Goal: Task Accomplishment & Management: Complete application form

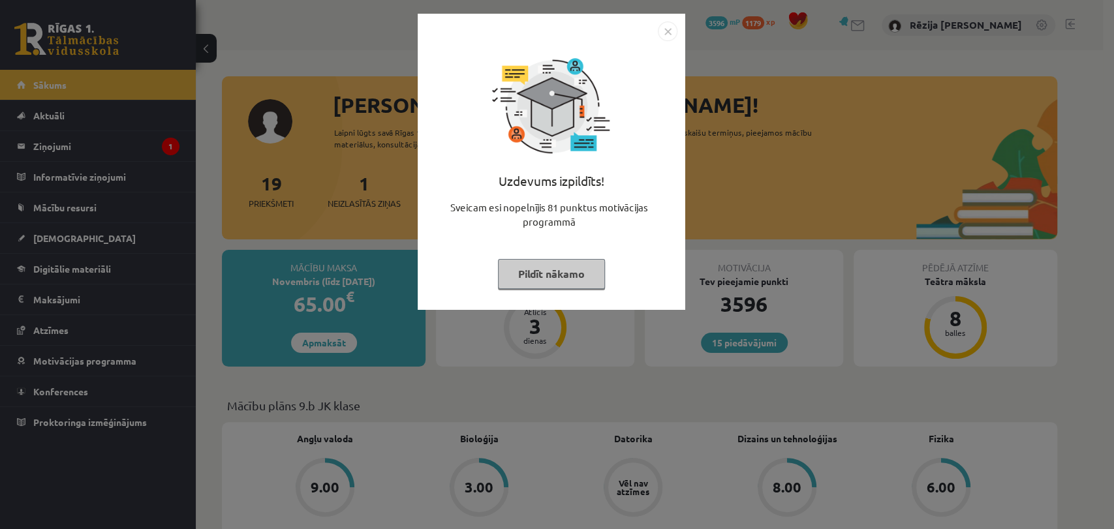
click at [676, 25] on img "Close" at bounding box center [668, 32] width 20 height 20
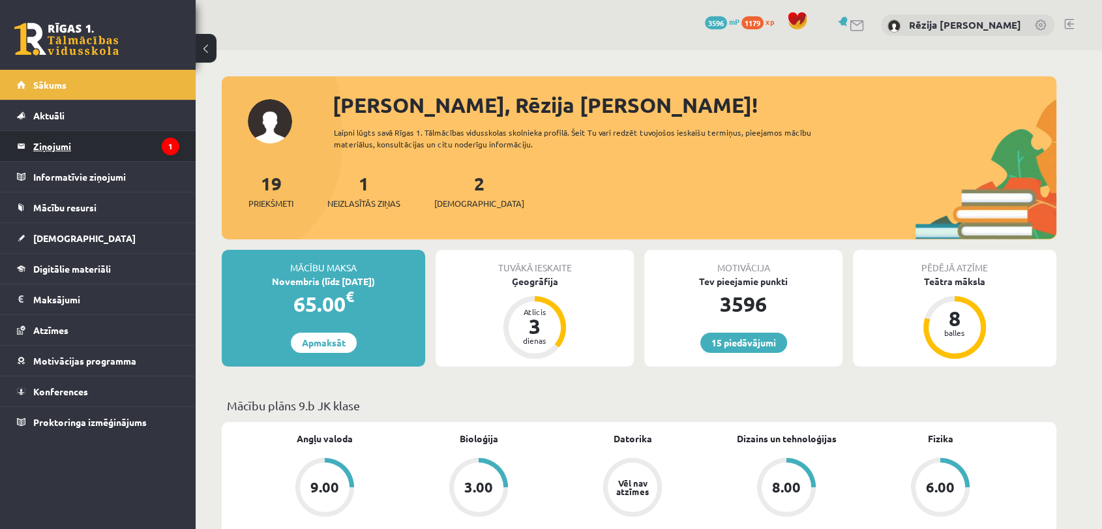
click at [161, 138] on legend "Ziņojumi 1" at bounding box center [106, 146] width 146 height 30
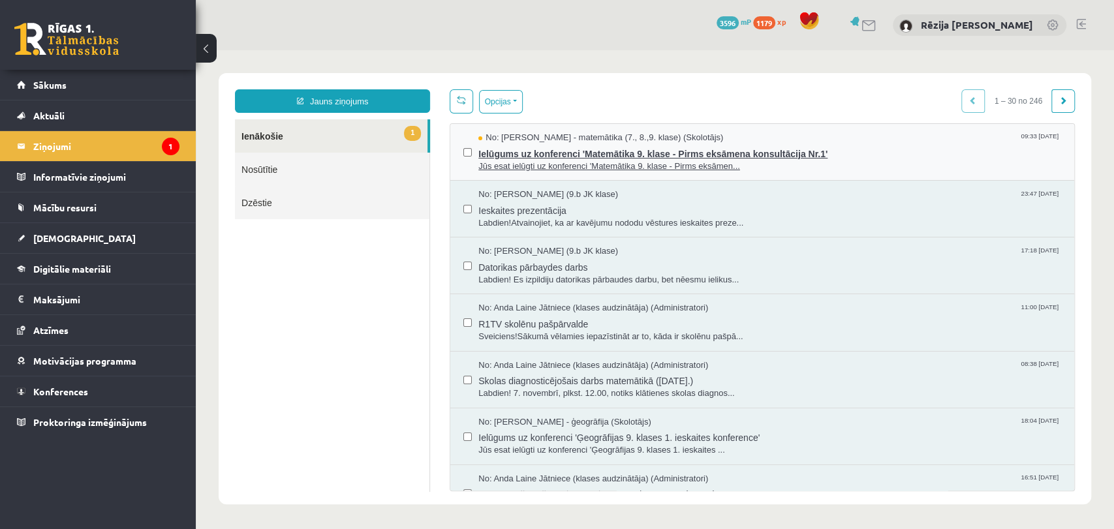
click at [659, 152] on span "Ielūgums uz konferenci 'Matemātika 9. klase - Pirms eksāmena konsultācija Nr.1'" at bounding box center [769, 152] width 583 height 16
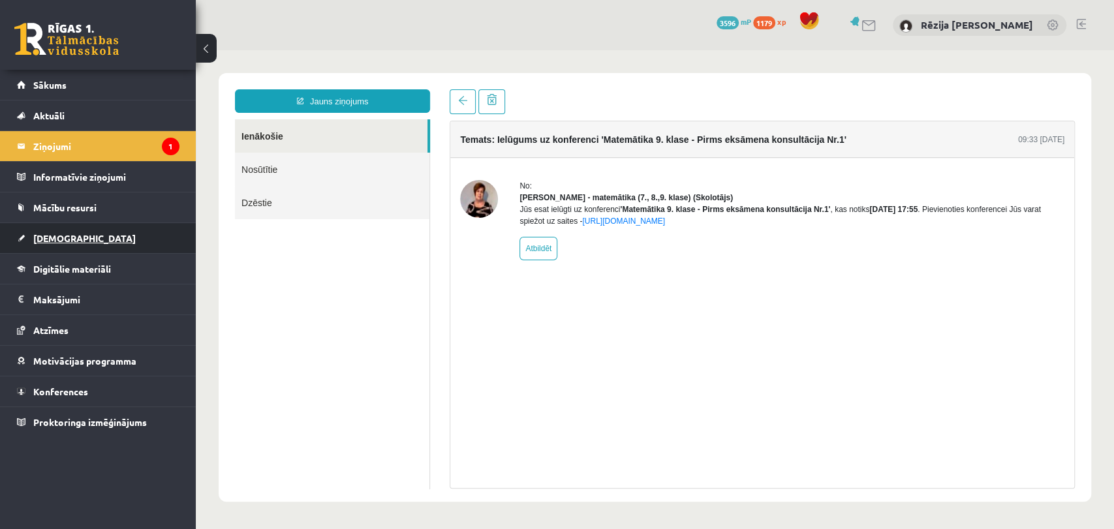
click at [67, 227] on link "[DEMOGRAPHIC_DATA]" at bounding box center [98, 238] width 162 height 30
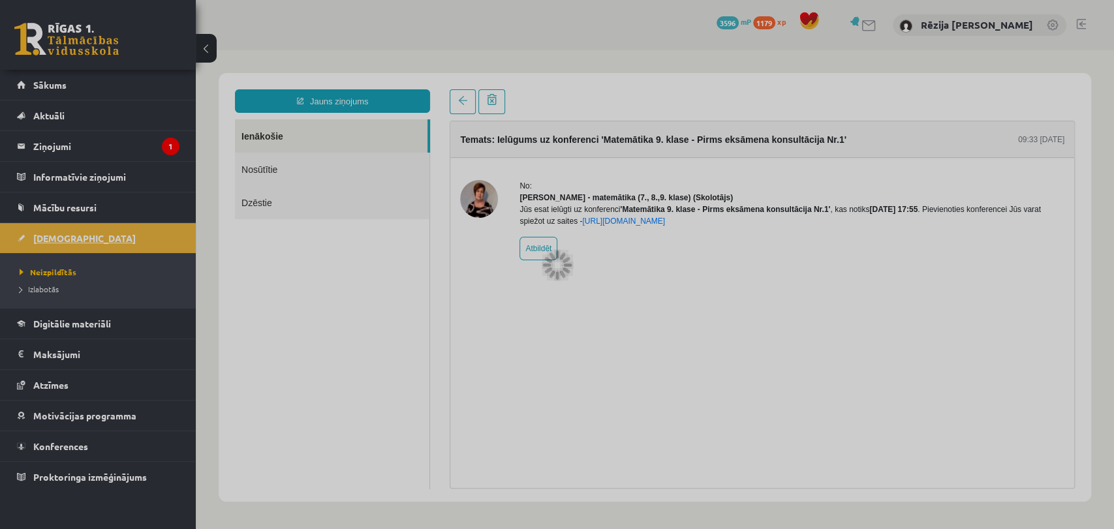
click at [67, 227] on div at bounding box center [557, 264] width 1114 height 529
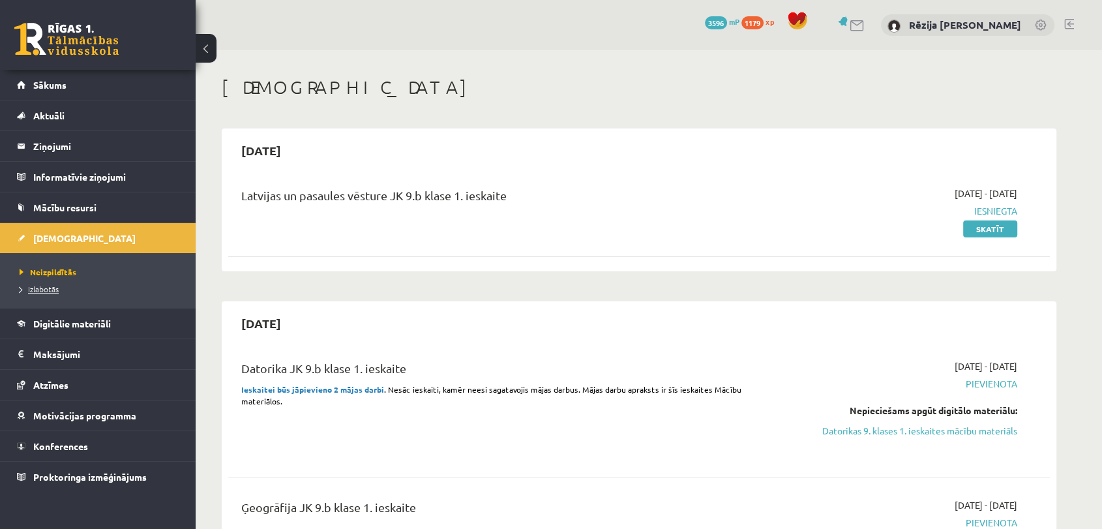
click at [56, 290] on span "Izlabotās" at bounding box center [39, 289] width 39 height 10
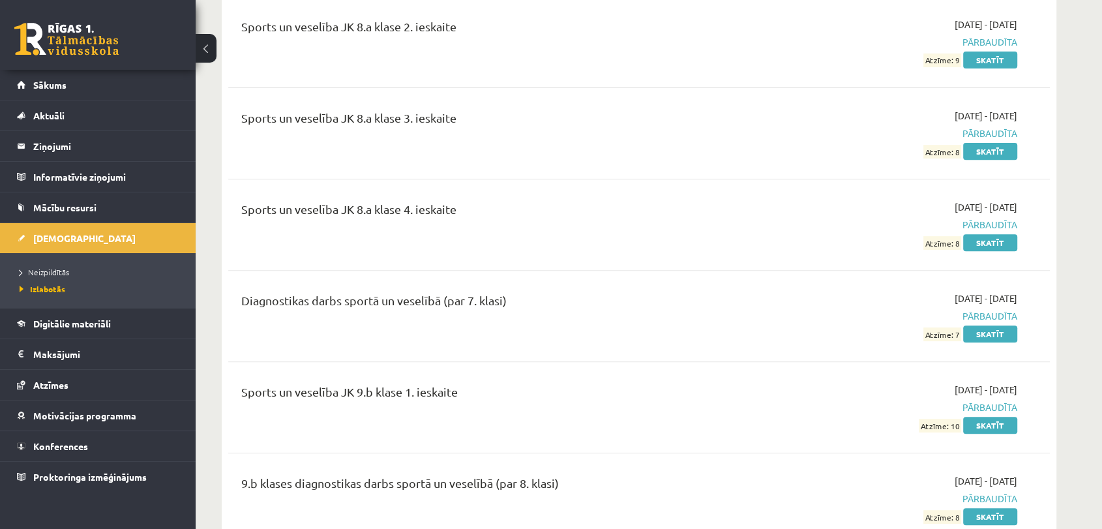
scroll to position [10461, 0]
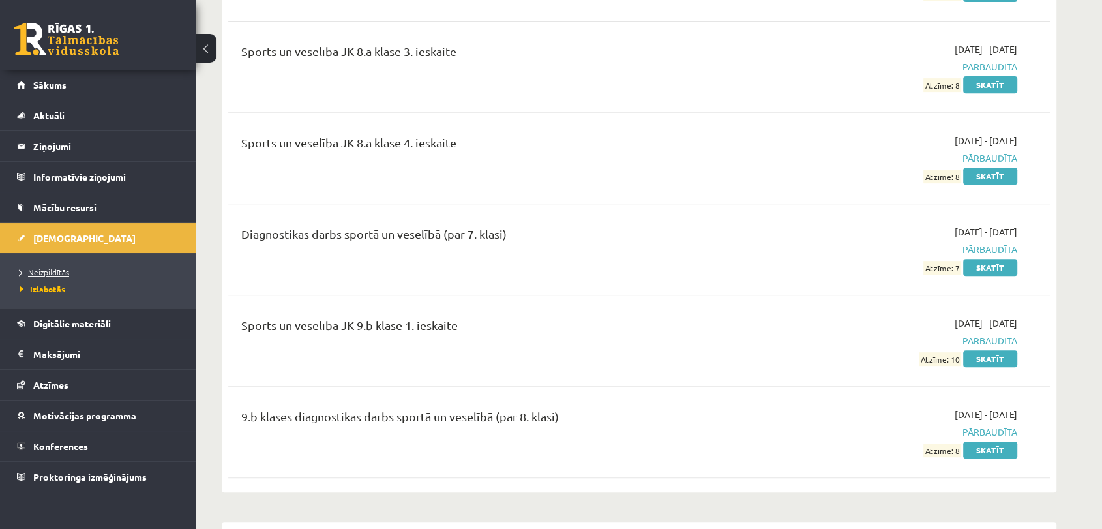
click at [63, 271] on span "Neizpildītās" at bounding box center [45, 272] width 50 height 10
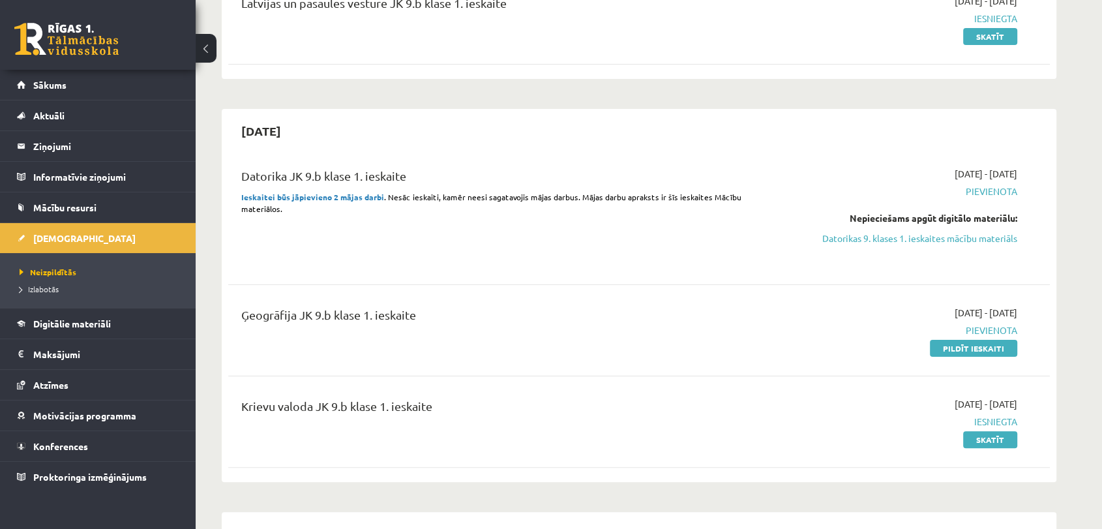
scroll to position [266, 0]
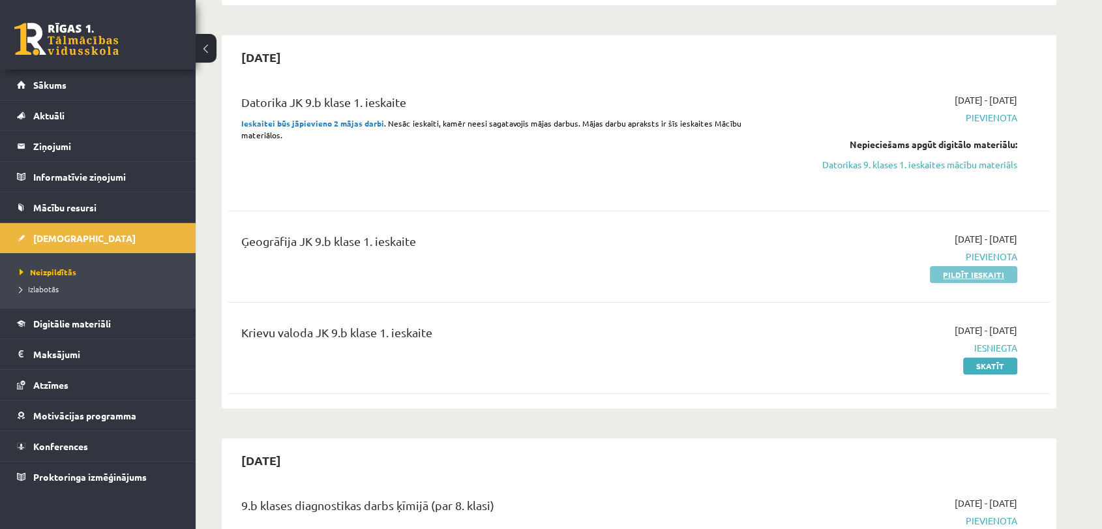
click at [975, 268] on link "Pildīt ieskaiti" at bounding box center [973, 274] width 87 height 17
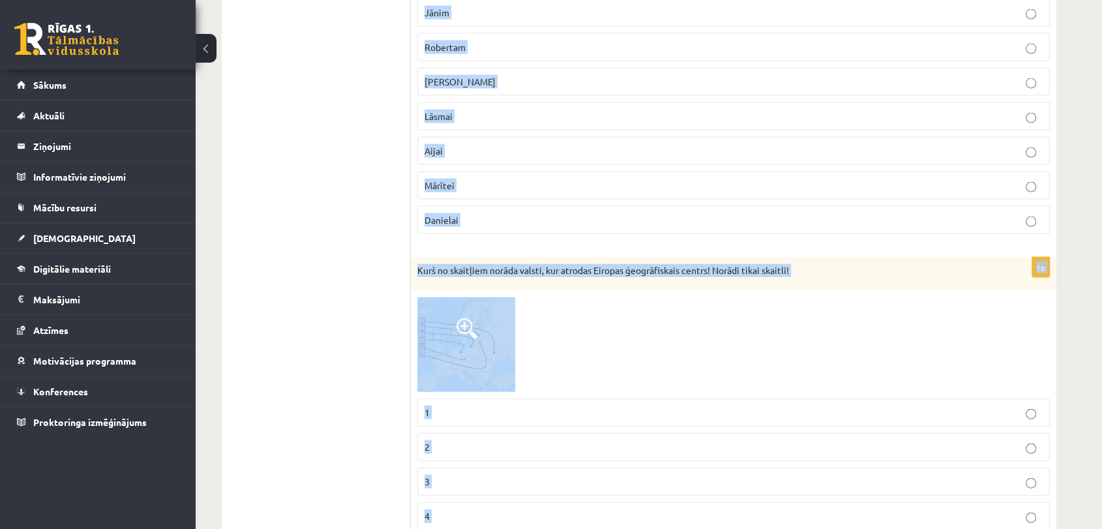
scroll to position [2867, 0]
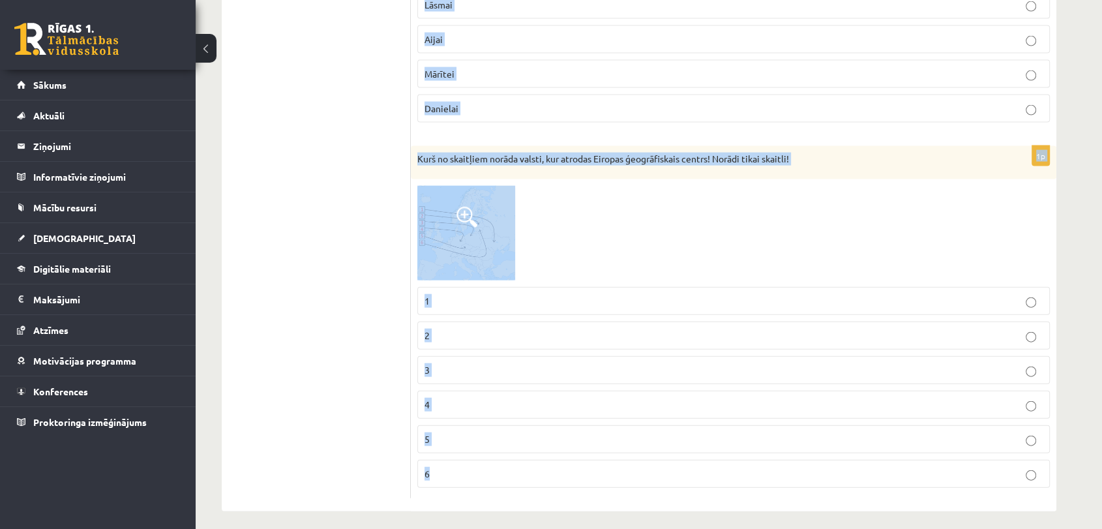
drag, startPoint x: 417, startPoint y: 253, endPoint x: 667, endPoint y: 536, distance: 377.6
copy form "Latviju šķērso ... 57 Ziemeļu paralēle 75 Ziemeļu paralēle 37 Ziemeļu paralēle …"
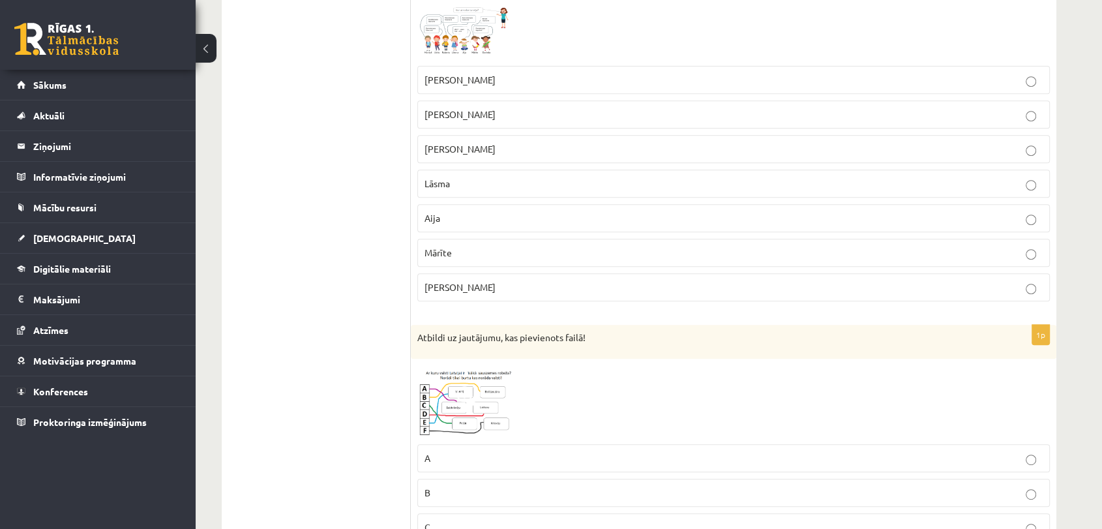
scroll to position [91, 0]
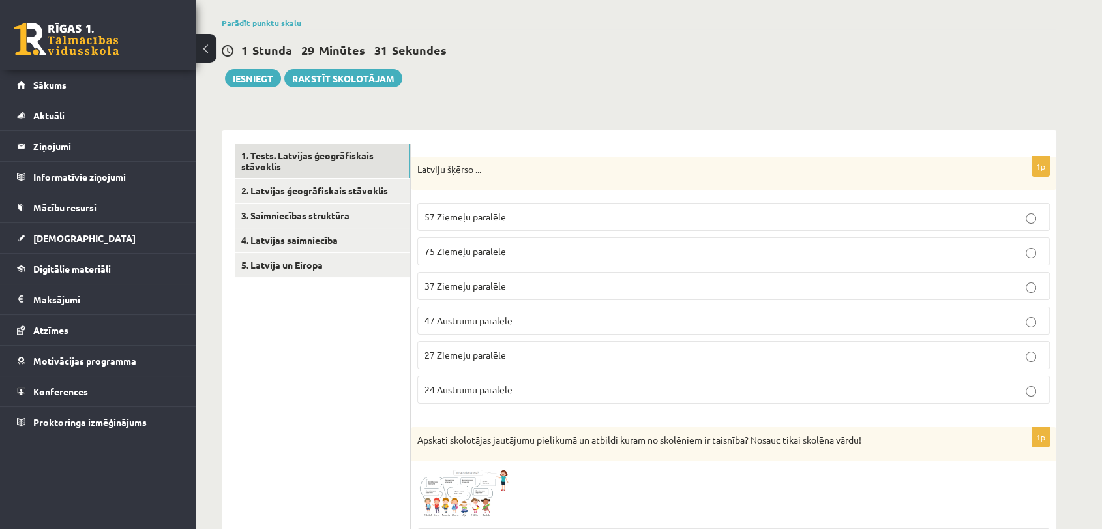
click at [476, 217] on span "57 Ziemeļu paralēle" at bounding box center [466, 217] width 82 height 12
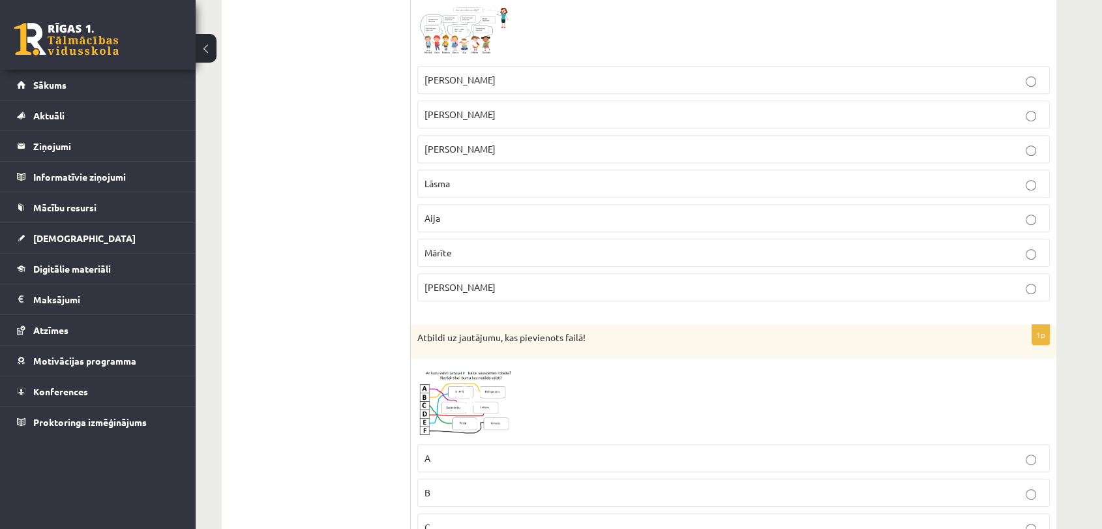
click at [449, 31] on img at bounding box center [466, 32] width 98 height 54
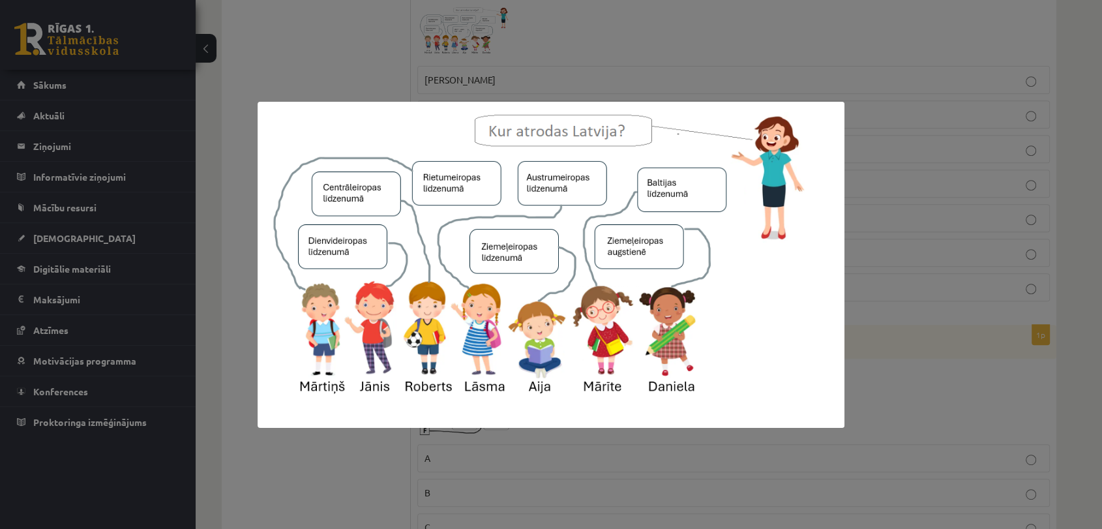
click at [345, 67] on div at bounding box center [551, 264] width 1102 height 529
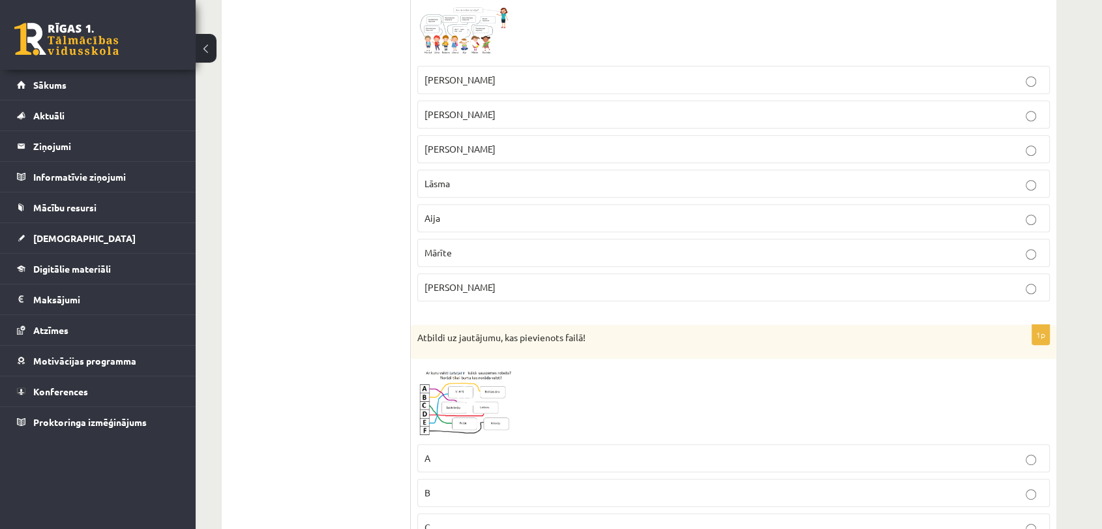
click at [462, 54] on img at bounding box center [466, 32] width 98 height 54
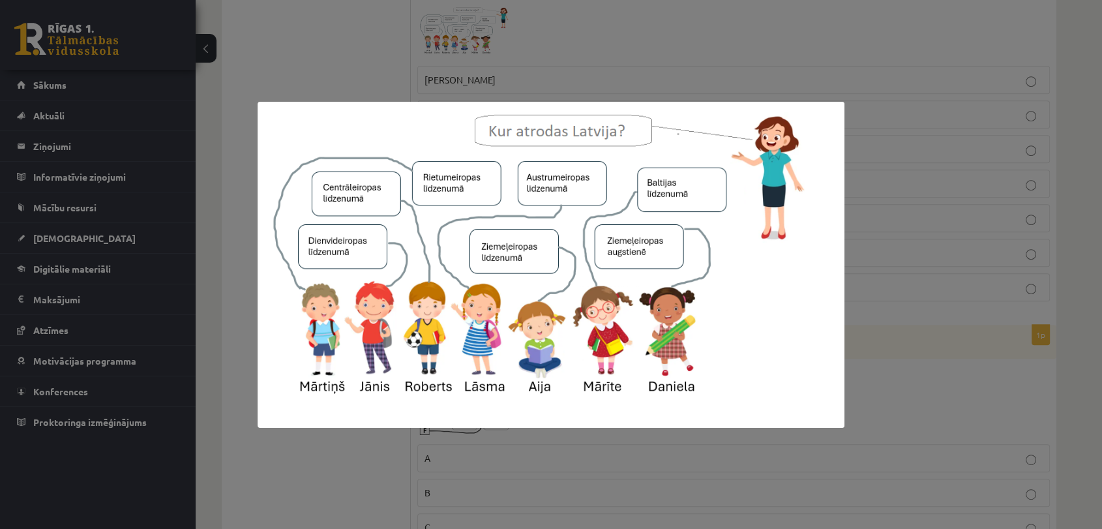
click at [405, 94] on div at bounding box center [551, 264] width 1102 height 529
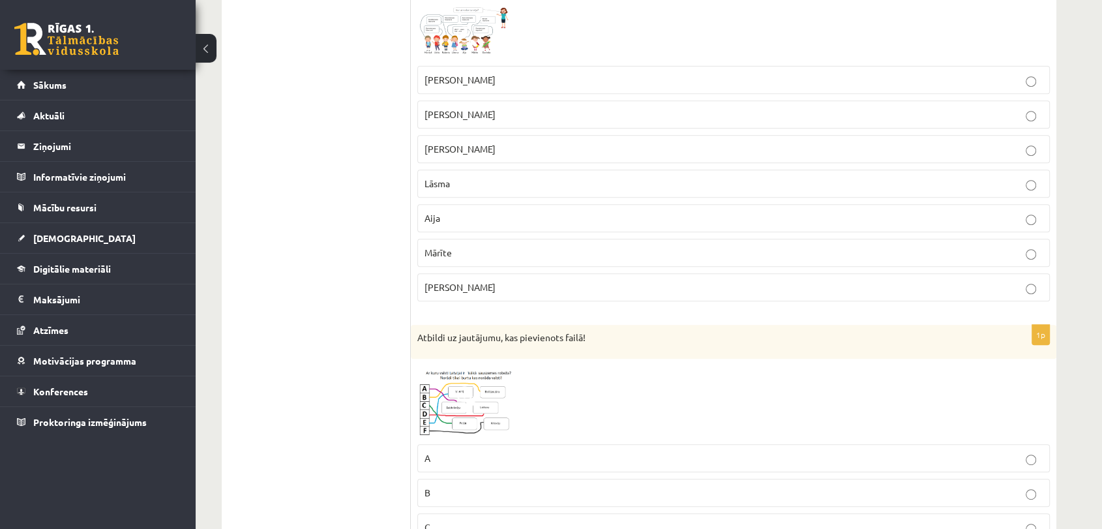
click at [478, 35] on img at bounding box center [466, 32] width 98 height 54
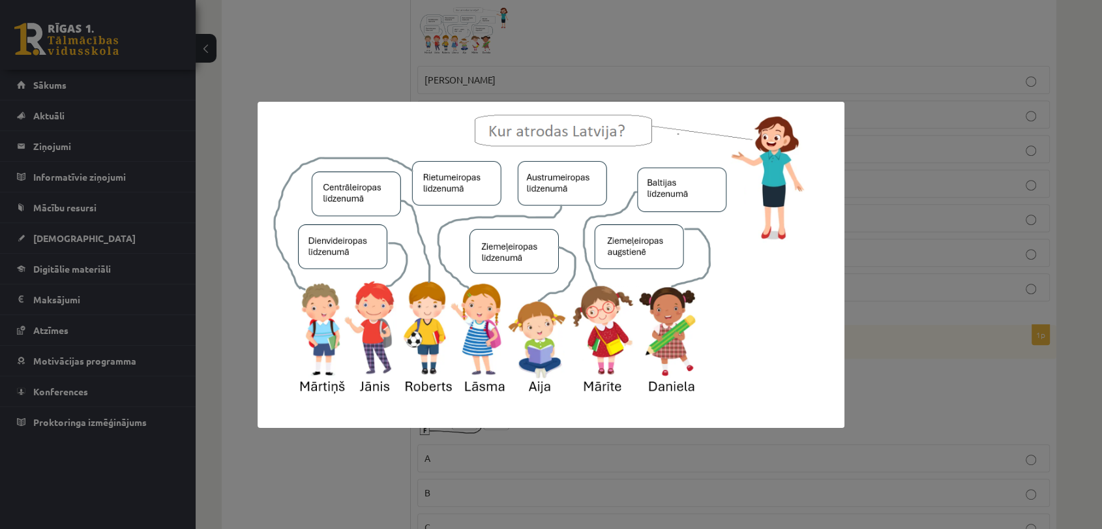
click at [429, 29] on div at bounding box center [551, 264] width 1102 height 529
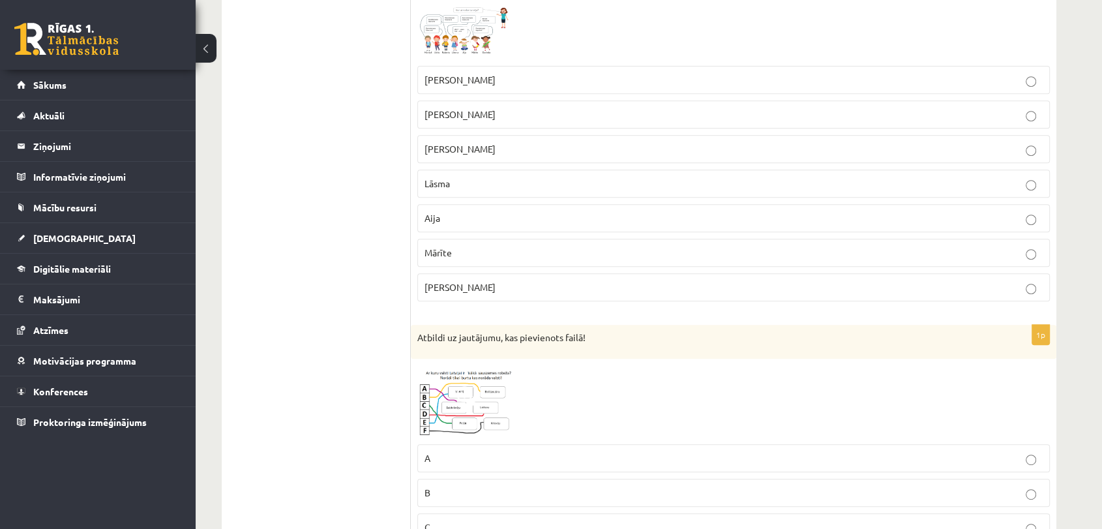
click at [485, 207] on label "Aija" at bounding box center [733, 218] width 633 height 28
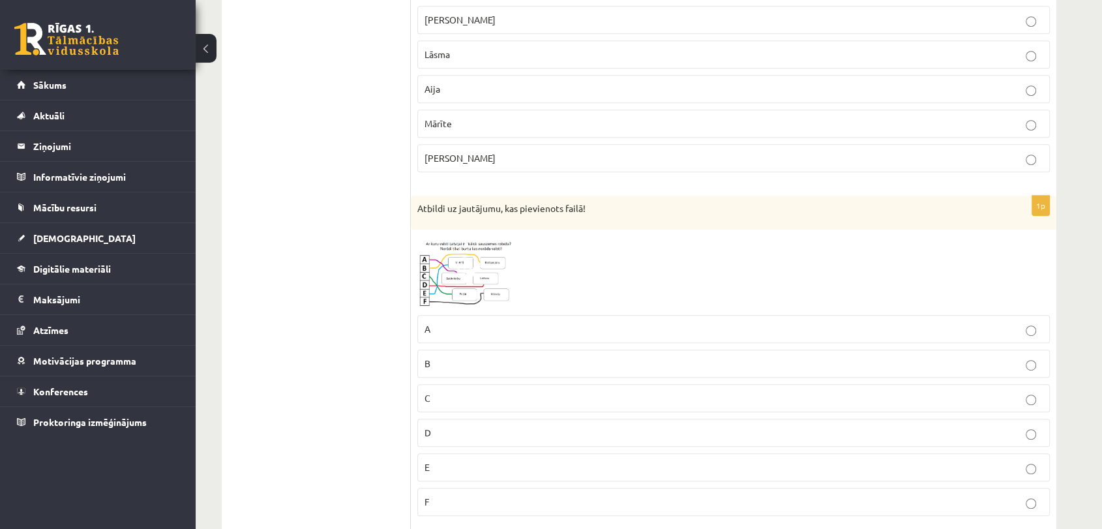
scroll to position [721, 0]
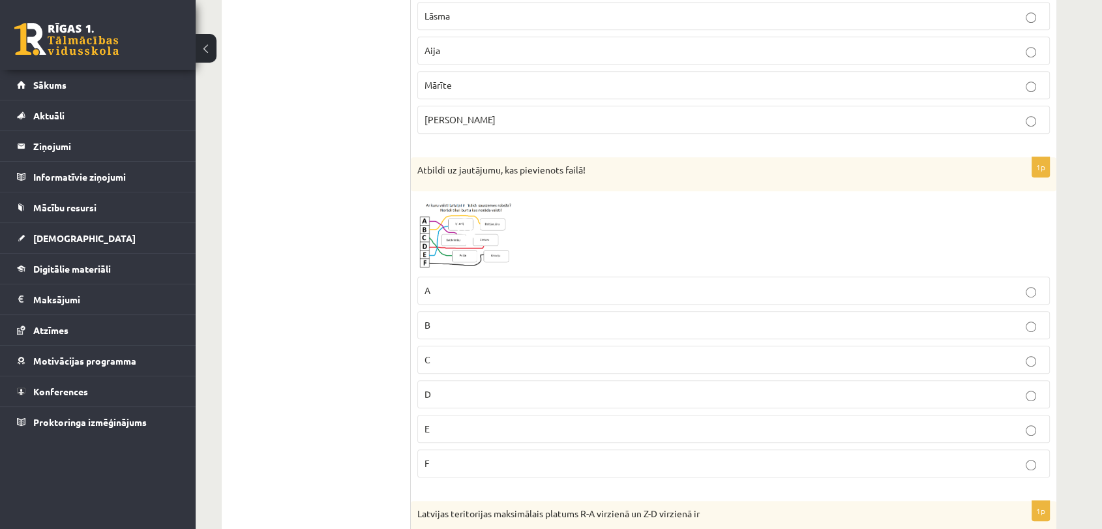
click at [483, 235] on img at bounding box center [466, 234] width 98 height 72
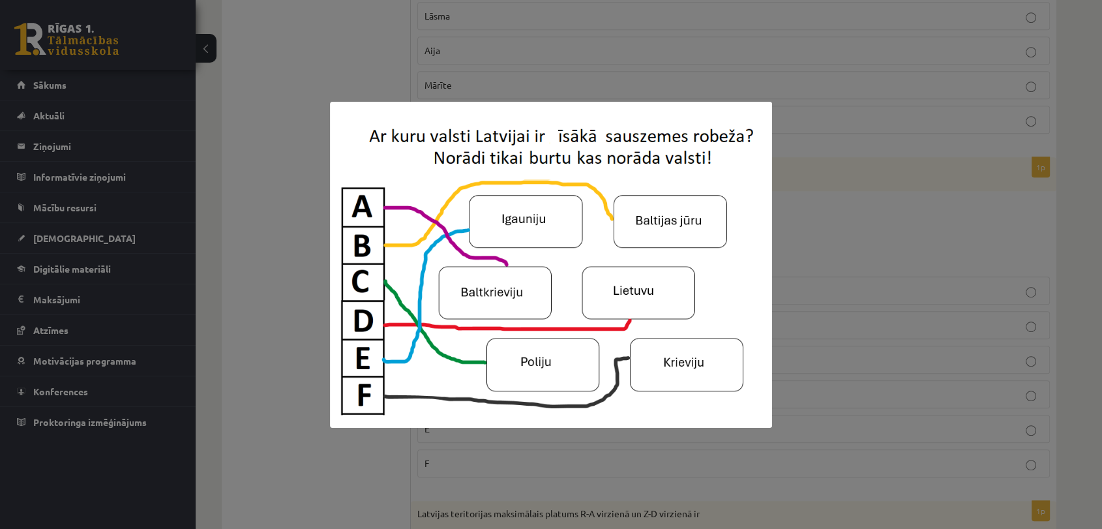
click at [302, 247] on div at bounding box center [551, 264] width 1102 height 529
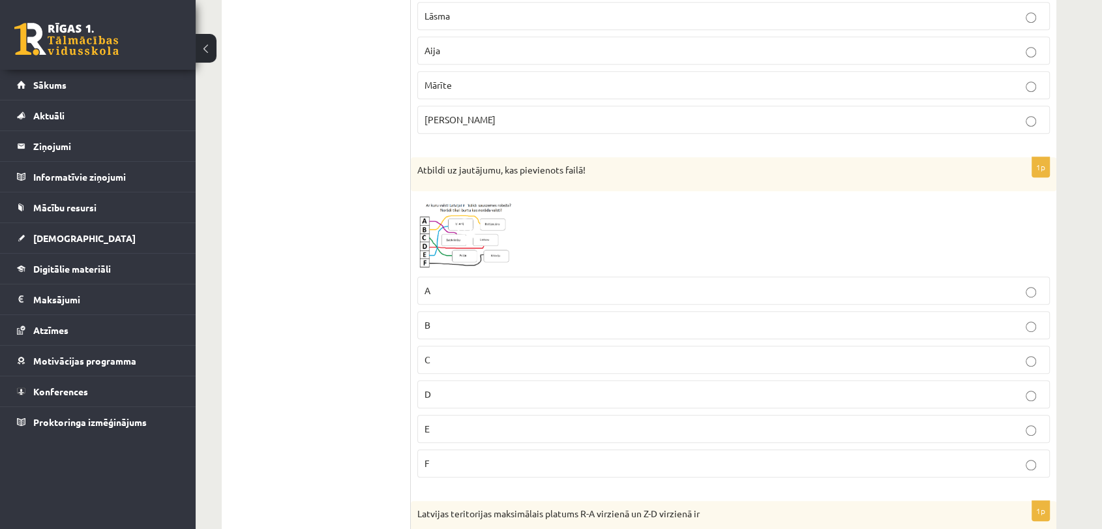
click at [441, 284] on p "A" at bounding box center [734, 291] width 618 height 14
click at [472, 224] on span at bounding box center [467, 229] width 21 height 21
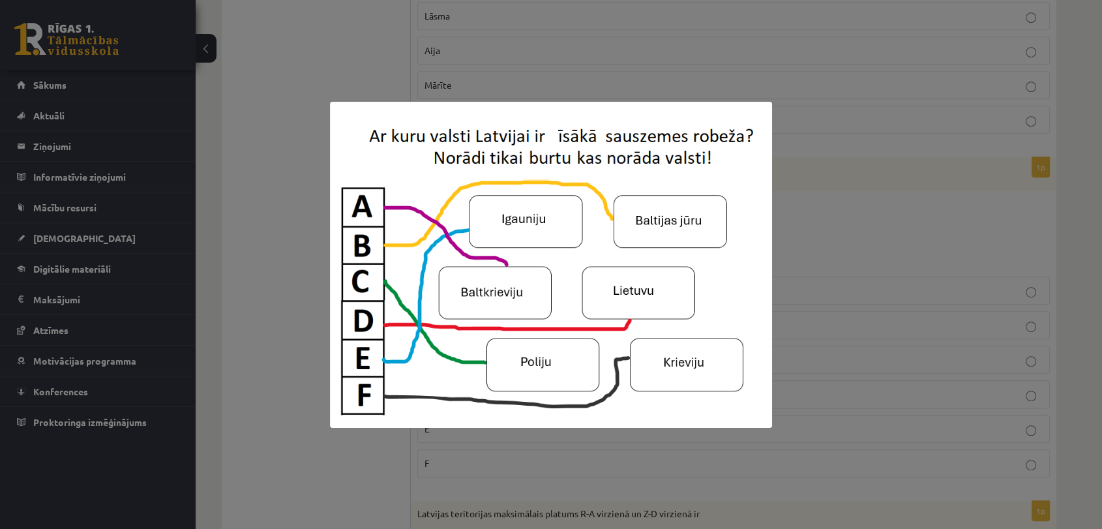
click at [307, 321] on div at bounding box center [551, 264] width 1102 height 529
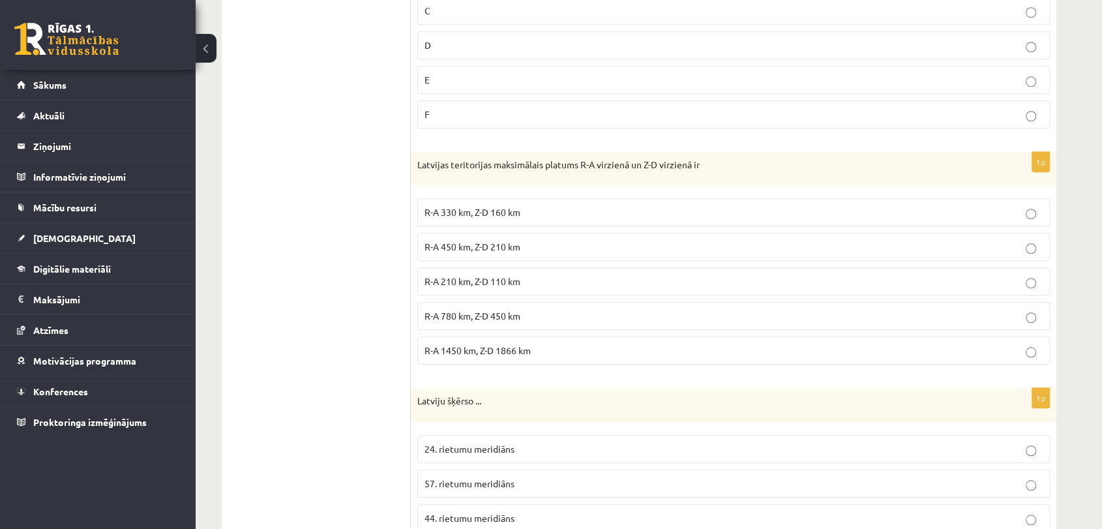
scroll to position [1081, 0]
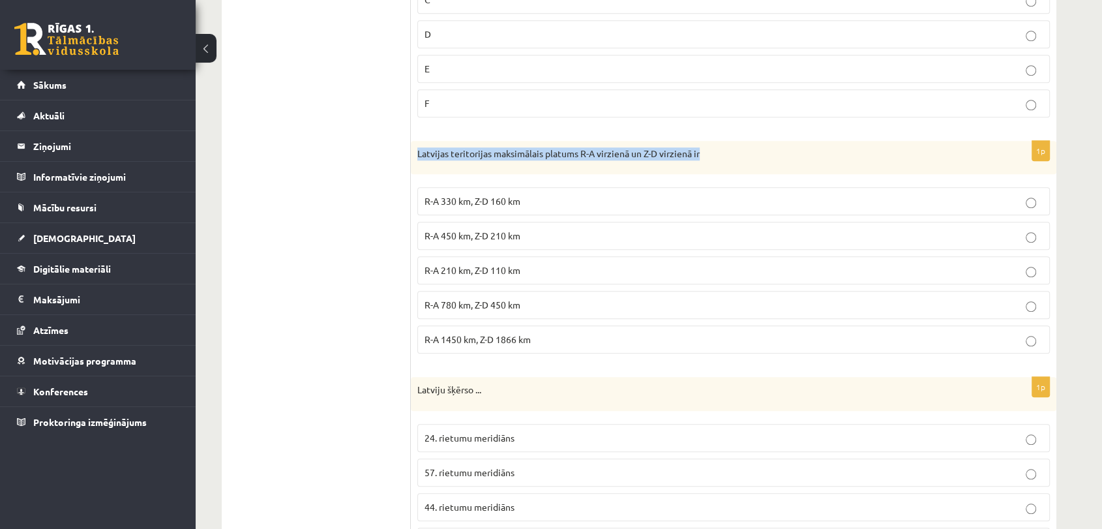
drag, startPoint x: 417, startPoint y: 147, endPoint x: 765, endPoint y: 148, distance: 347.7
click at [765, 148] on p "Latvijas teritorijas maksimālais platums R-A virzienā un Z-D virzienā ir" at bounding box center [701, 153] width 568 height 13
copy p "Latvijas teritorijas maksimālais platums R-A virzienā un Z-D virzienā ir"
click at [476, 233] on span "R-A 450 km, Z-D 210 km" at bounding box center [473, 236] width 96 height 12
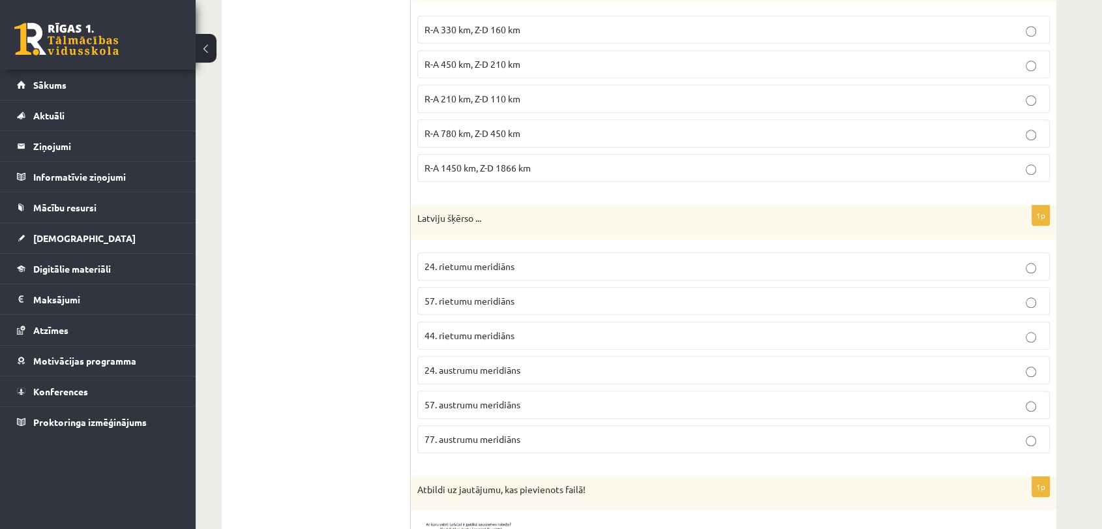
scroll to position [1288, 0]
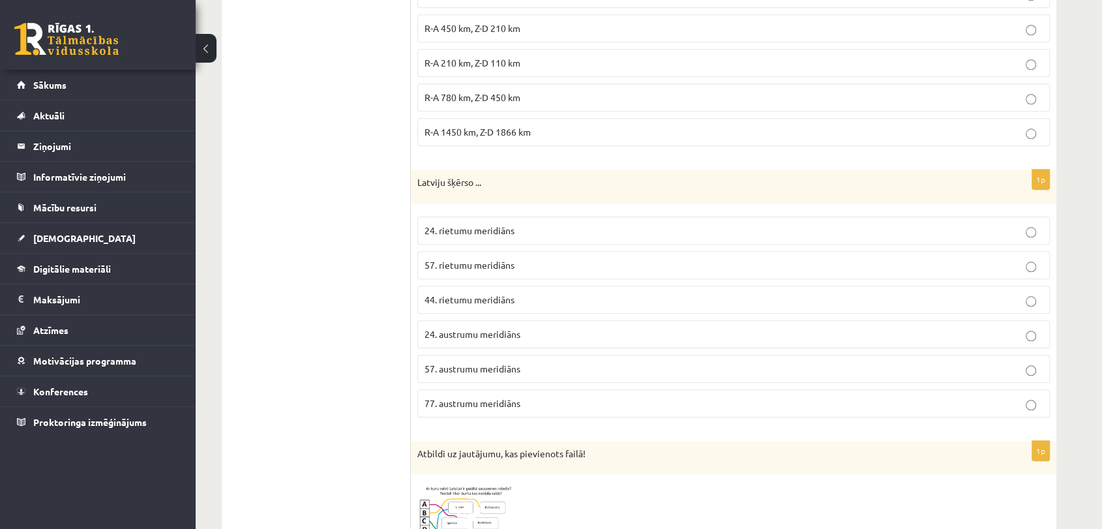
click at [464, 232] on p "24. rietumu meridiāns" at bounding box center [734, 231] width 618 height 14
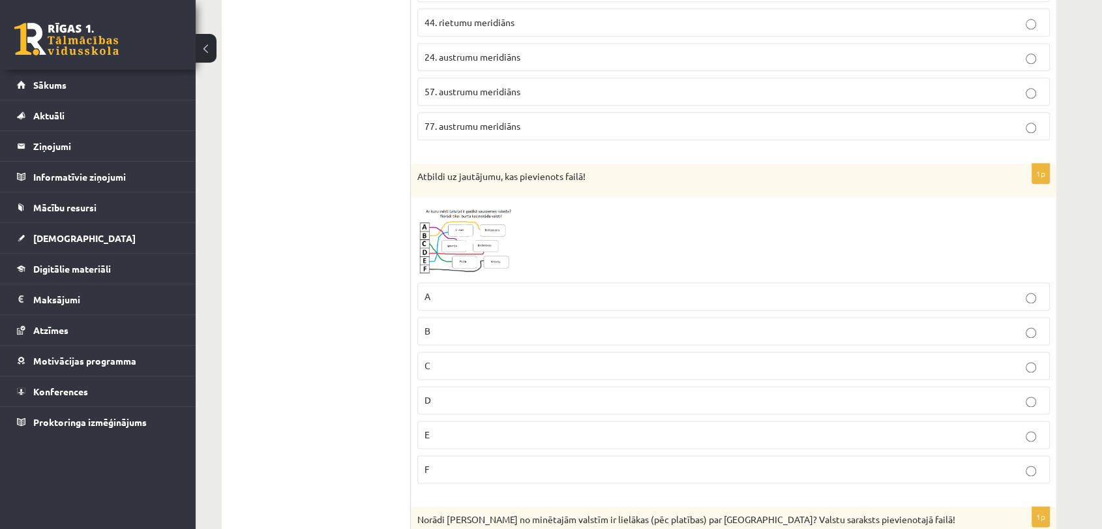
scroll to position [1620, 0]
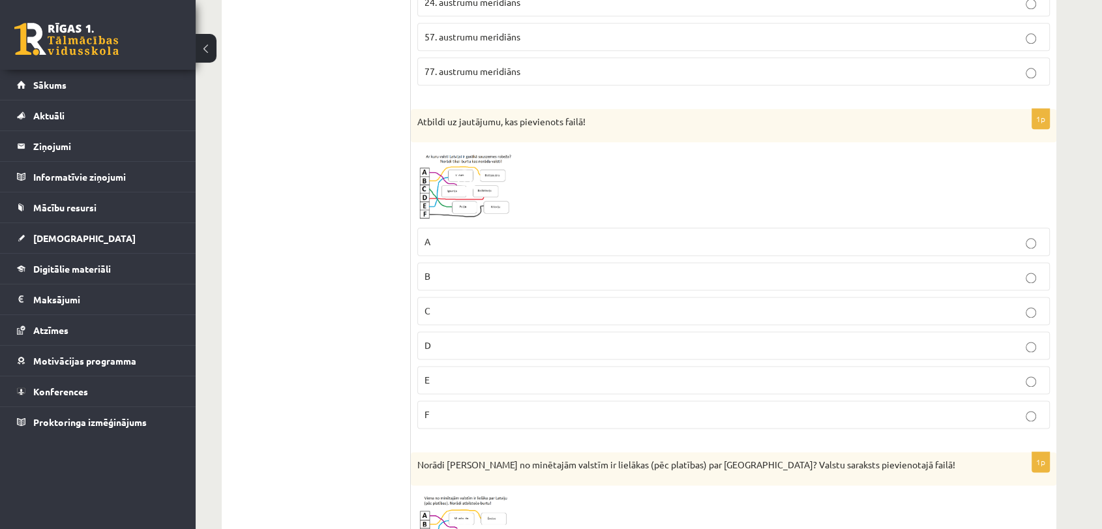
click at [438, 181] on img at bounding box center [466, 185] width 98 height 72
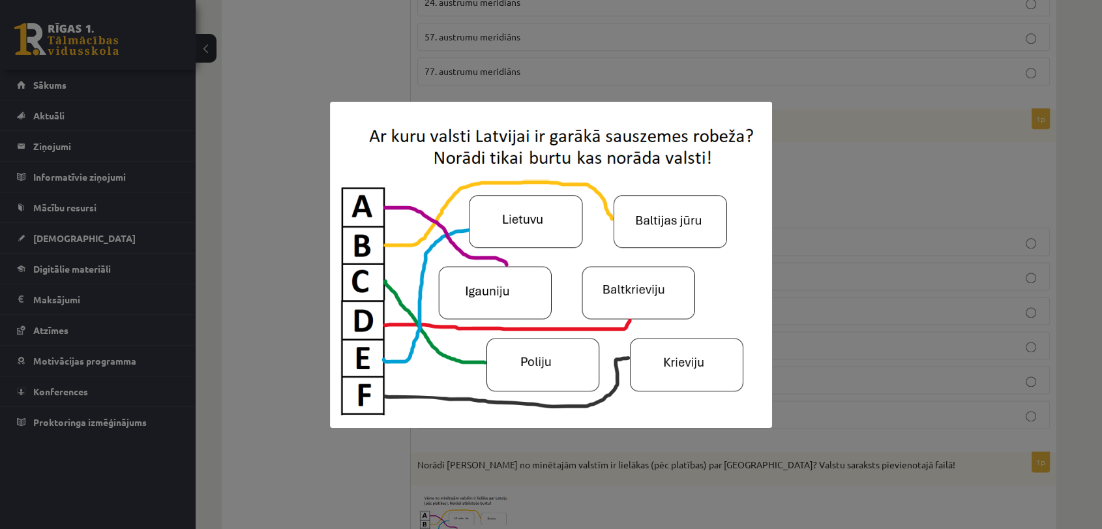
click at [330, 207] on img at bounding box center [551, 265] width 442 height 326
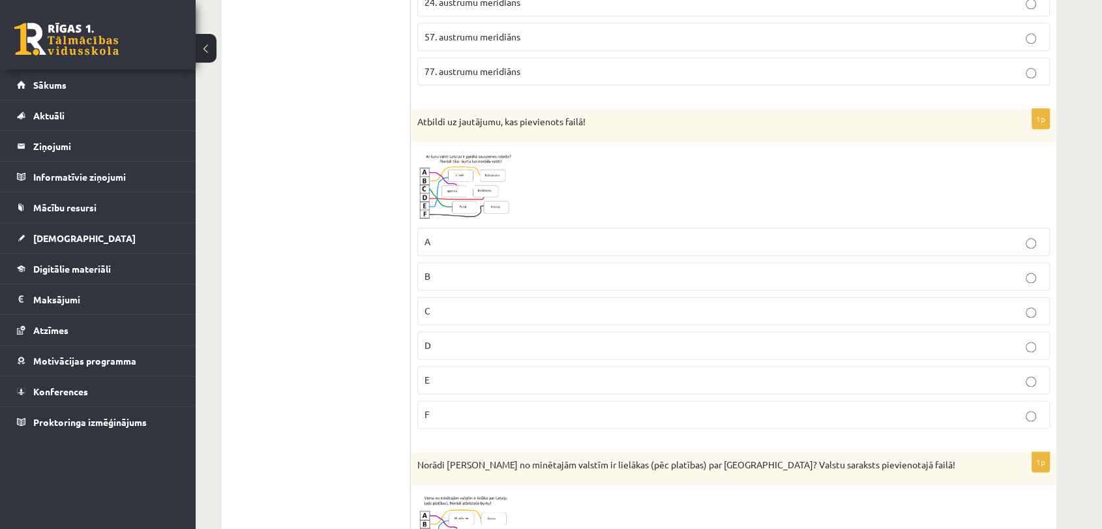
click at [461, 198] on img at bounding box center [466, 185] width 98 height 72
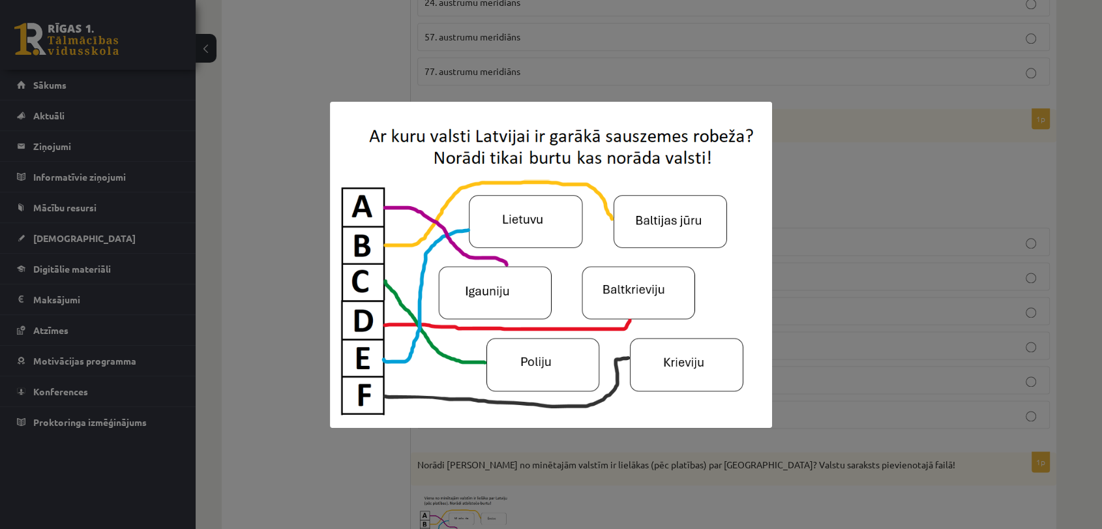
click at [321, 61] on div at bounding box center [551, 264] width 1102 height 529
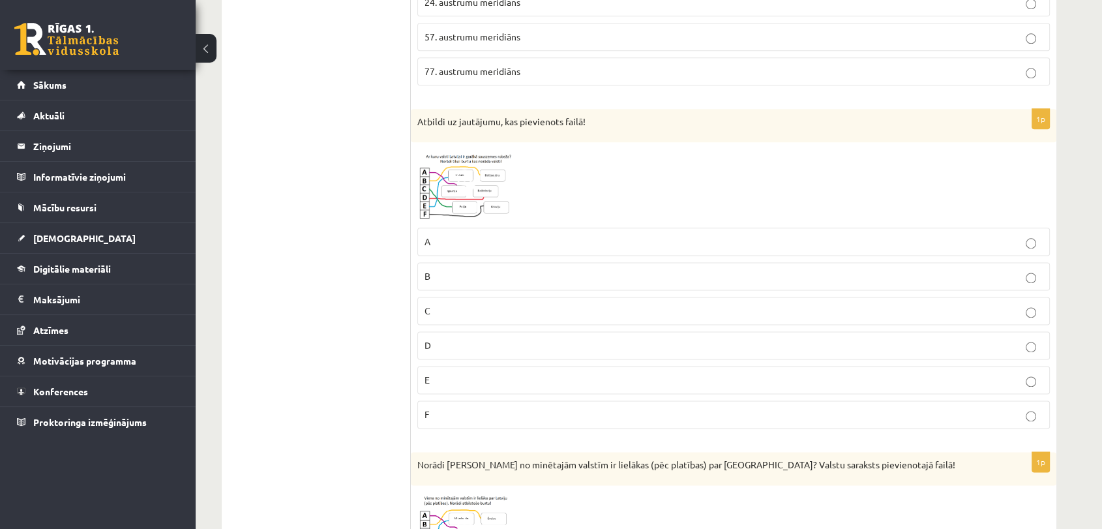
click at [475, 374] on p "E" at bounding box center [734, 380] width 618 height 14
click at [447, 156] on img at bounding box center [466, 185] width 98 height 72
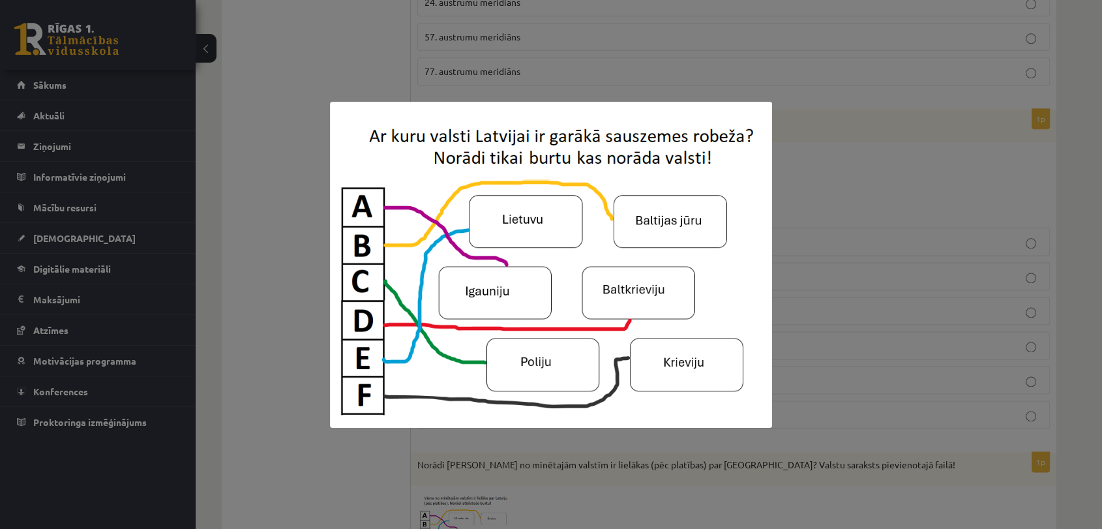
click at [318, 205] on div at bounding box center [551, 264] width 1102 height 529
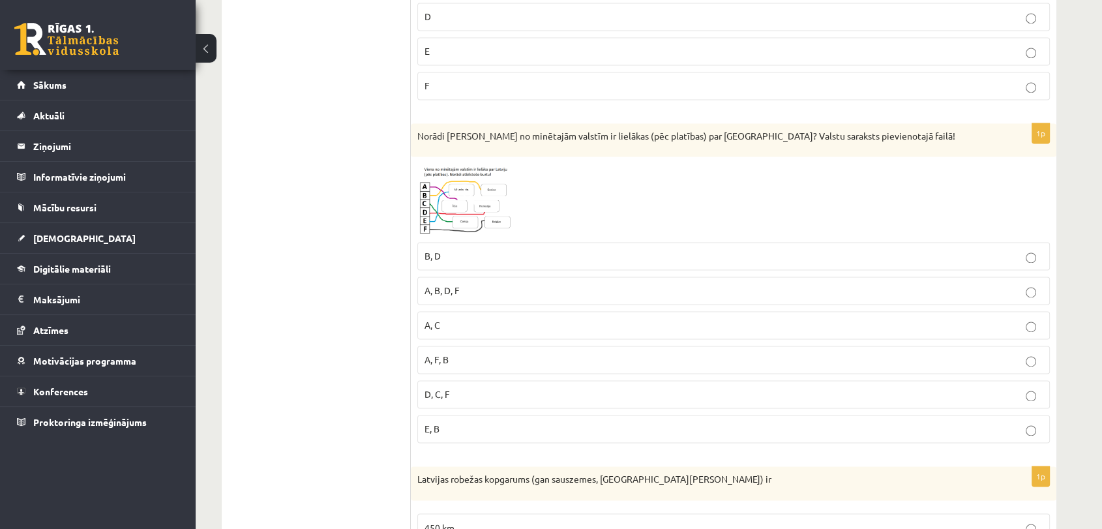
scroll to position [1952, 0]
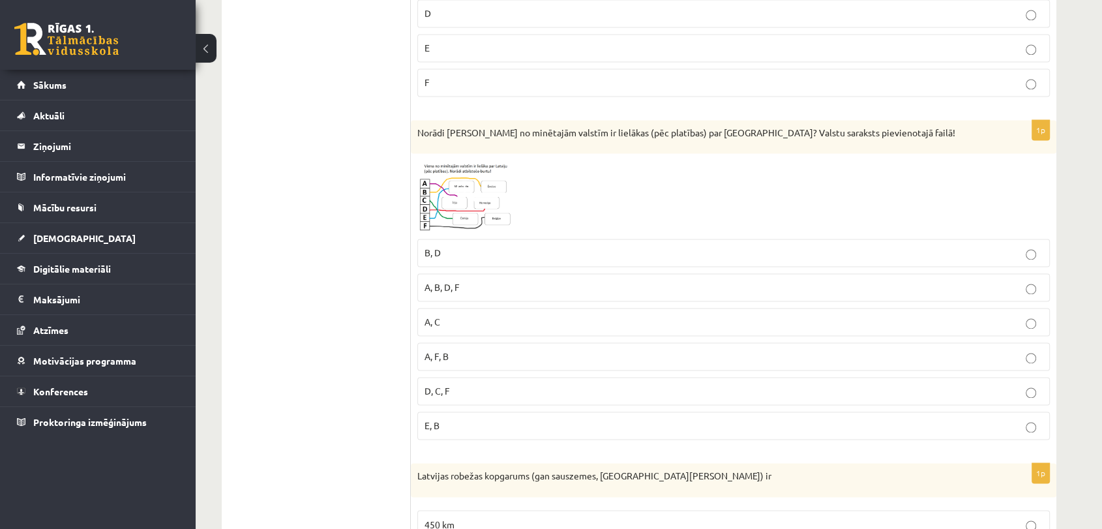
click at [486, 205] on img at bounding box center [466, 196] width 98 height 72
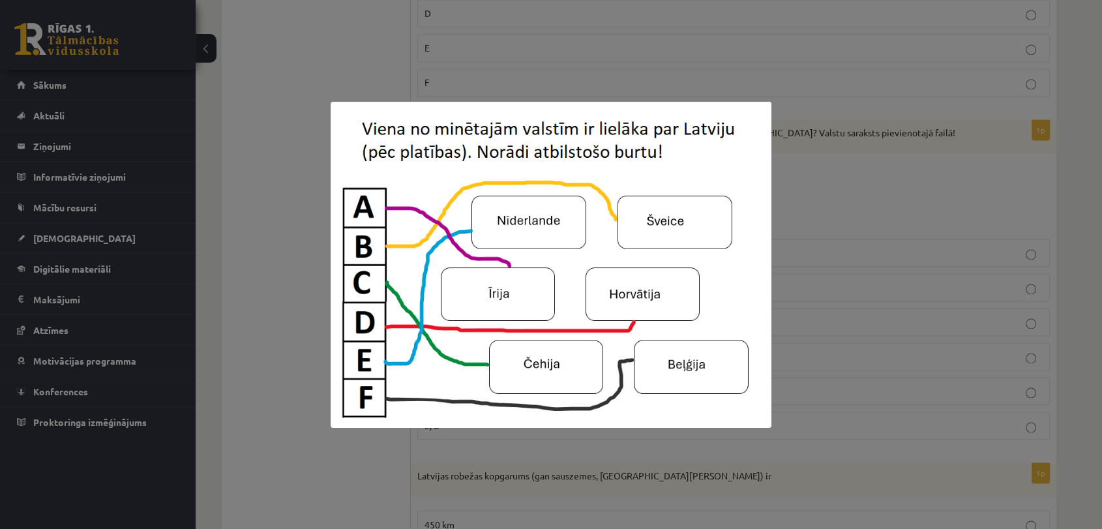
click at [316, 219] on div at bounding box center [551, 264] width 1102 height 529
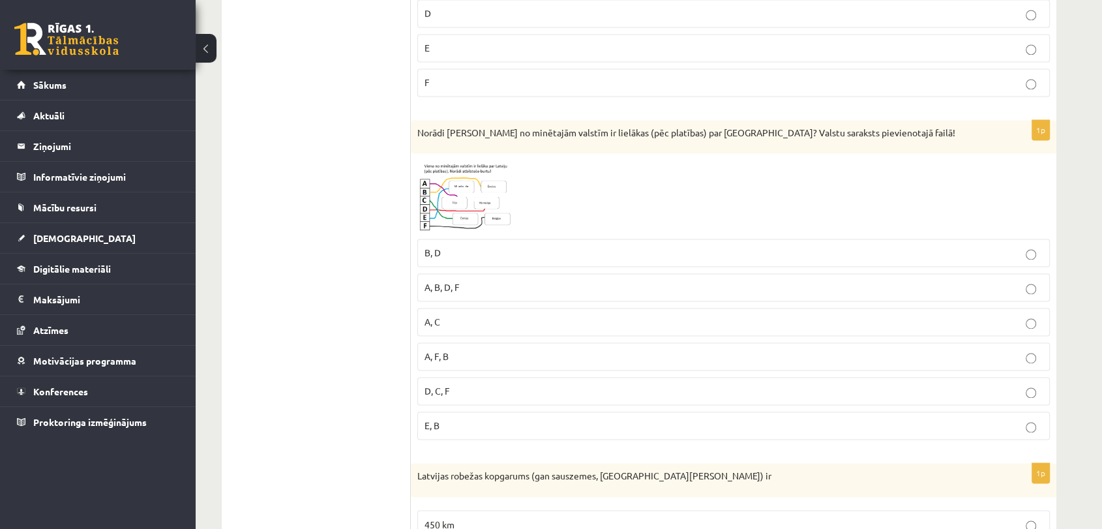
click at [432, 200] on img at bounding box center [466, 196] width 98 height 72
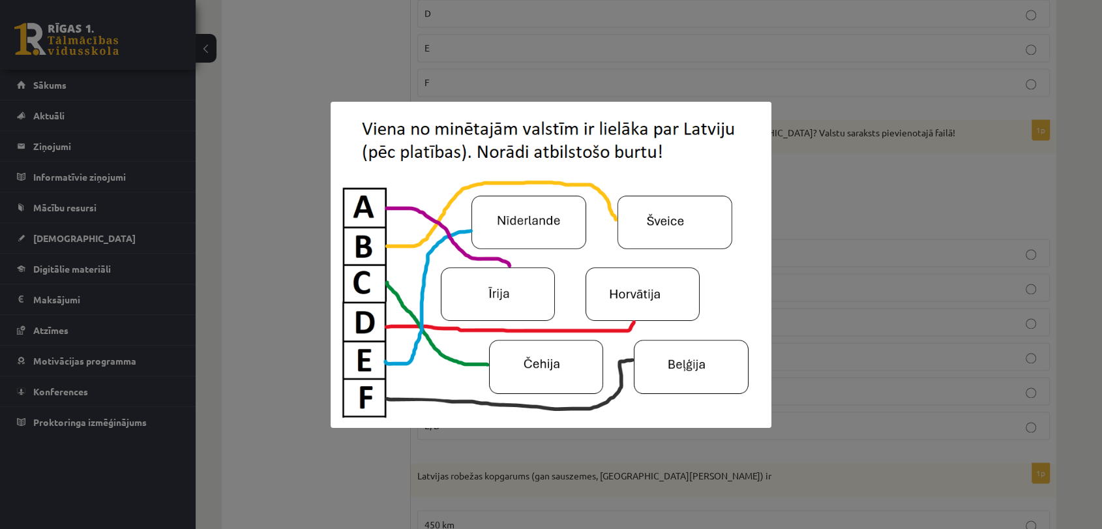
click at [269, 146] on div at bounding box center [551, 264] width 1102 height 529
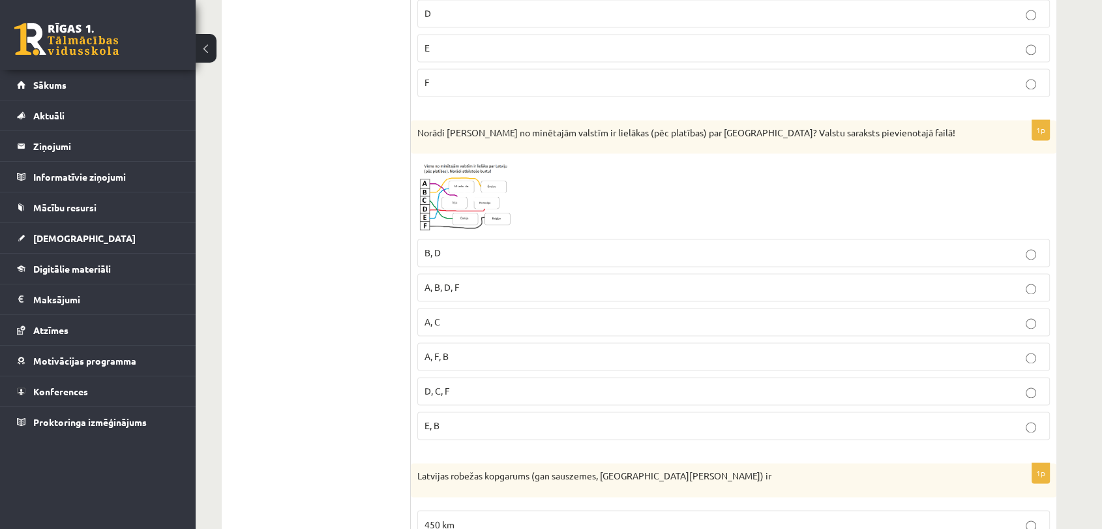
click at [458, 183] on span at bounding box center [467, 191] width 21 height 21
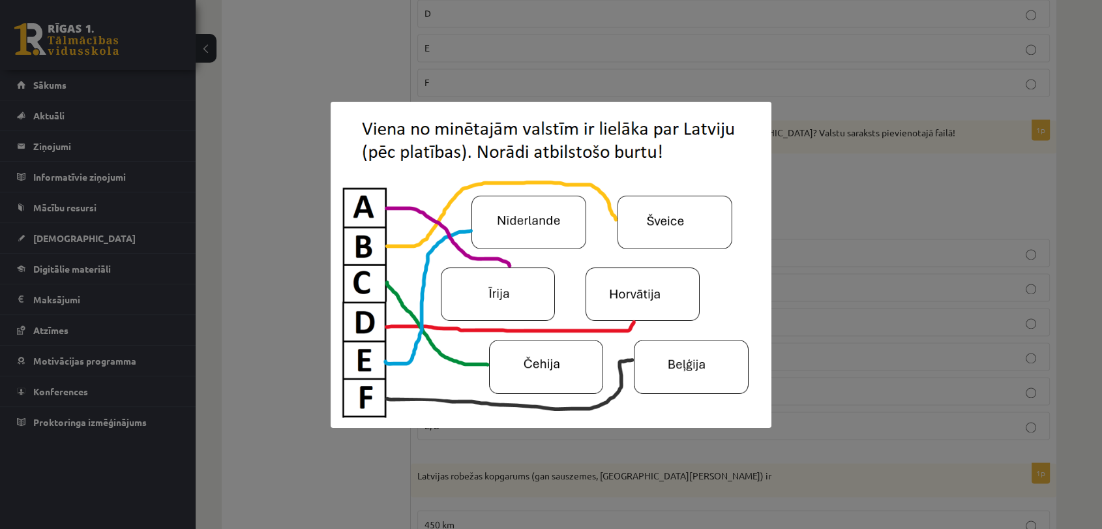
click at [433, 84] on div at bounding box center [551, 264] width 1102 height 529
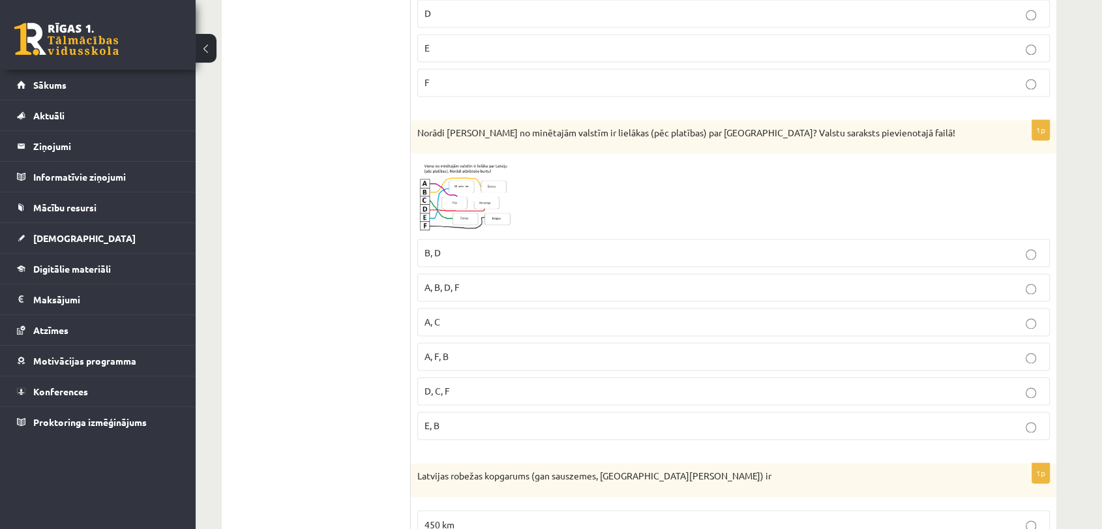
click at [464, 209] on img at bounding box center [466, 196] width 98 height 72
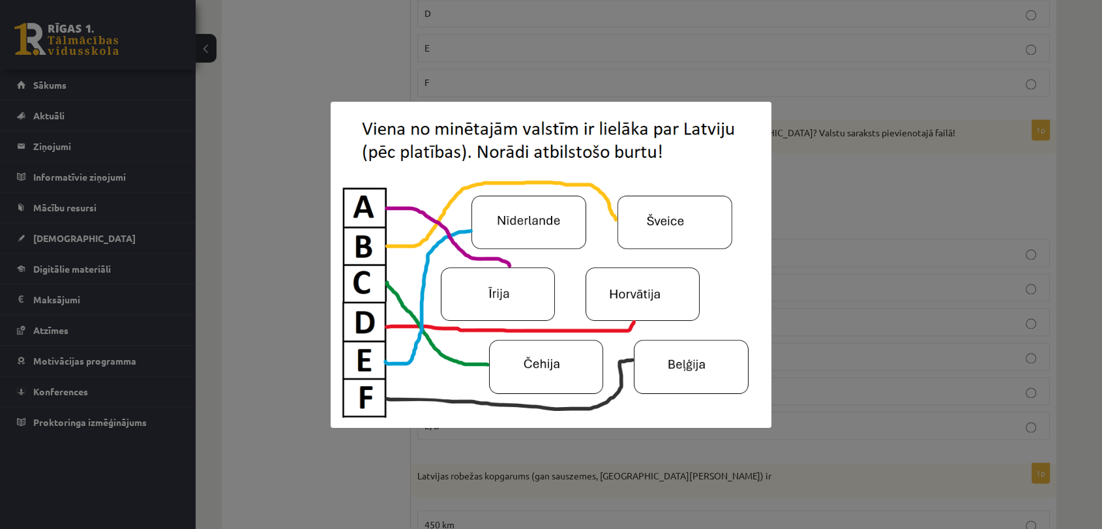
click at [286, 164] on div at bounding box center [551, 264] width 1102 height 529
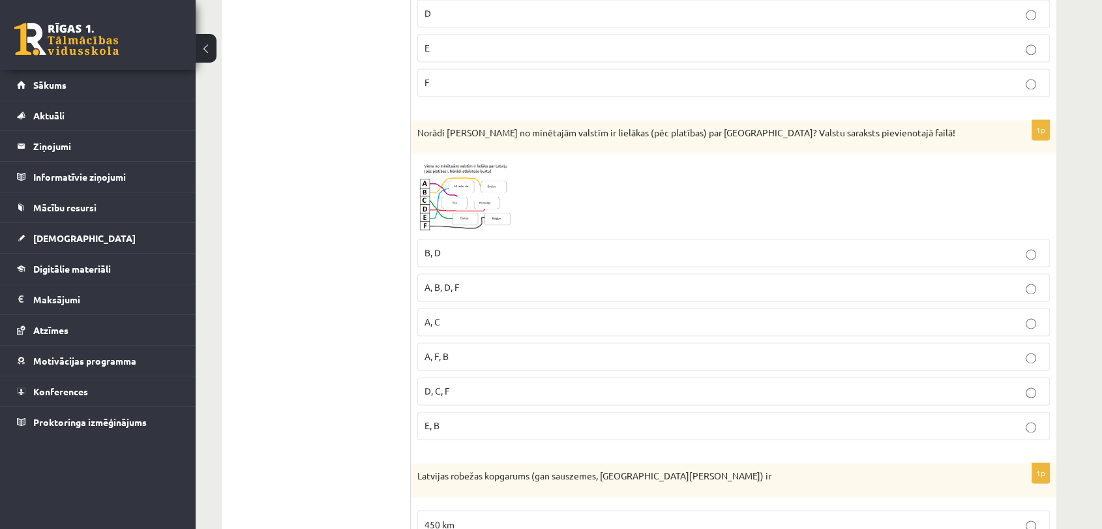
click at [479, 207] on img at bounding box center [466, 196] width 98 height 72
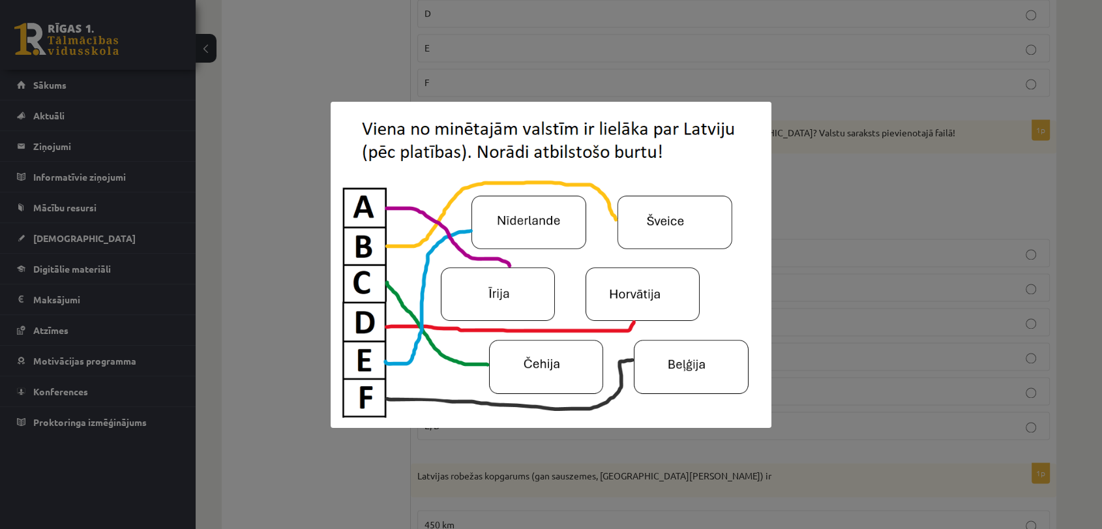
click at [341, 213] on img at bounding box center [552, 265] width 442 height 326
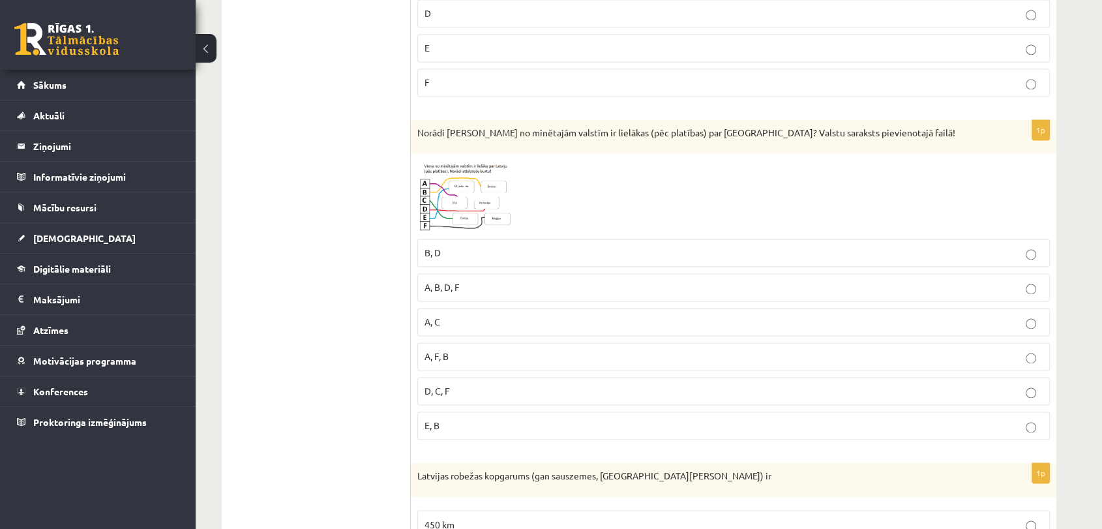
click at [501, 187] on img at bounding box center [466, 196] width 98 height 72
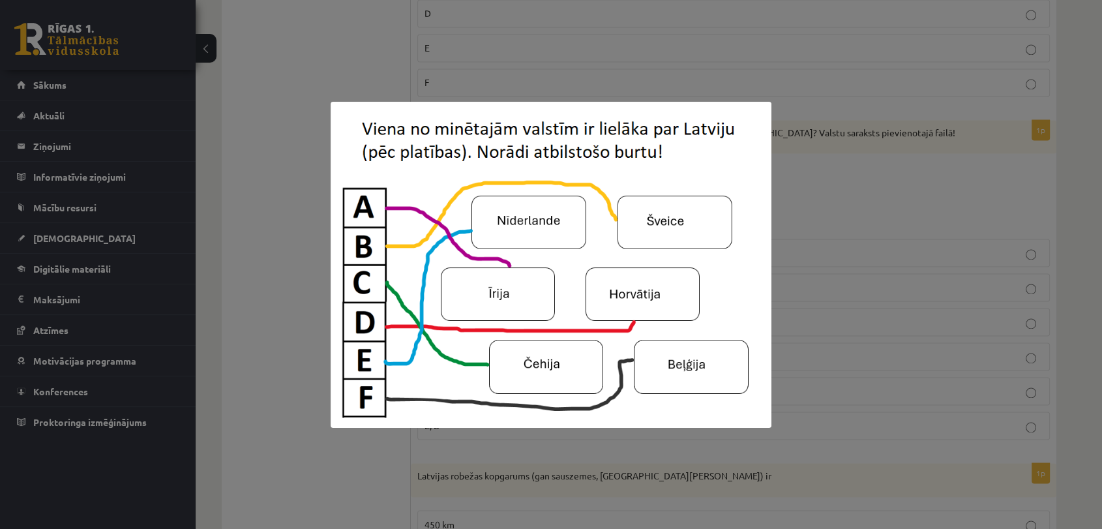
click at [273, 252] on div at bounding box center [551, 264] width 1102 height 529
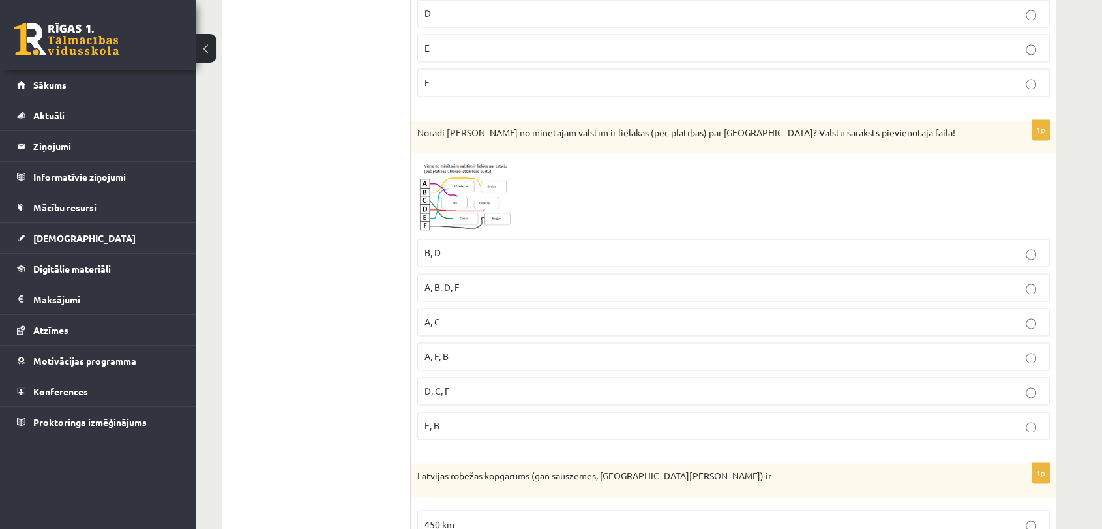
click at [439, 316] on span "A, C" at bounding box center [433, 322] width 16 height 12
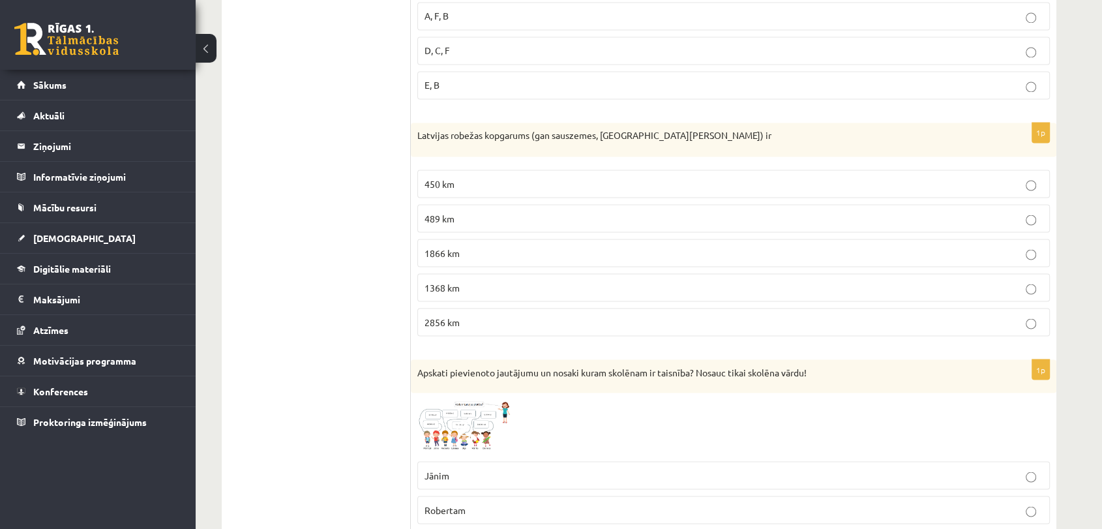
scroll to position [2344, 0]
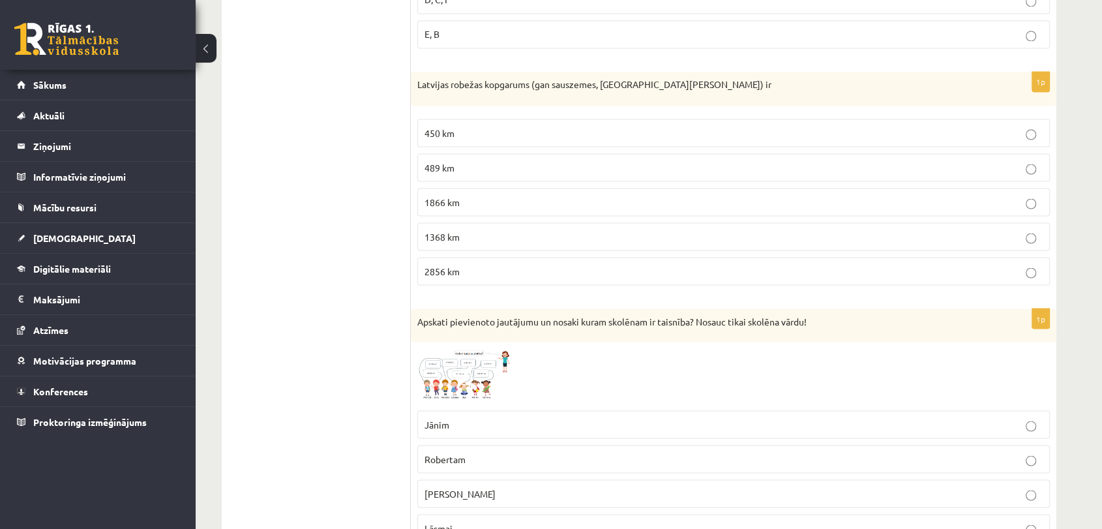
click at [456, 196] on span "1866 km" at bounding box center [442, 202] width 35 height 12
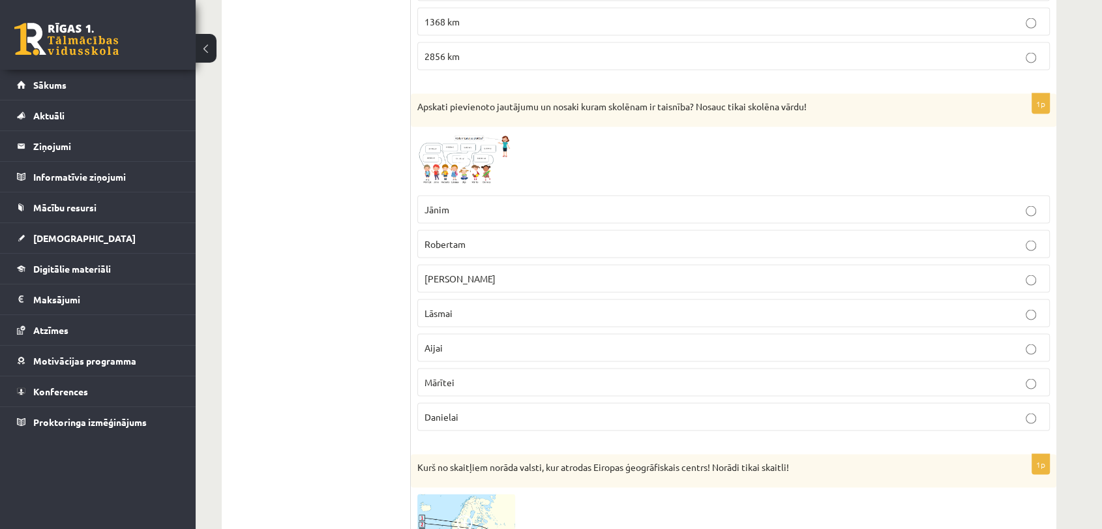
scroll to position [2578, 0]
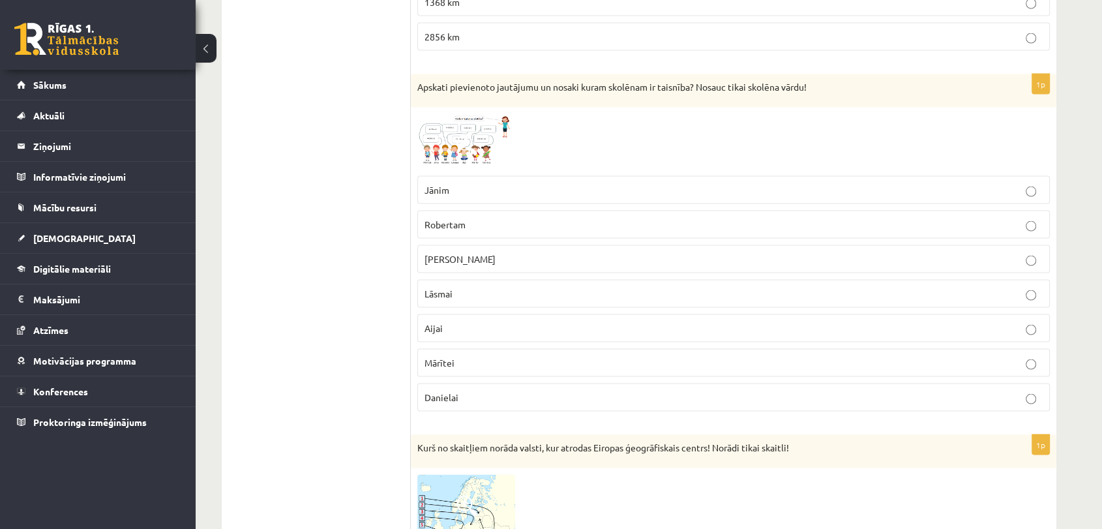
click at [466, 127] on img at bounding box center [466, 141] width 98 height 55
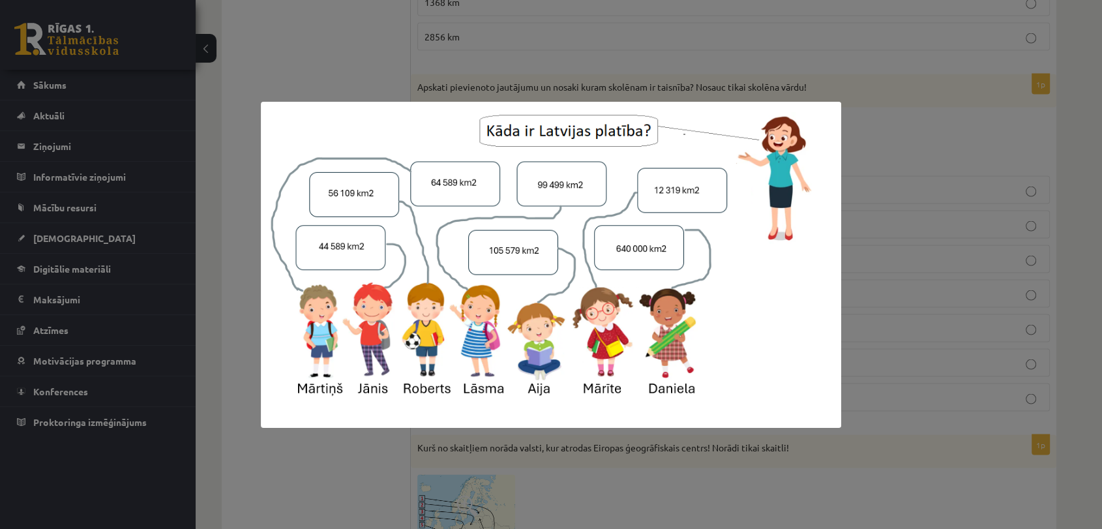
click at [371, 55] on div at bounding box center [551, 264] width 1102 height 529
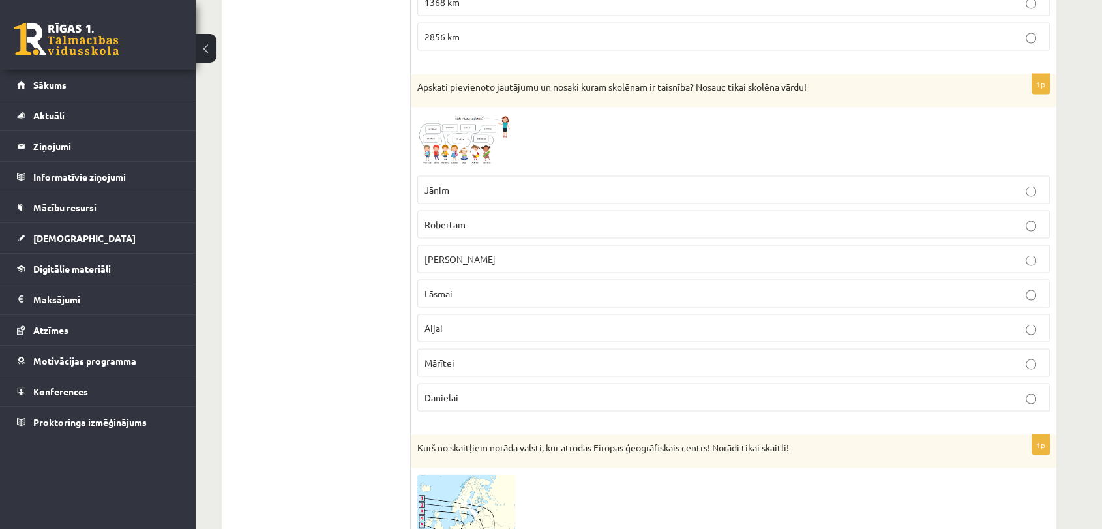
click at [446, 391] on span "Danielai" at bounding box center [442, 397] width 34 height 12
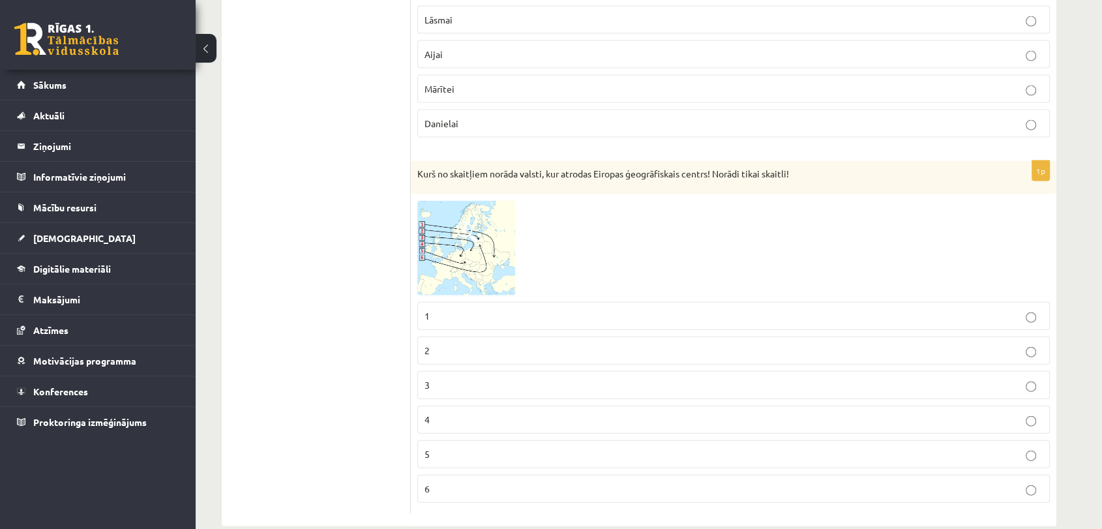
scroll to position [2867, 0]
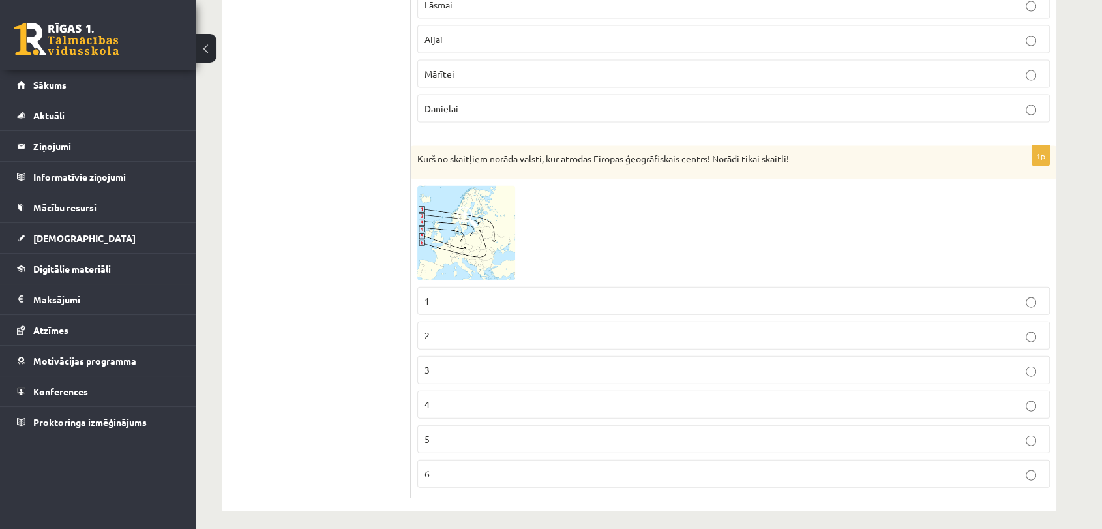
click at [454, 248] on img at bounding box center [466, 233] width 98 height 95
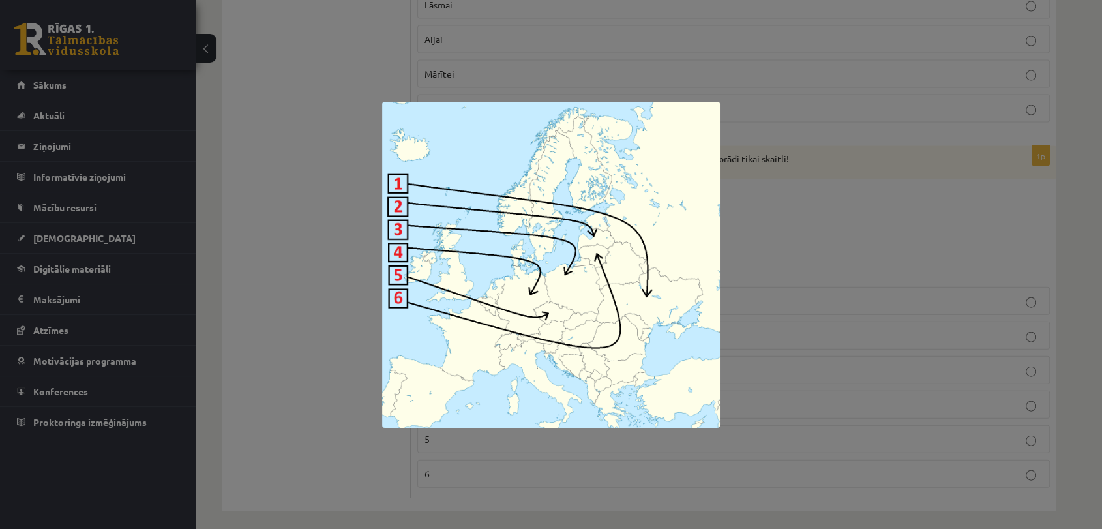
click at [378, 264] on div at bounding box center [551, 264] width 1102 height 529
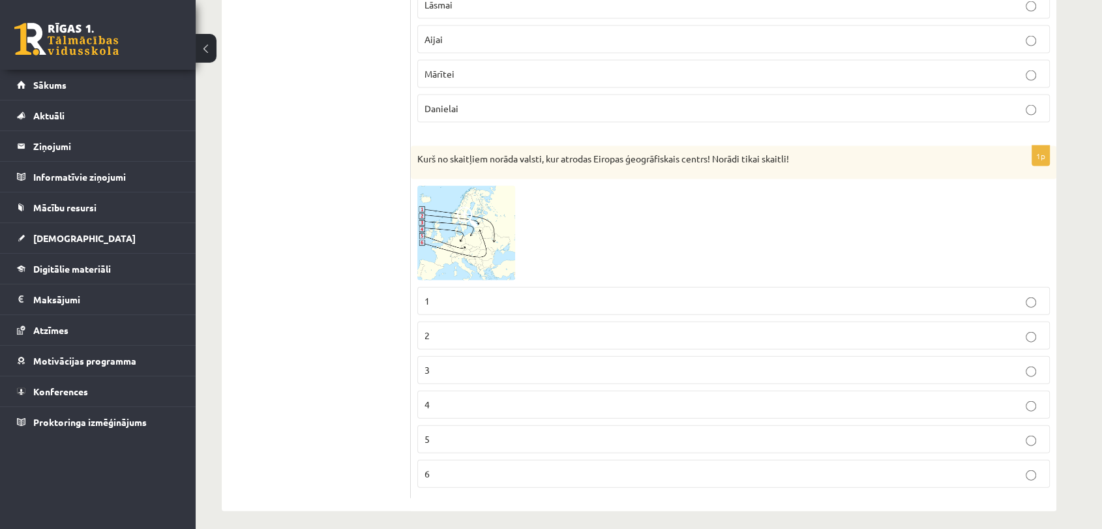
click at [474, 258] on img at bounding box center [466, 233] width 98 height 95
click at [473, 258] on img at bounding box center [466, 233] width 98 height 95
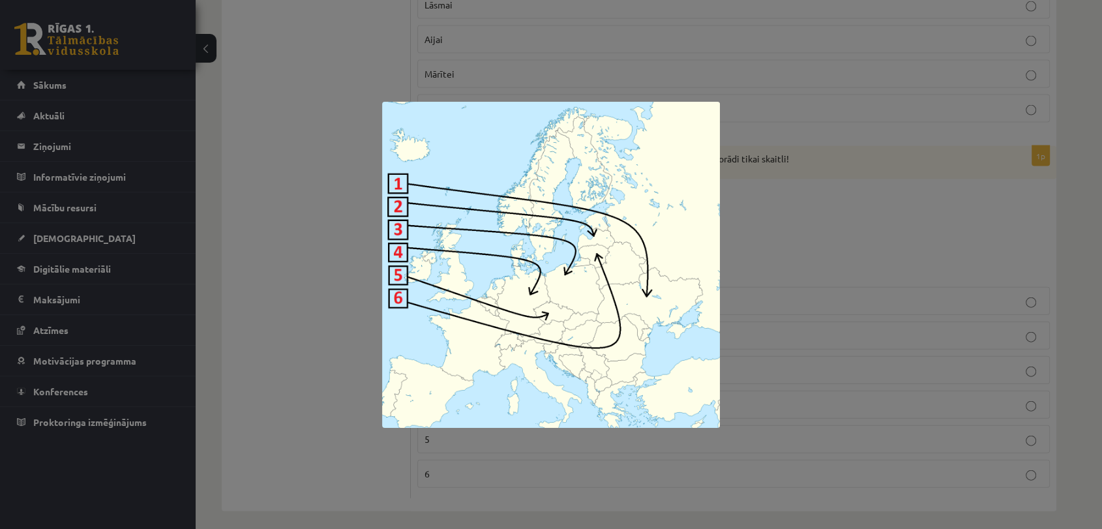
click at [311, 408] on div at bounding box center [551, 264] width 1102 height 529
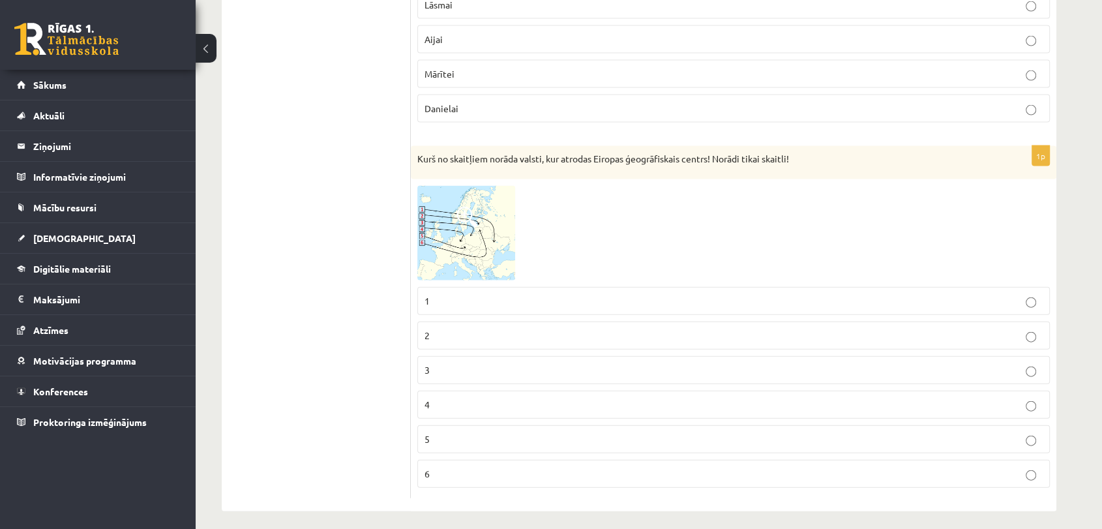
click at [473, 460] on label "6" at bounding box center [733, 474] width 633 height 28
click at [470, 245] on img at bounding box center [466, 233] width 98 height 95
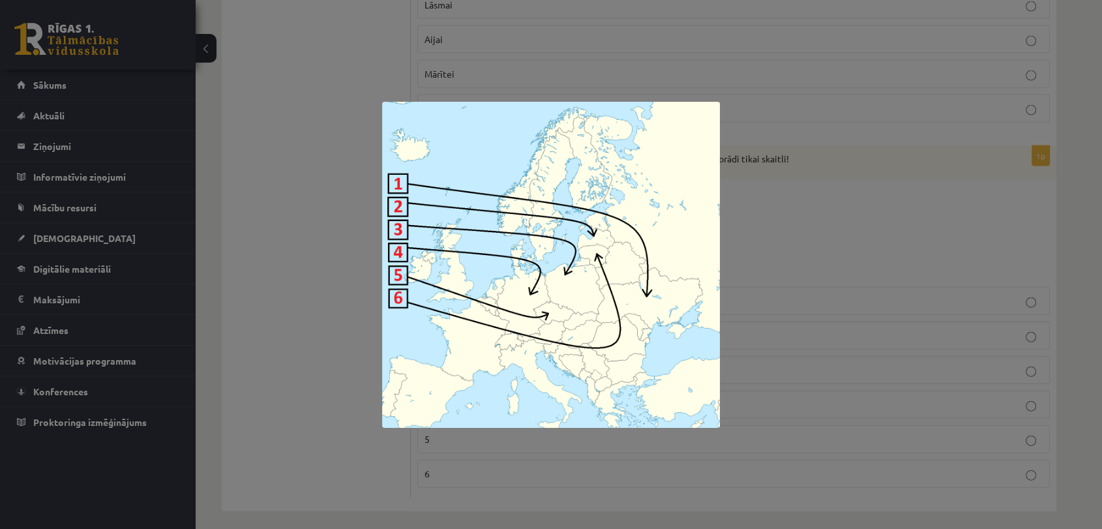
drag, startPoint x: 317, startPoint y: 283, endPoint x: 316, endPoint y: 296, distance: 13.1
click at [316, 294] on div at bounding box center [551, 264] width 1102 height 529
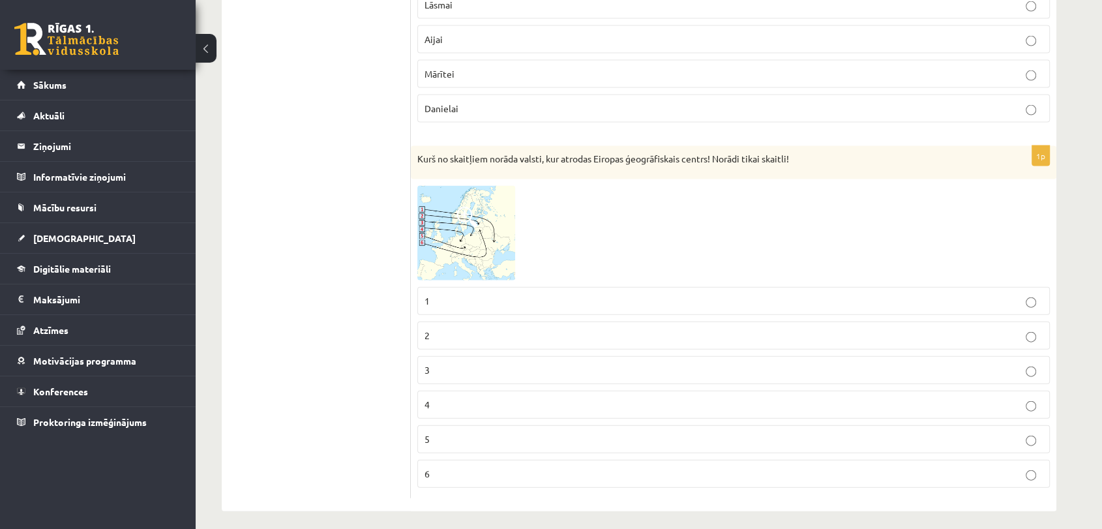
click at [467, 247] on img at bounding box center [466, 233] width 98 height 95
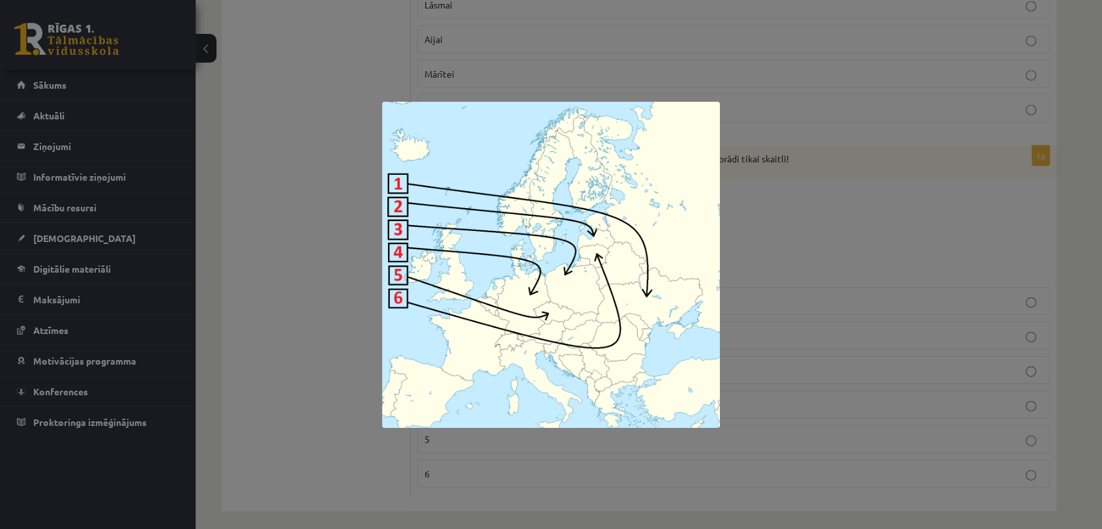
click at [344, 382] on div at bounding box center [551, 264] width 1102 height 529
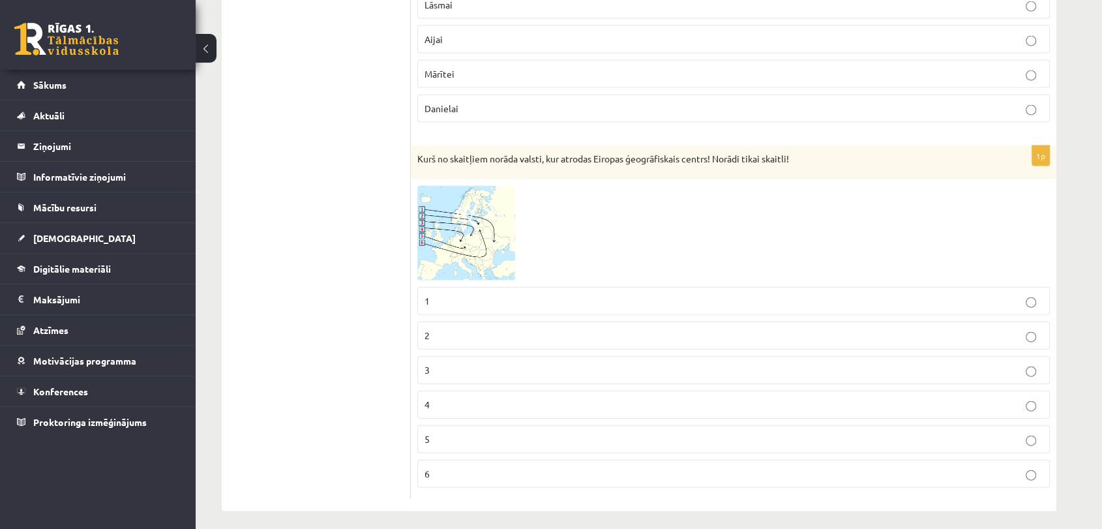
click at [420, 236] on img at bounding box center [466, 233] width 98 height 95
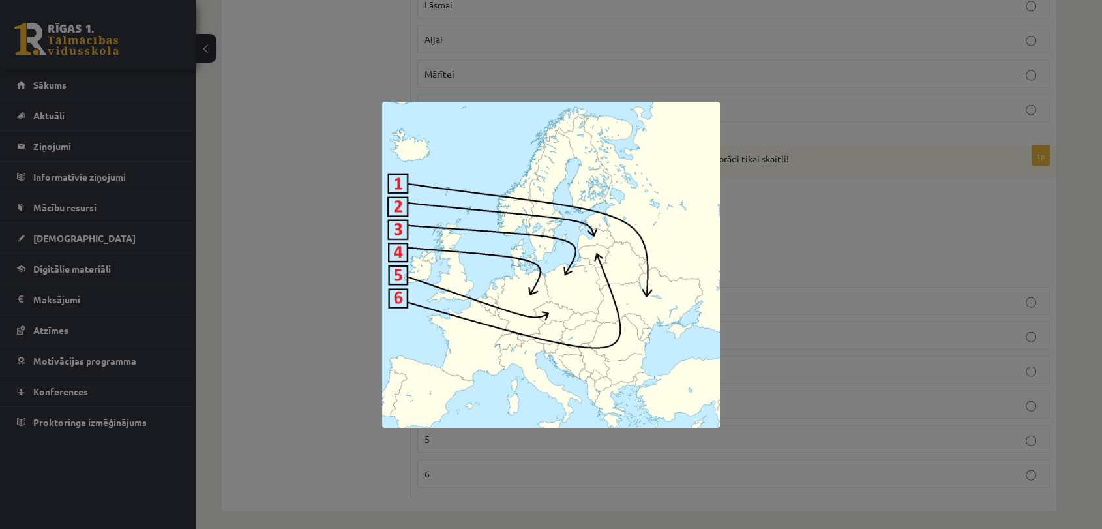
click at [316, 314] on div at bounding box center [551, 264] width 1102 height 529
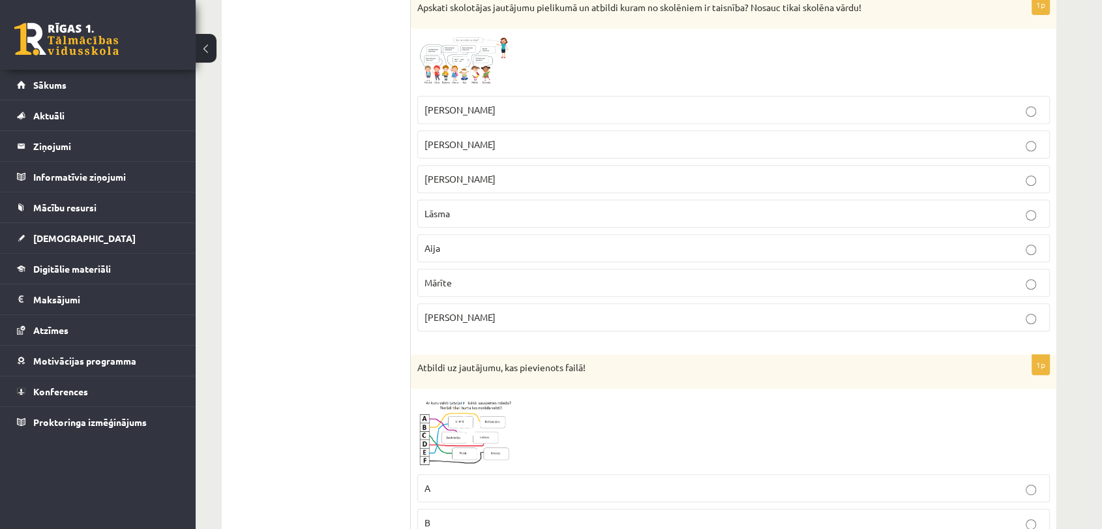
scroll to position [0, 0]
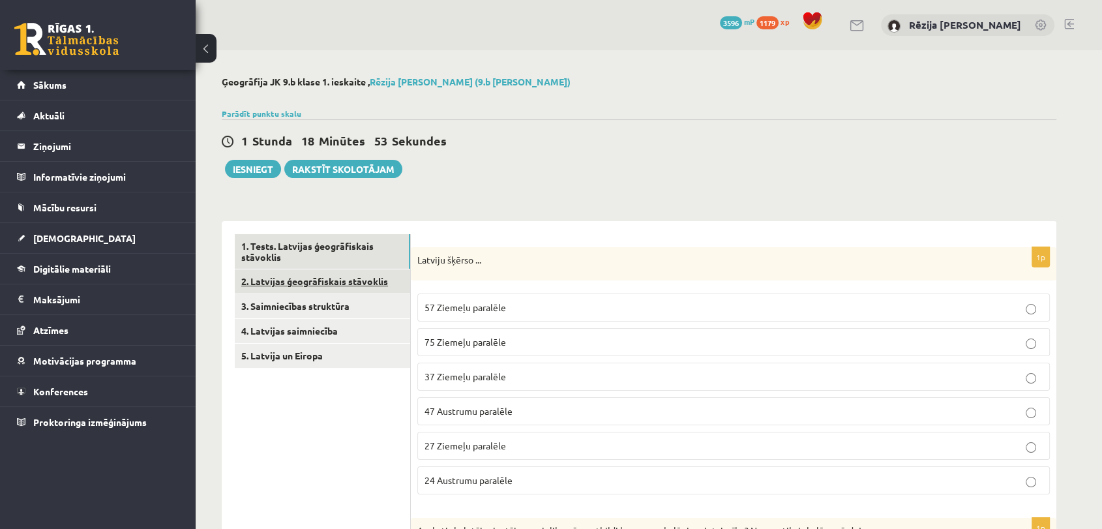
click at [327, 283] on link "2. Latvijas ģeogrāfiskais stāvoklis" at bounding box center [322, 281] width 175 height 24
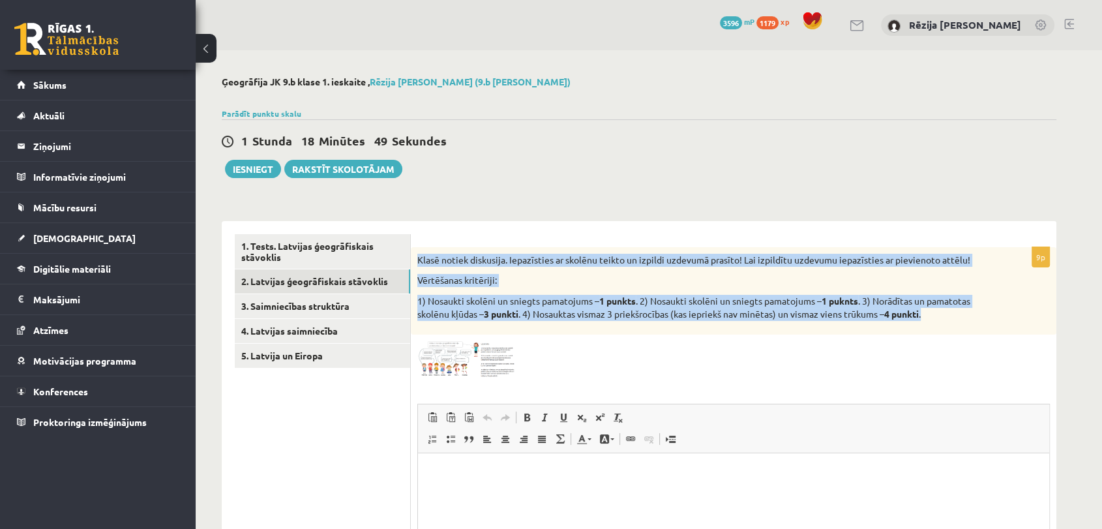
drag, startPoint x: 418, startPoint y: 254, endPoint x: 995, endPoint y: 330, distance: 581.6
click at [994, 333] on div "Klasē notiek diskusija. Iepazīsties ar skolēnu teikto un izpildi uzdevumā prasī…" at bounding box center [734, 290] width 646 height 87
copy div "Klasē notiek diskusija. Iepazīsties ar skolēnu teikto un izpildi uzdevumā prasī…"
click at [360, 307] on link "3. Saimniecības struktūra" at bounding box center [322, 306] width 175 height 24
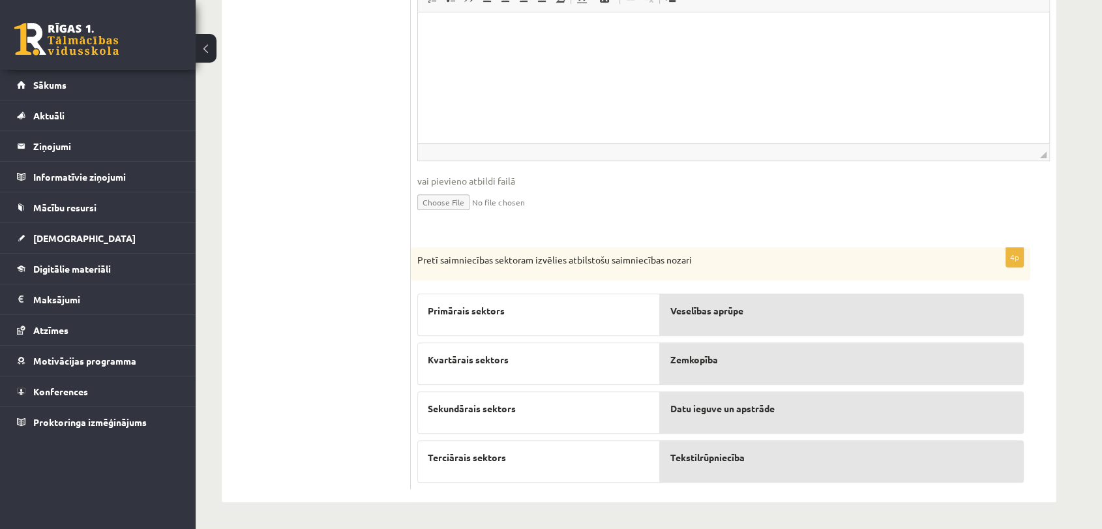
scroll to position [130, 0]
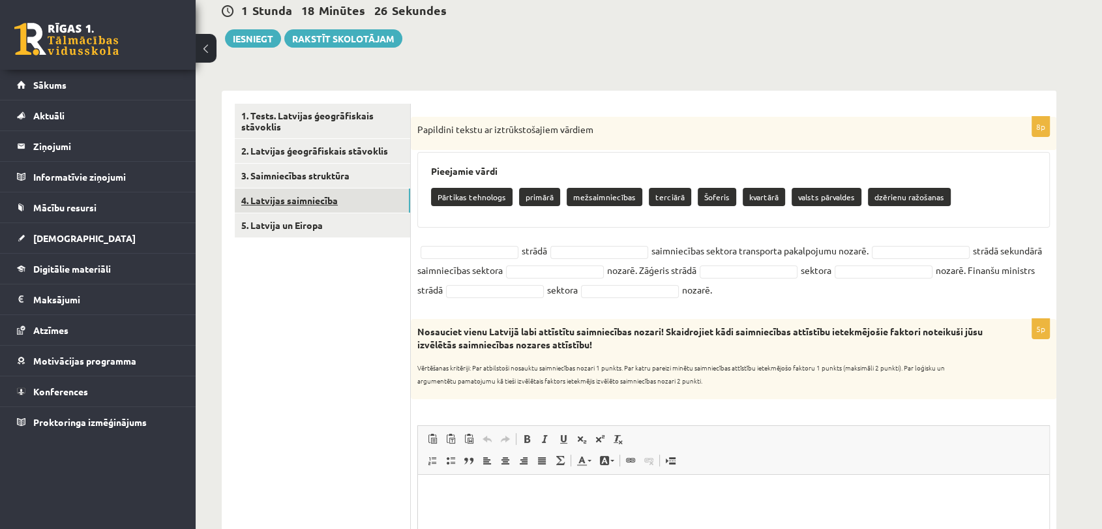
click at [346, 199] on link "4. Latvijas saimniecība" at bounding box center [322, 201] width 175 height 24
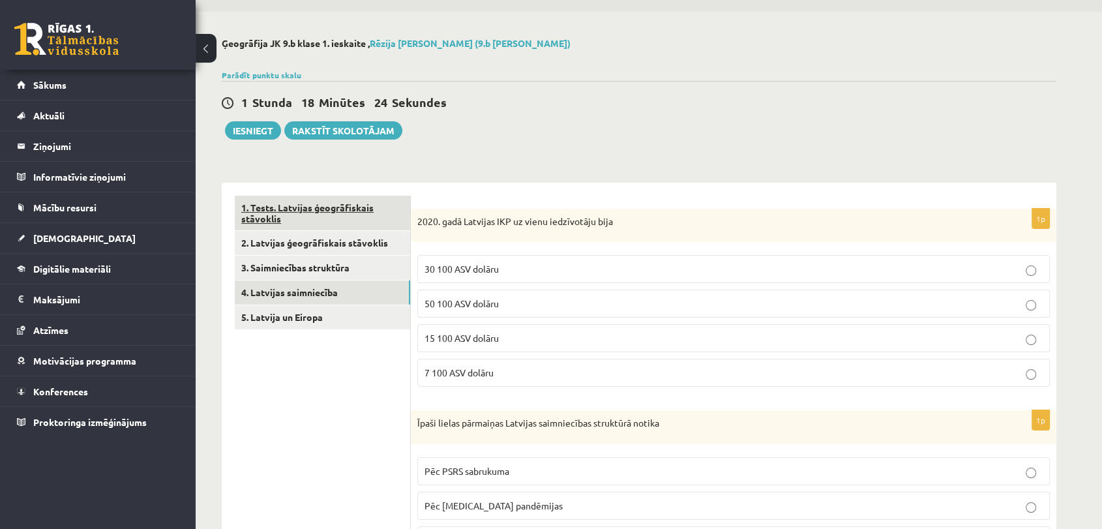
scroll to position [0, 0]
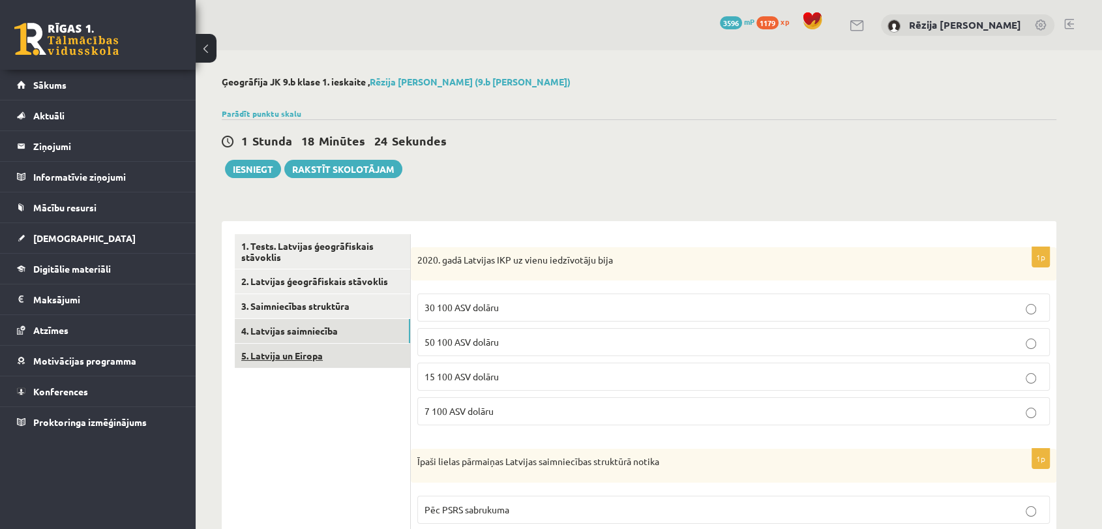
click at [299, 352] on link "5. Latvija un Eiropa" at bounding box center [322, 356] width 175 height 24
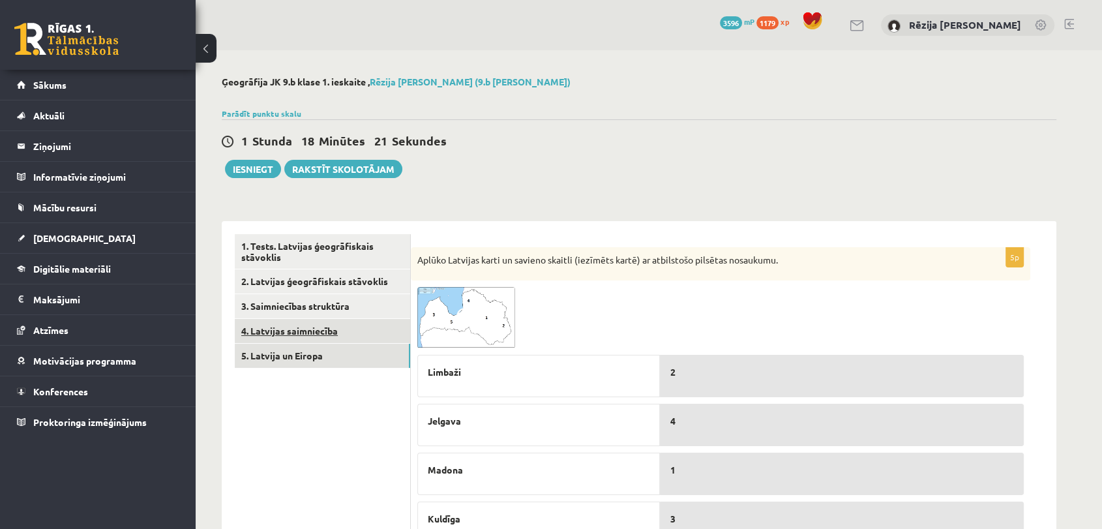
click at [348, 335] on link "4. Latvijas saimniecība" at bounding box center [322, 331] width 175 height 24
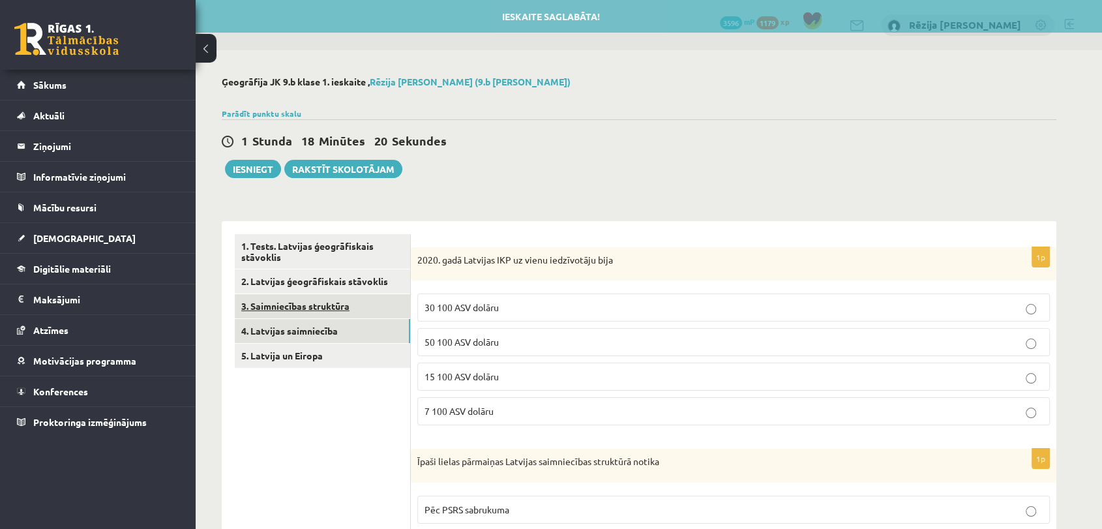
click at [337, 315] on link "3. Saimniecības struktūra" at bounding box center [322, 306] width 175 height 24
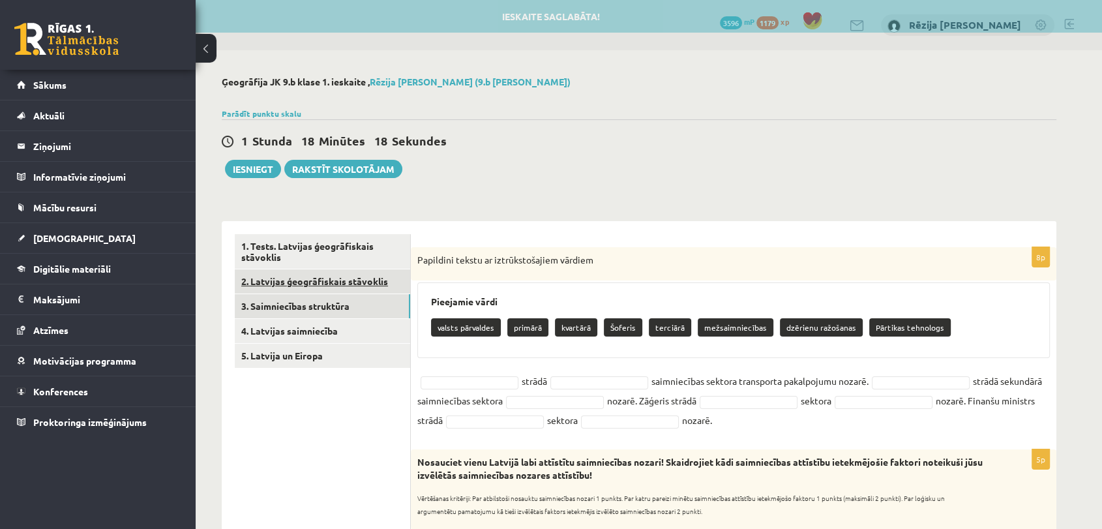
click at [383, 280] on link "2. Latvijas ģeogrāfiskais stāvoklis" at bounding box center [322, 281] width 175 height 24
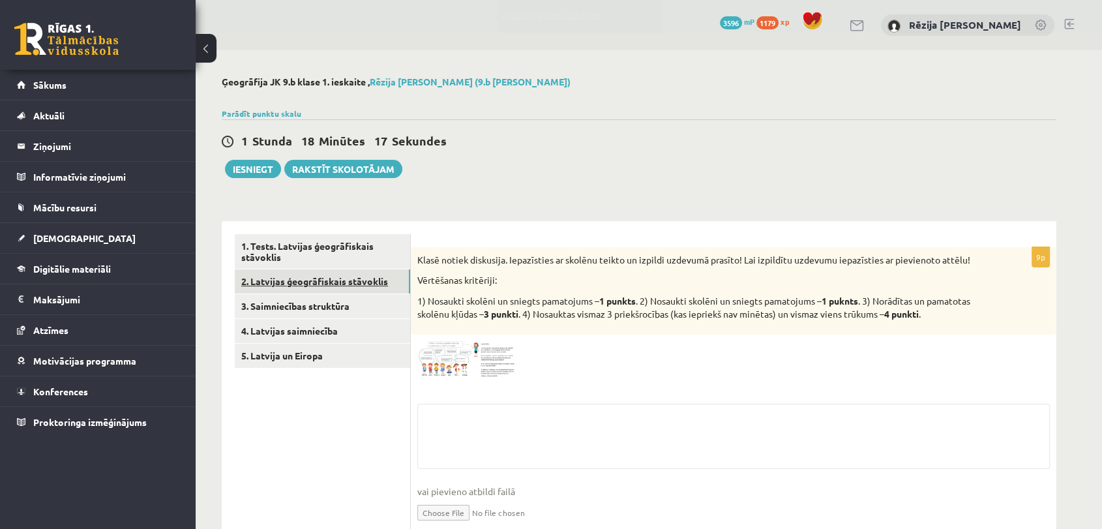
scroll to position [56, 0]
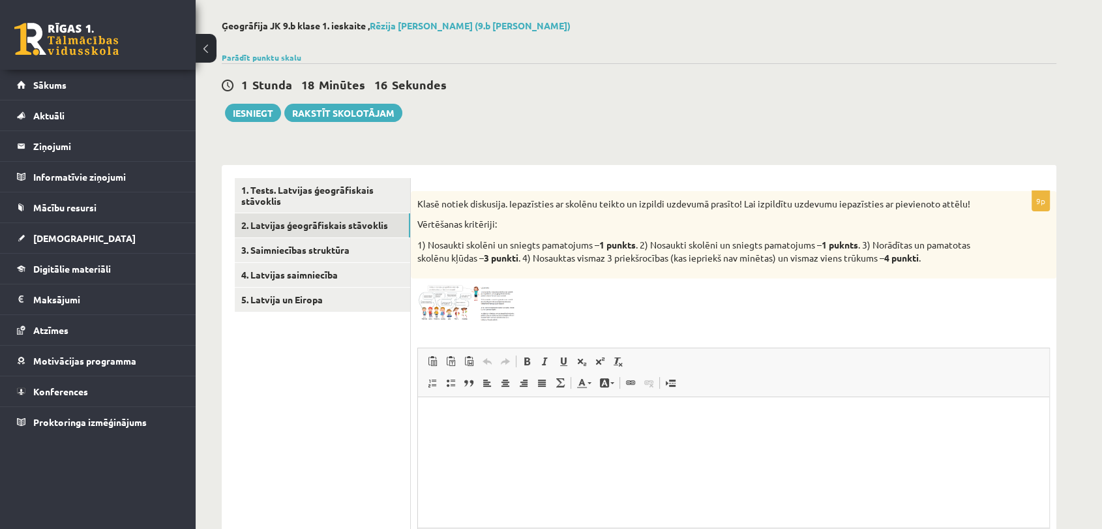
click at [466, 297] on img at bounding box center [466, 303] width 98 height 37
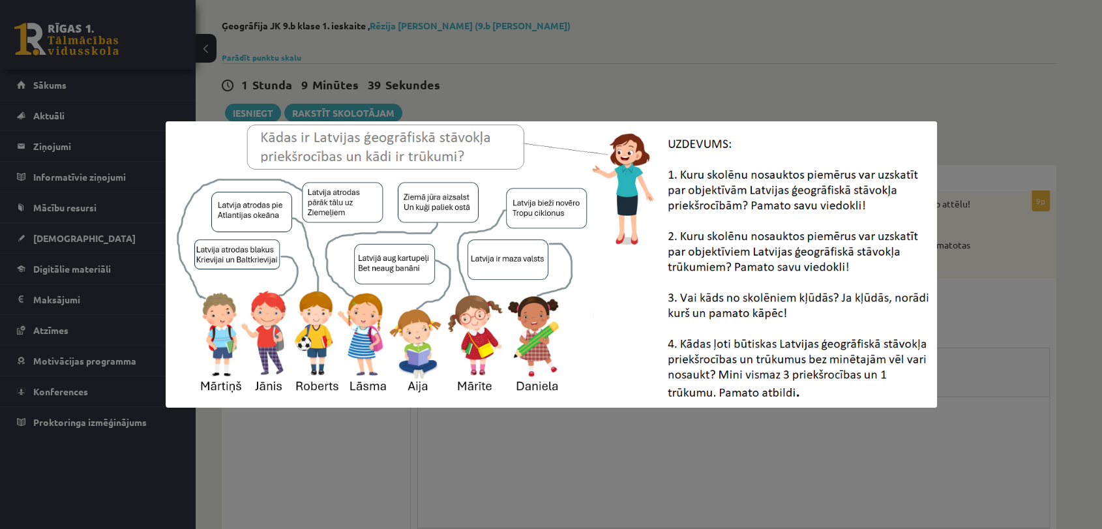
click at [503, 87] on div at bounding box center [551, 264] width 1102 height 529
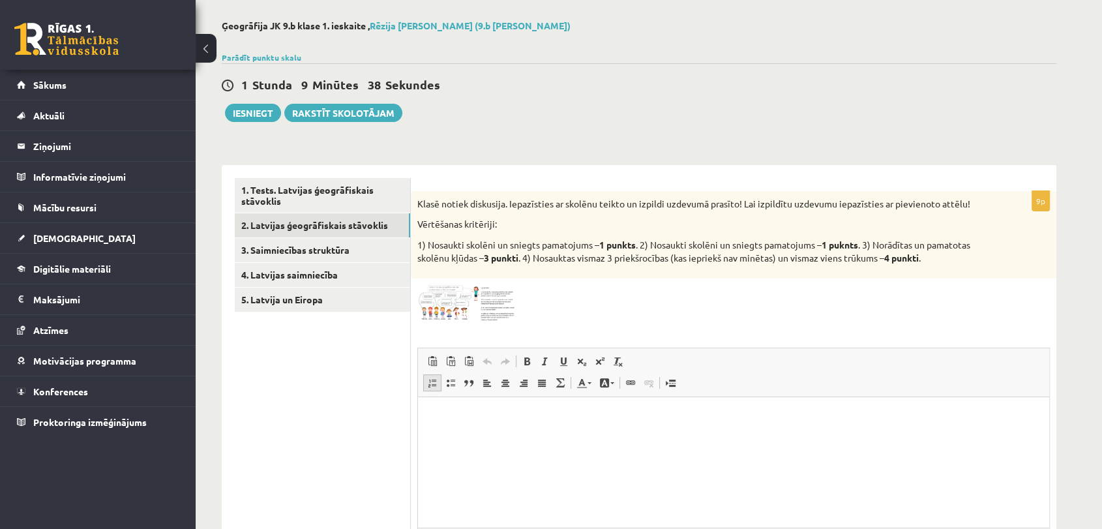
click at [428, 384] on span at bounding box center [432, 383] width 10 height 10
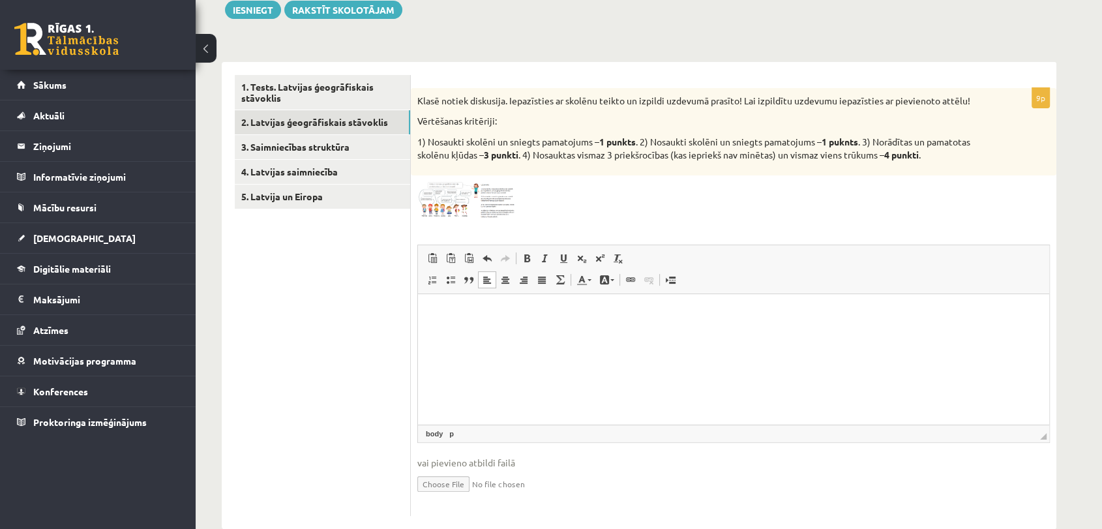
scroll to position [186, 0]
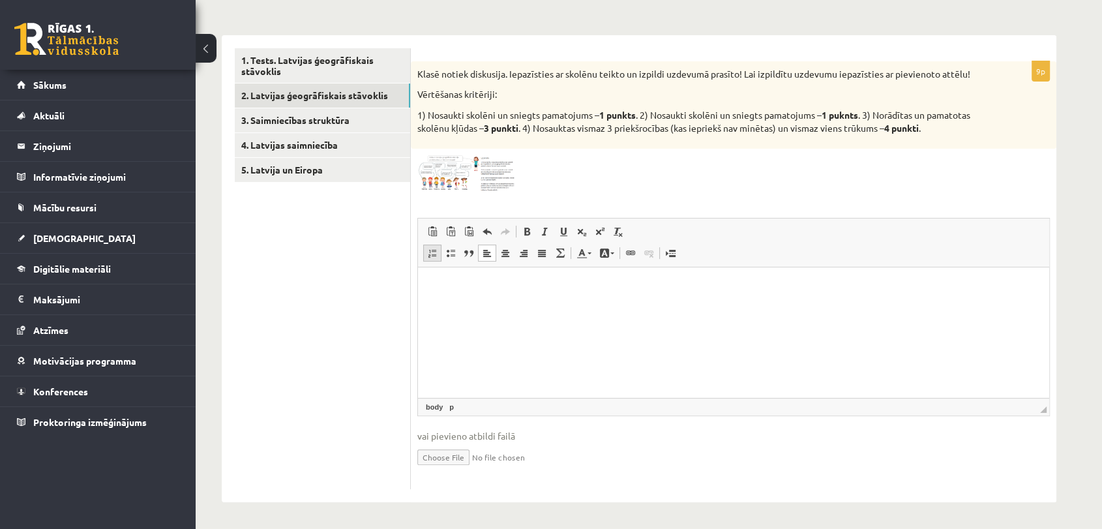
click at [438, 257] on link "Insert/Remove Numbered List" at bounding box center [432, 253] width 18 height 17
click at [509, 170] on img at bounding box center [466, 173] width 98 height 37
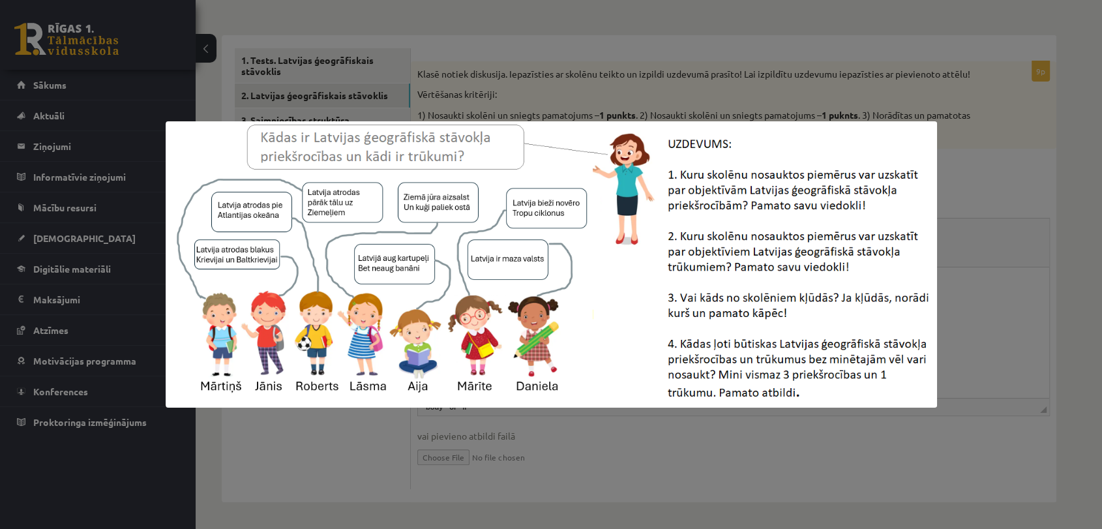
click at [480, 85] on div at bounding box center [551, 264] width 1102 height 529
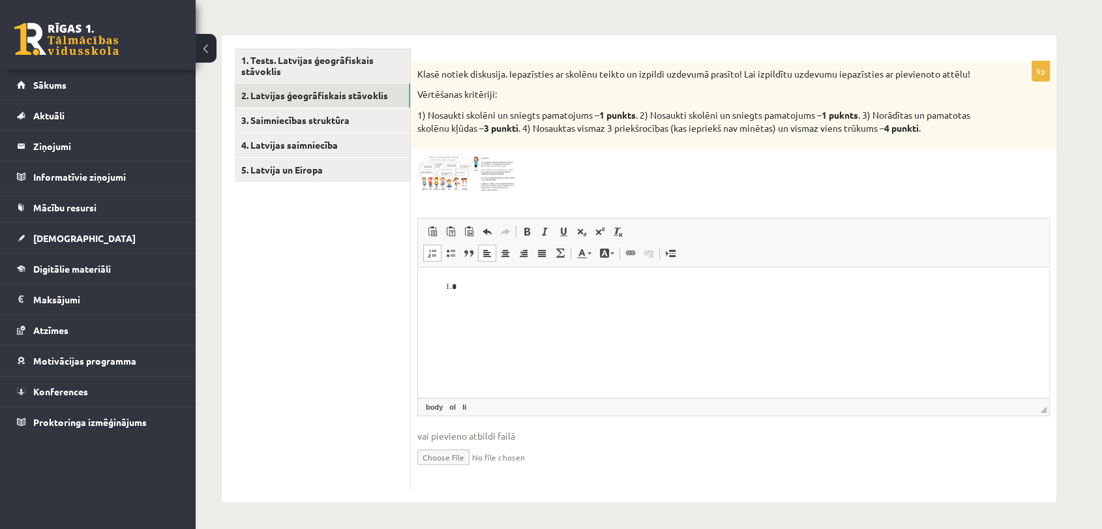
click at [487, 295] on html at bounding box center [733, 287] width 631 height 40
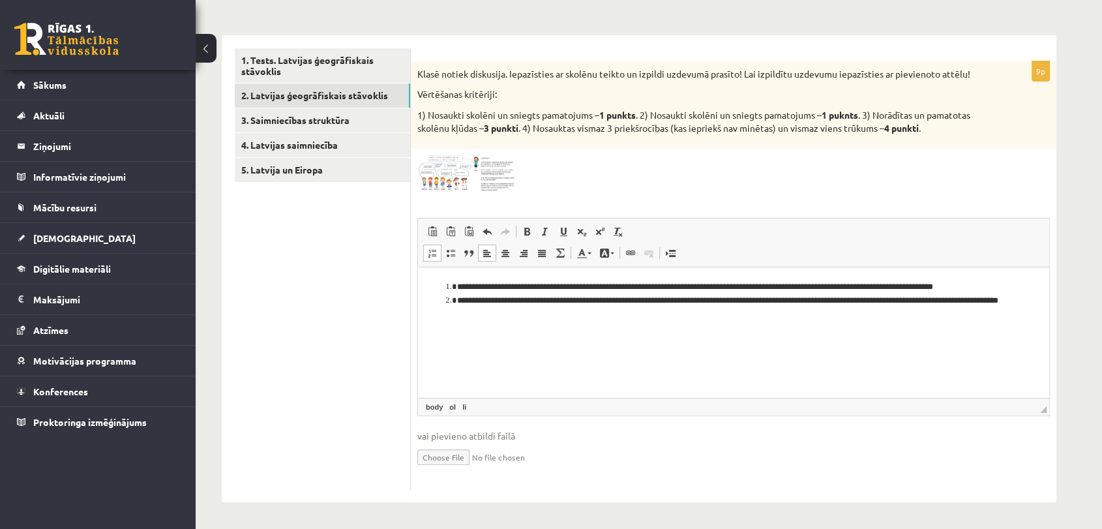
click at [440, 145] on div "Klasē notiek diskusija. Iepazīsties ar skolēnu teikto un izpildi uzdevumā prasī…" at bounding box center [734, 104] width 646 height 87
click at [446, 173] on img at bounding box center [466, 173] width 98 height 37
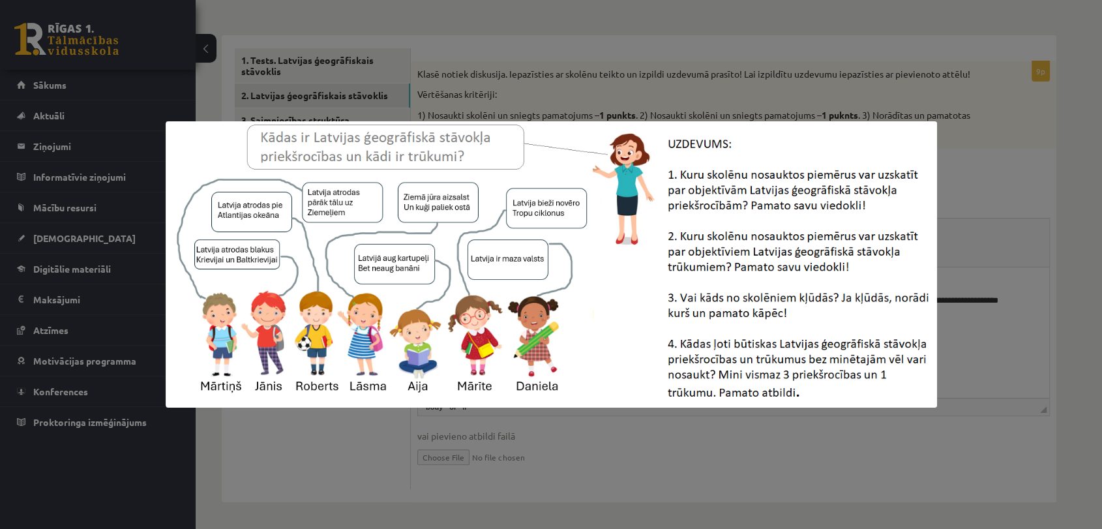
click at [590, 63] on div at bounding box center [551, 264] width 1102 height 529
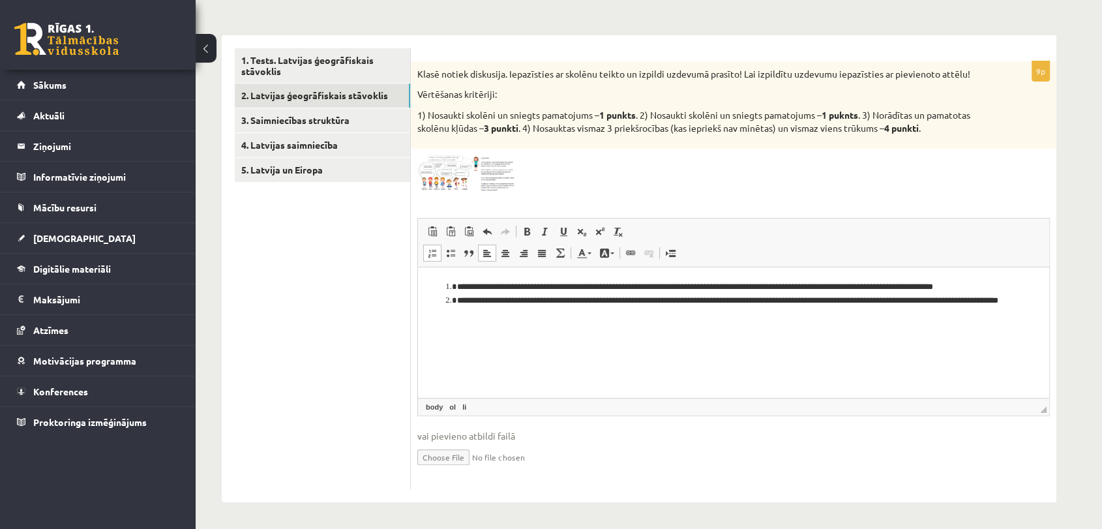
click at [507, 319] on li "**********" at bounding box center [733, 307] width 553 height 27
click at [457, 297] on li "**********" at bounding box center [733, 307] width 553 height 27
click at [616, 318] on li "**********" at bounding box center [733, 300] width 553 height 40
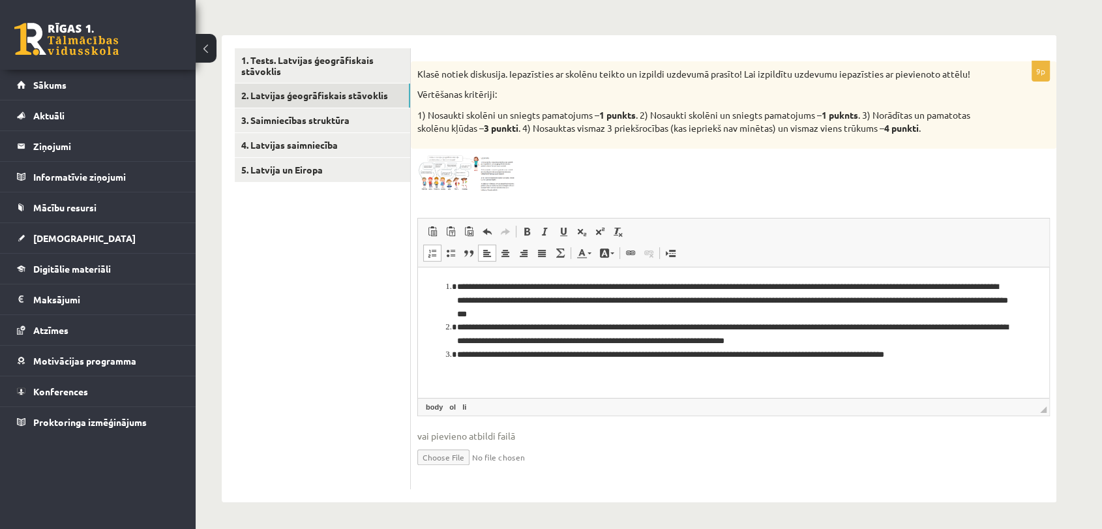
click at [433, 153] on div "9p Klasē notiek diskusija. Iepazīsties ar skolēnu teikto un izpildi uzdevumā pr…" at bounding box center [734, 275] width 646 height 428
click at [449, 164] on img at bounding box center [466, 173] width 98 height 37
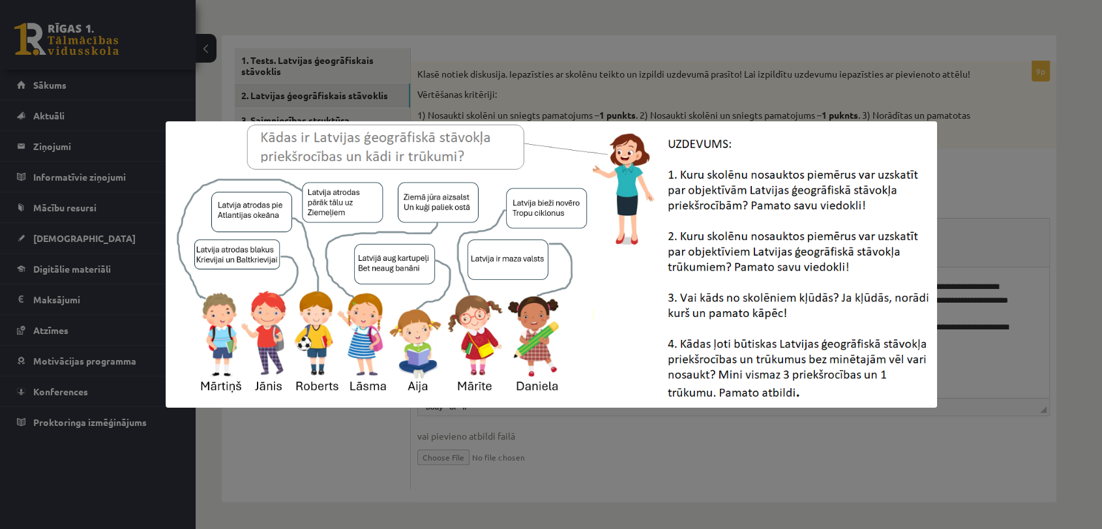
click at [376, 419] on div at bounding box center [551, 264] width 1102 height 529
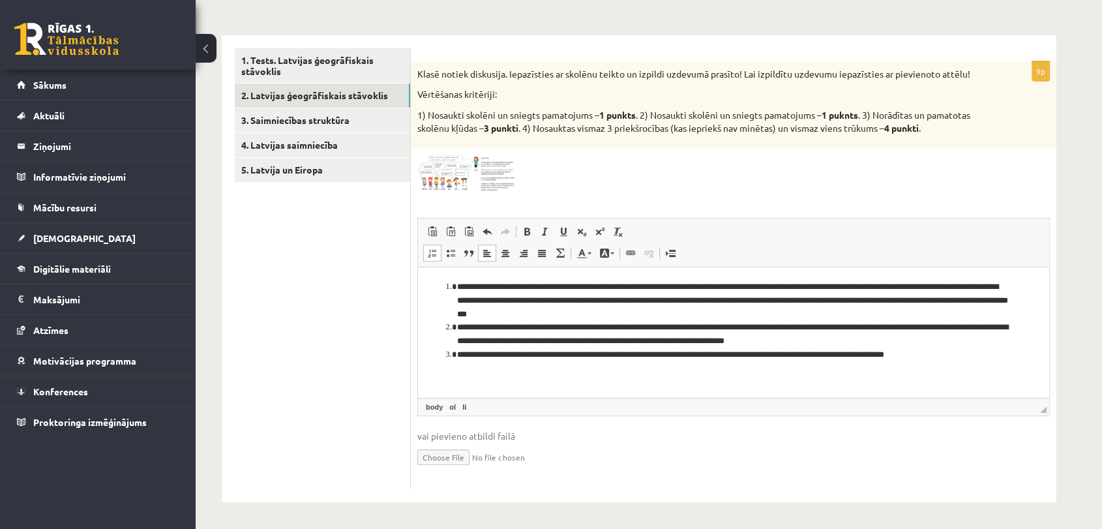
click at [968, 354] on li "**********" at bounding box center [733, 355] width 553 height 14
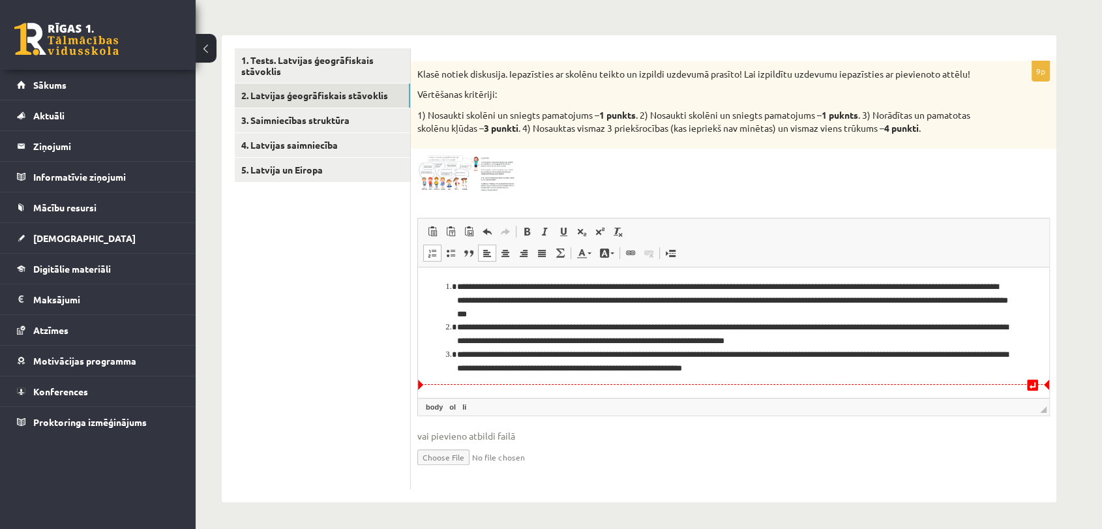
click at [720, 371] on li "**********" at bounding box center [733, 361] width 553 height 27
click at [716, 371] on li "**********" at bounding box center [733, 361] width 553 height 27
click at [721, 368] on li "**********" at bounding box center [733, 361] width 553 height 27
click at [796, 380] on html "**********" at bounding box center [733, 327] width 631 height 121
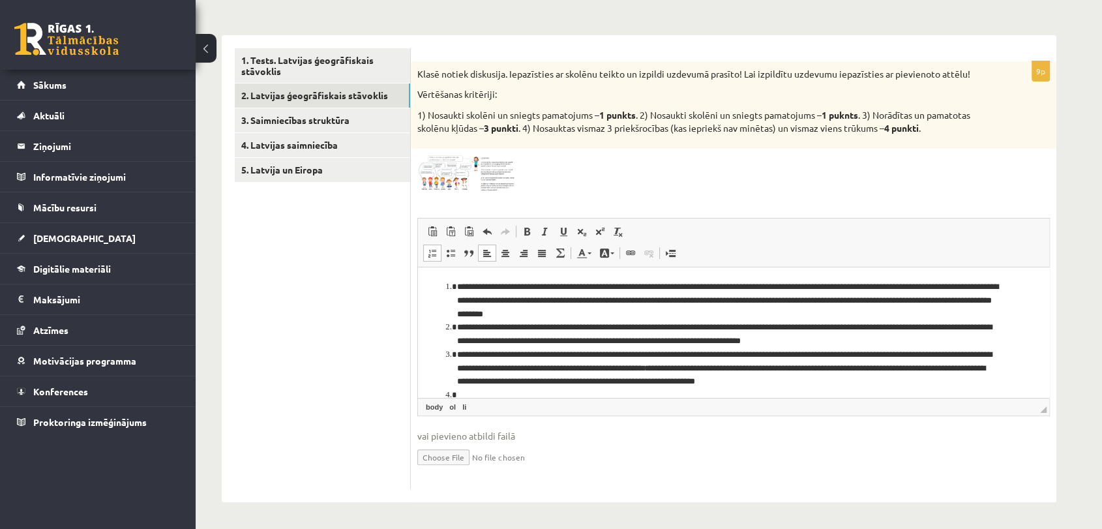
scroll to position [1, 0]
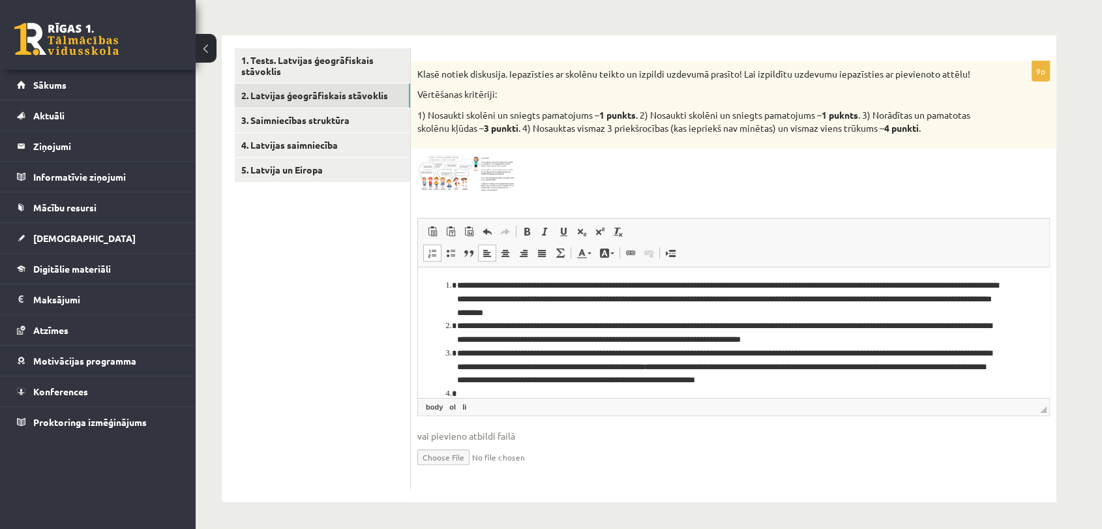
click at [511, 163] on img at bounding box center [466, 173] width 98 height 37
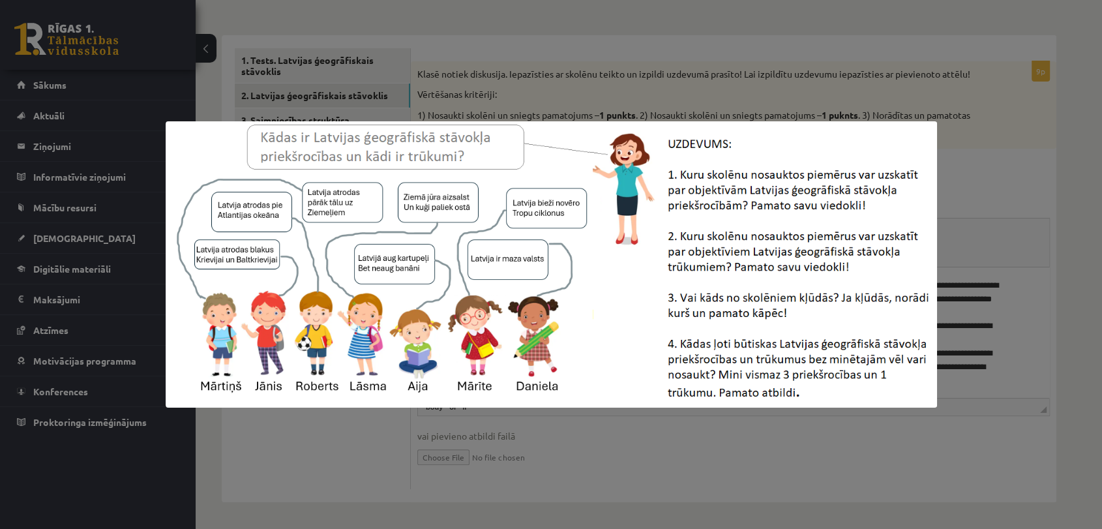
click at [530, 86] on div at bounding box center [551, 264] width 1102 height 529
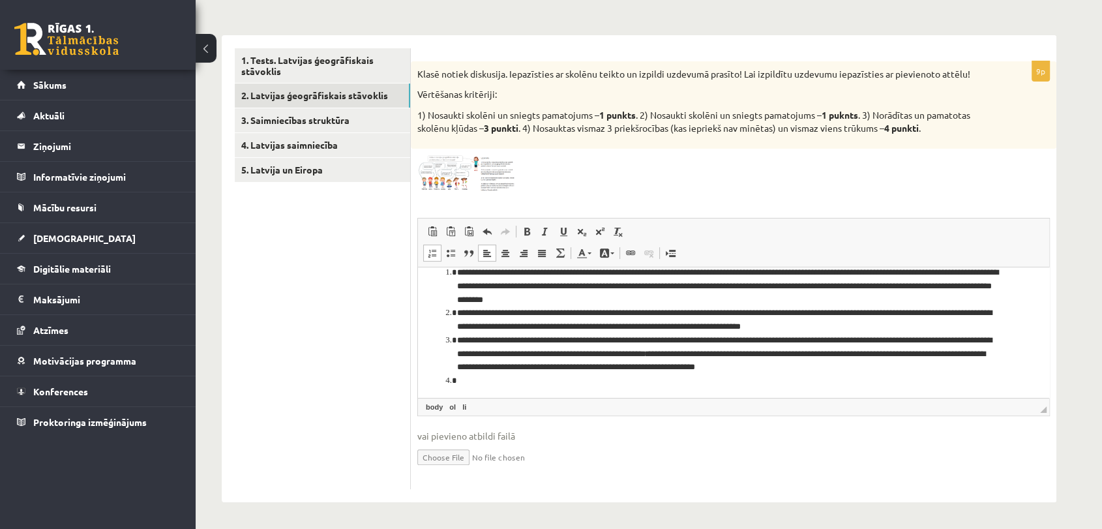
scroll to position [18, 0]
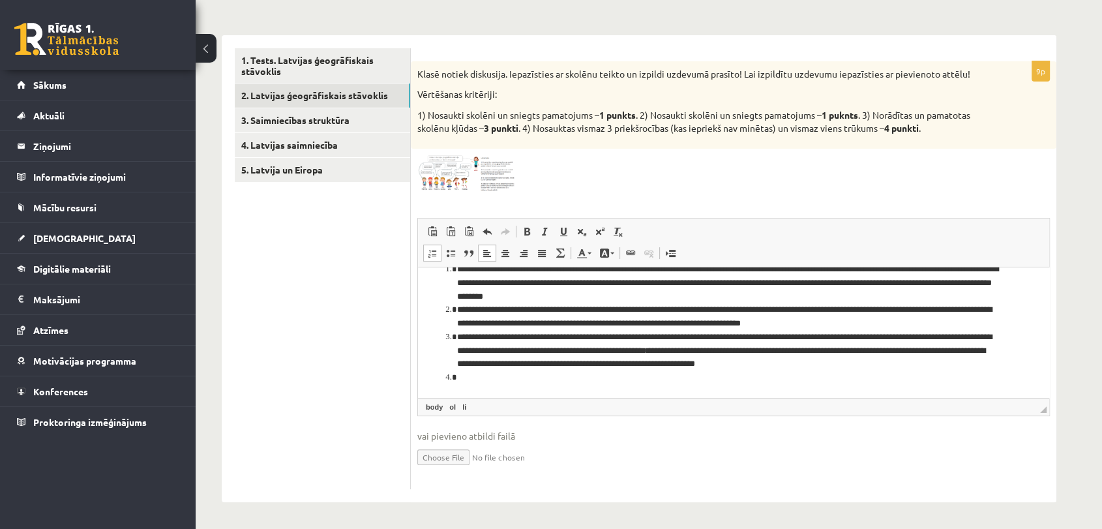
click at [534, 380] on li "Editor, wiswyg-editor-user-answer-47434016869080" at bounding box center [733, 378] width 553 height 14
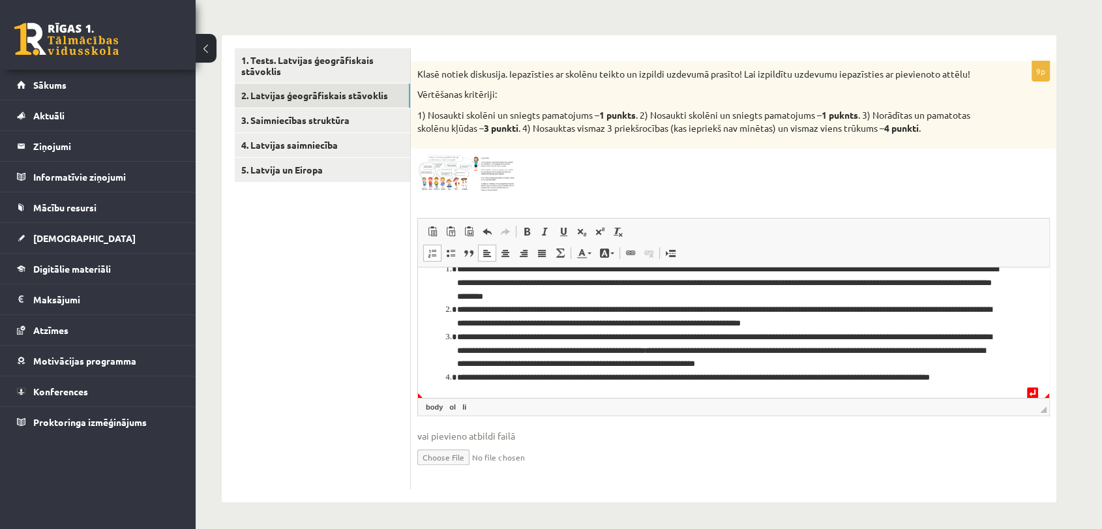
click at [897, 376] on li "**********" at bounding box center [728, 378] width 542 height 14
click at [948, 379] on li "**********" at bounding box center [728, 378] width 542 height 14
click at [950, 382] on li "**********" at bounding box center [728, 378] width 542 height 14
click at [986, 381] on li "**********" at bounding box center [728, 378] width 542 height 14
click at [995, 377] on li "**********" at bounding box center [728, 378] width 542 height 14
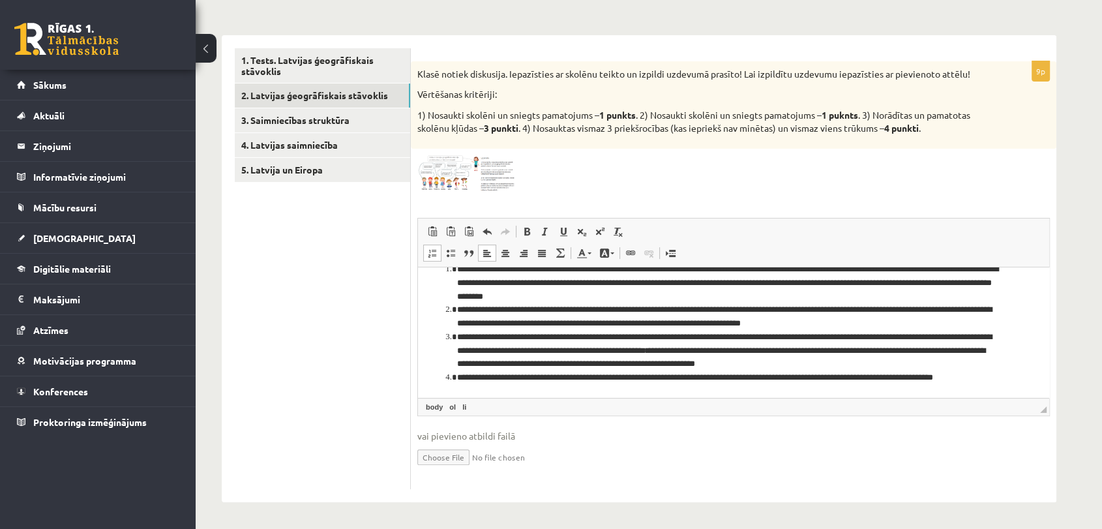
scroll to position [31, 0]
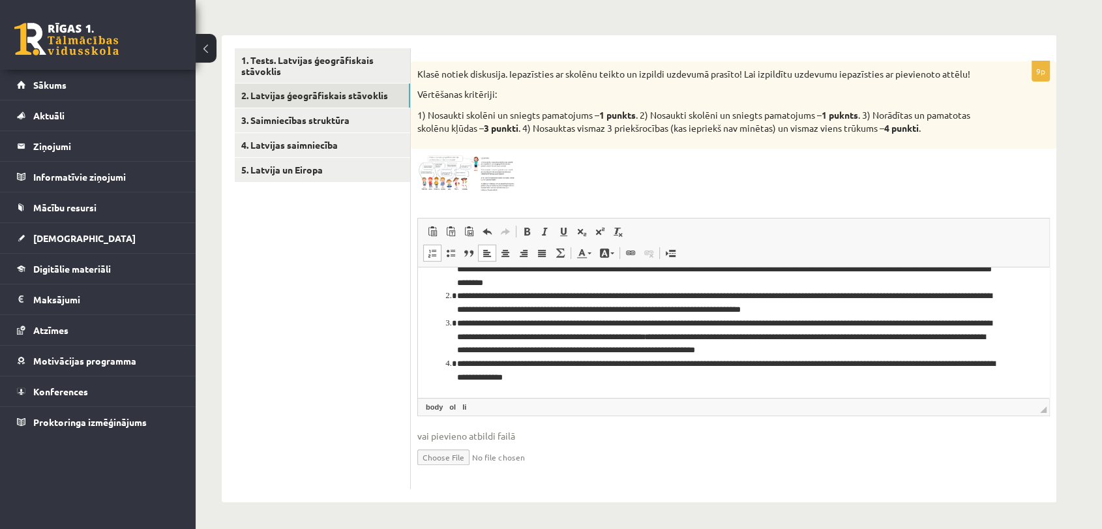
click at [560, 375] on li "**********" at bounding box center [728, 370] width 542 height 27
click at [632, 382] on li "**********" at bounding box center [728, 370] width 542 height 27
drag, startPoint x: 832, startPoint y: 376, endPoint x: 943, endPoint y: 372, distance: 110.3
click at [943, 372] on li "**********" at bounding box center [728, 370] width 542 height 27
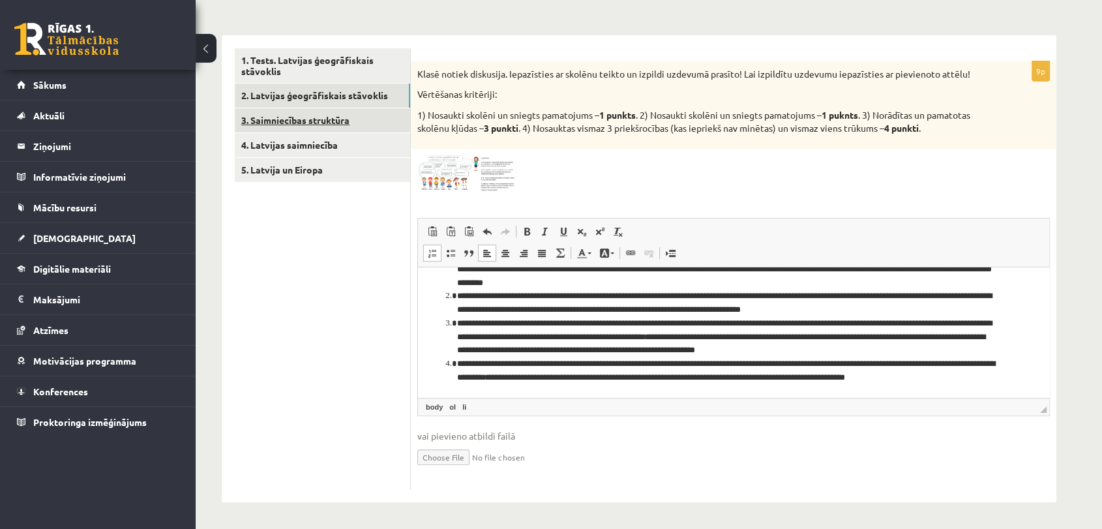
click at [266, 108] on link "3. Saimniecības struktūra" at bounding box center [322, 120] width 175 height 24
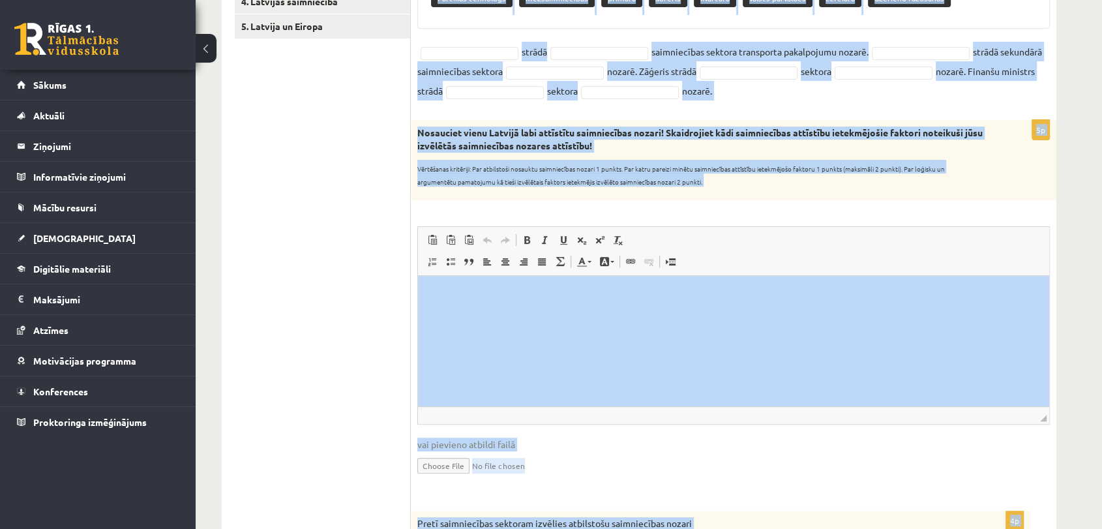
scroll to position [593, 0]
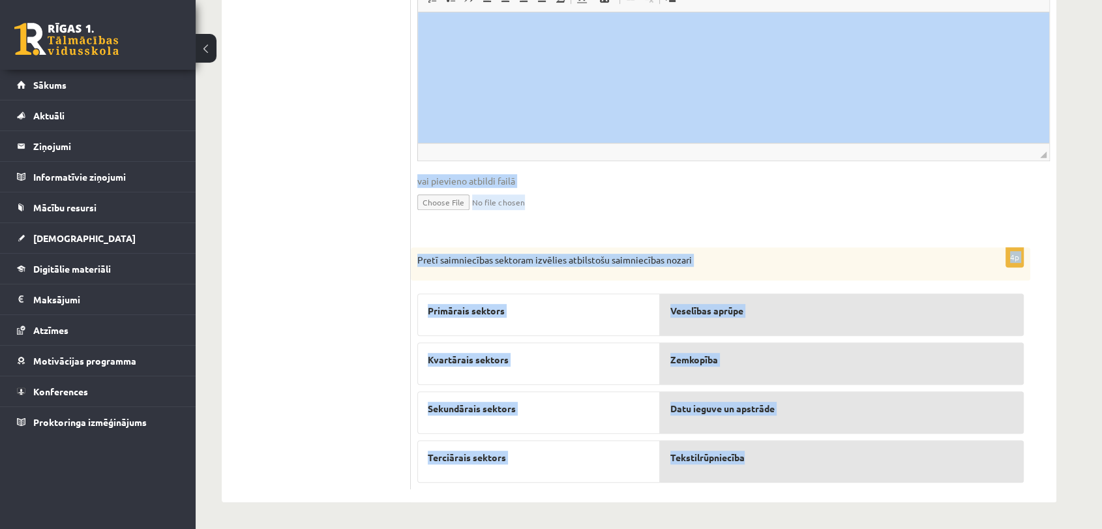
drag, startPoint x: 414, startPoint y: 67, endPoint x: 753, endPoint y: 470, distance: 525.9
click at [753, 470] on form "8p Papildini tekstu ar iztrūkstošajiem vārdiem Pieejamie vārdi Pārtikas tehnolo…" at bounding box center [734, 65] width 620 height 848
copy form "Papildini tekstu ar iztrūkstošajiem vārdiem Pieejamie vārdi Pārtikas tehnologs …"
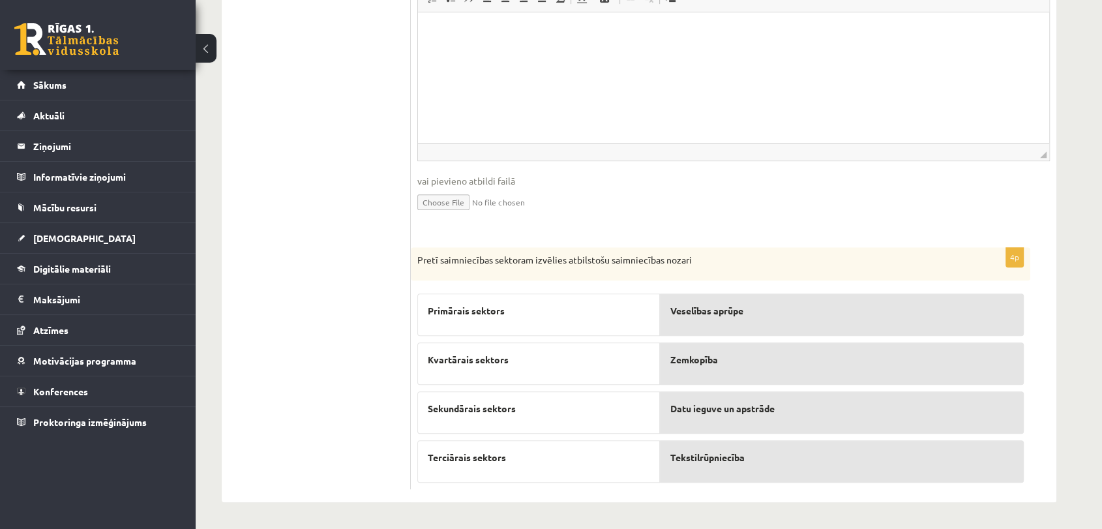
click at [257, 219] on ul "1. Tests. Latvijas ģeogrāfiskais stāvoklis 2. Latvijas ģeogrāfiskais stāvoklis …" at bounding box center [323, 65] width 176 height 848
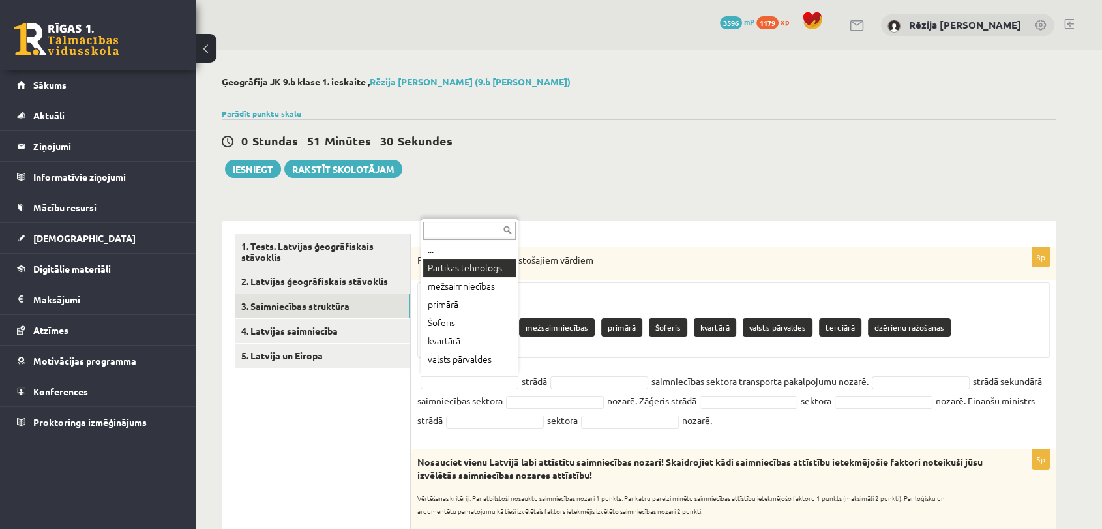
scroll to position [0, 0]
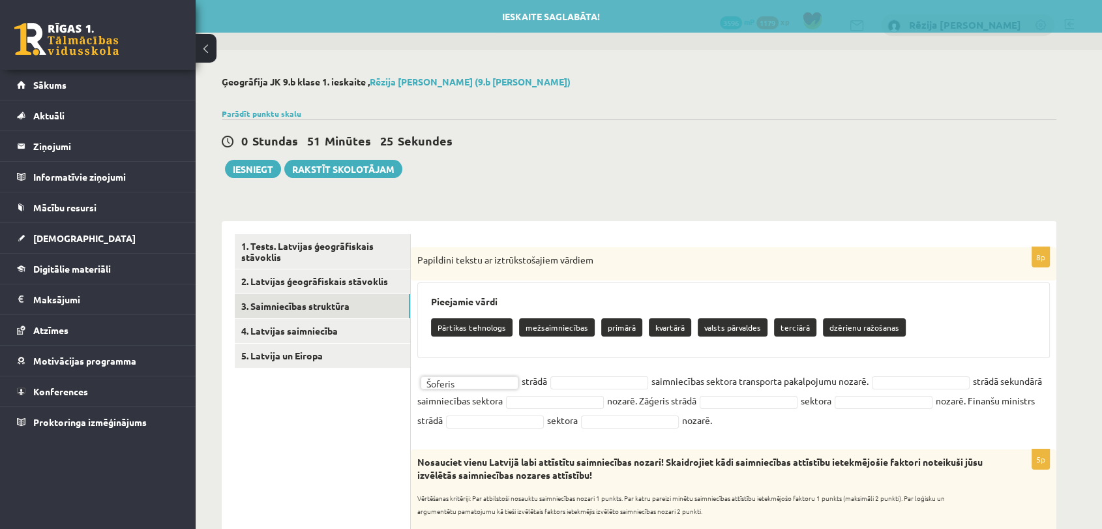
click at [586, 388] on fieldset "Šoferis ******* strādā saimniecības sektora transporta pakalpojumu nozarē. strā…" at bounding box center [733, 400] width 633 height 59
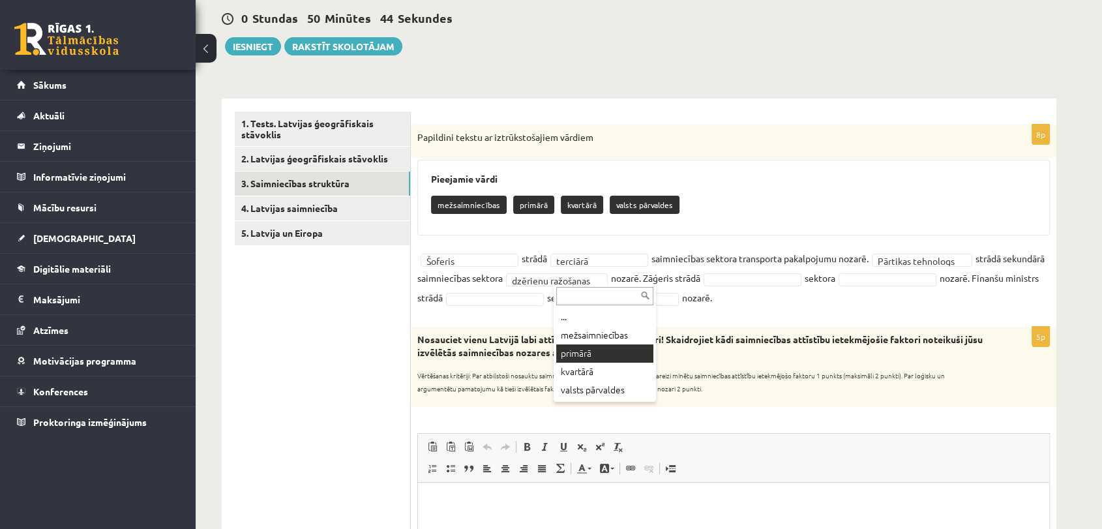
scroll to position [136, 0]
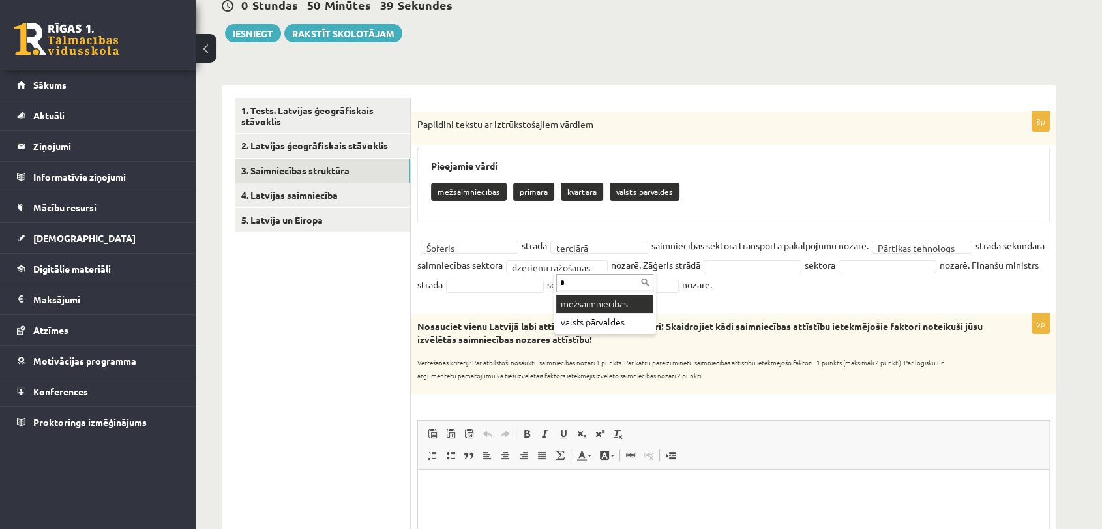
type input "*"
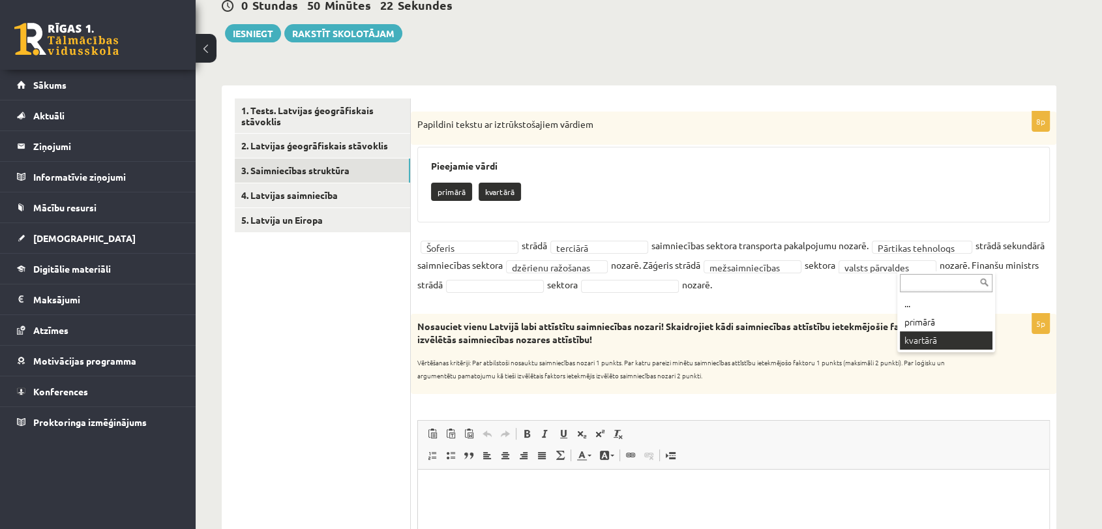
drag, startPoint x: 937, startPoint y: 334, endPoint x: 925, endPoint y: 335, distance: 12.5
drag, startPoint x: 698, startPoint y: 286, endPoint x: 699, endPoint y: 302, distance: 16.4
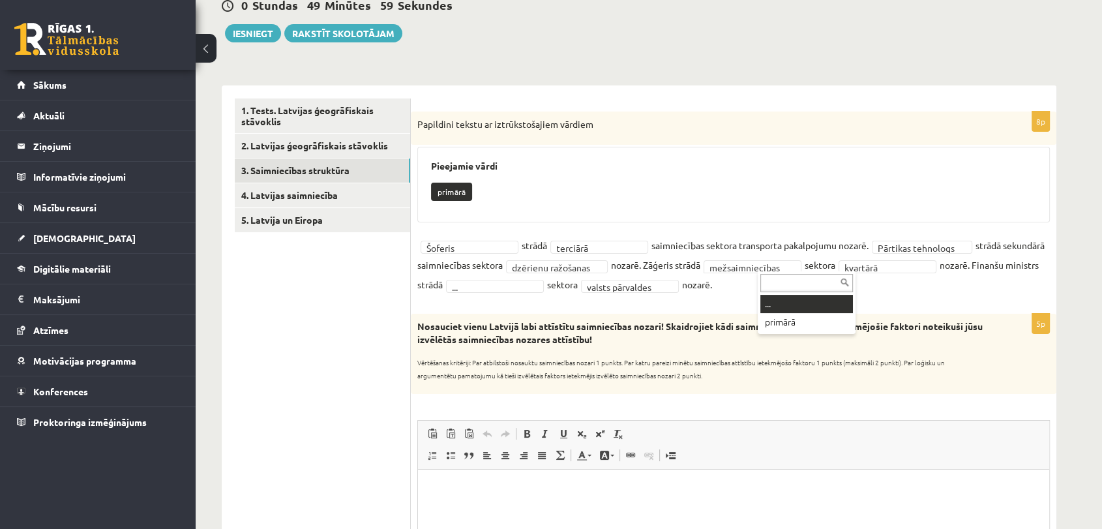
drag, startPoint x: 828, startPoint y: 267, endPoint x: 799, endPoint y: 301, distance: 43.9
click at [908, 273] on fieldset "**********" at bounding box center [733, 264] width 633 height 59
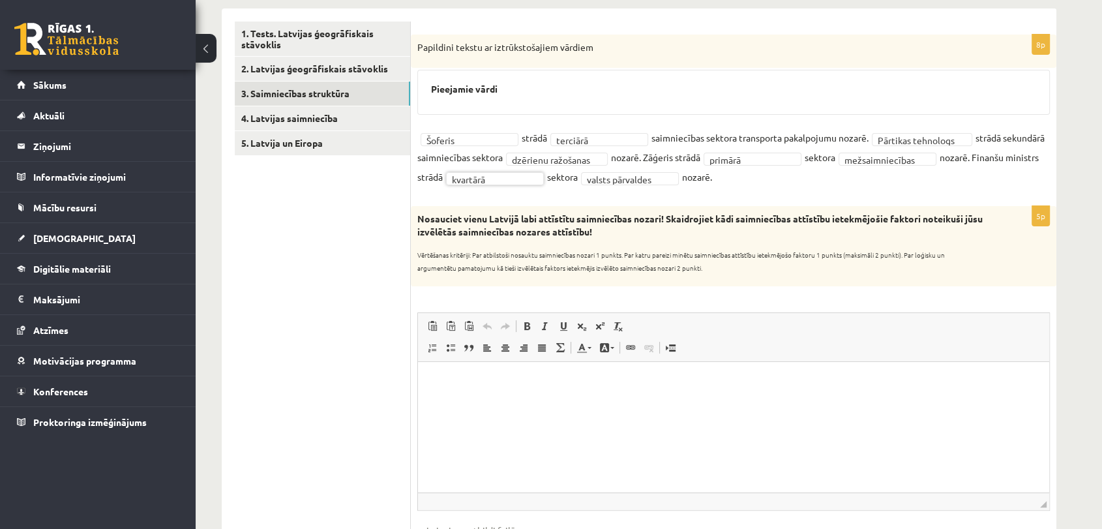
scroll to position [562, 0]
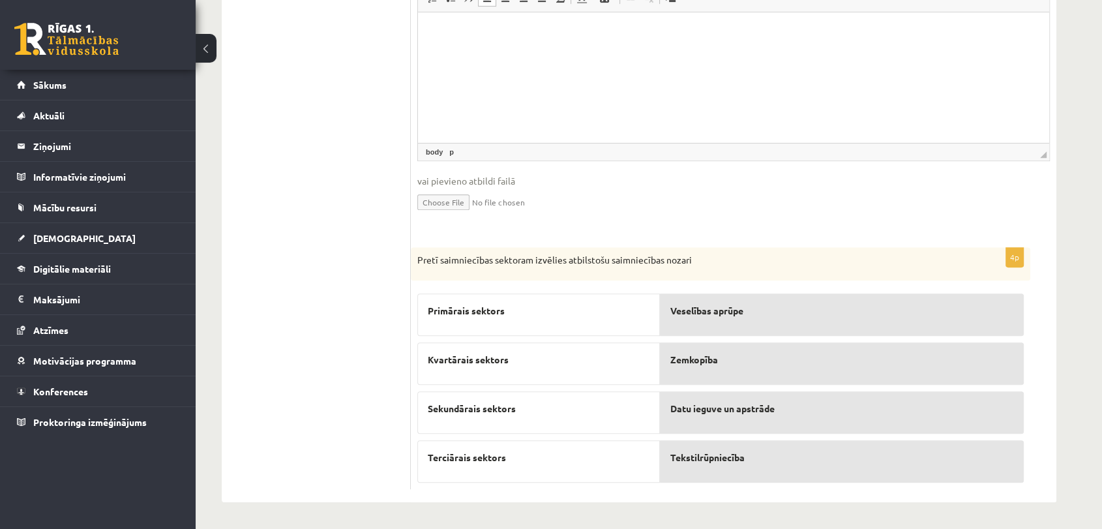
click at [450, 46] on html at bounding box center [733, 32] width 631 height 40
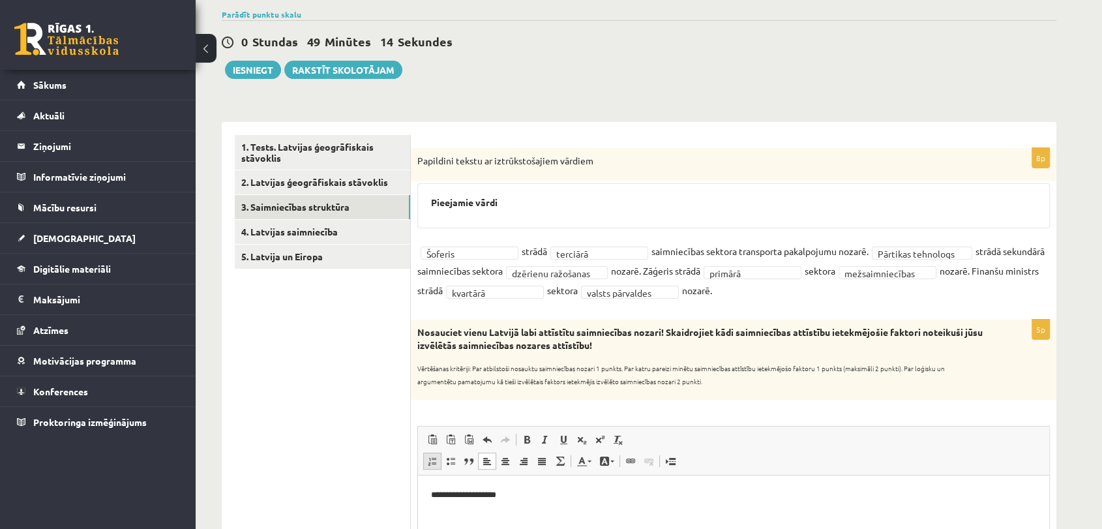
click at [431, 462] on span at bounding box center [432, 461] width 10 height 10
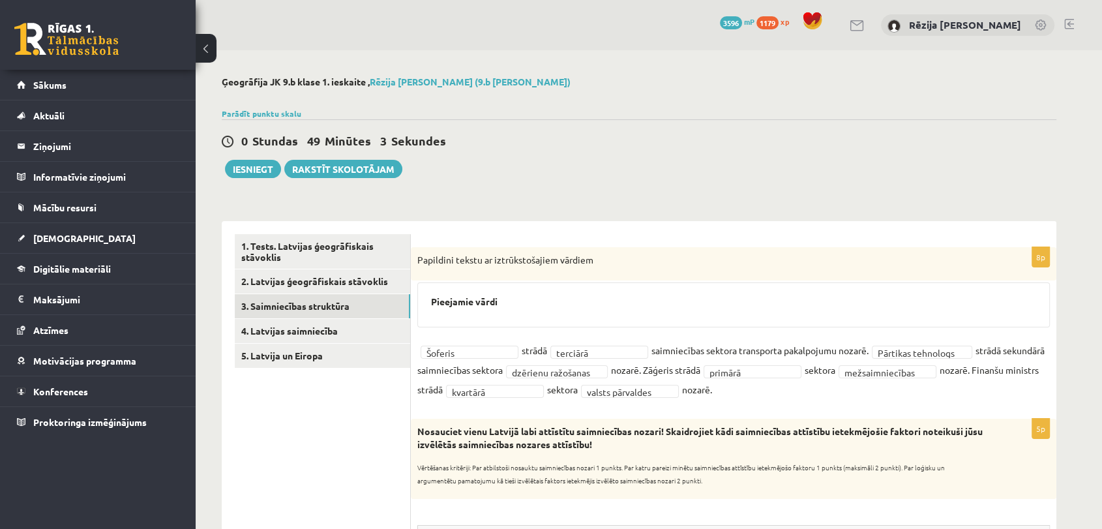
scroll to position [462, 0]
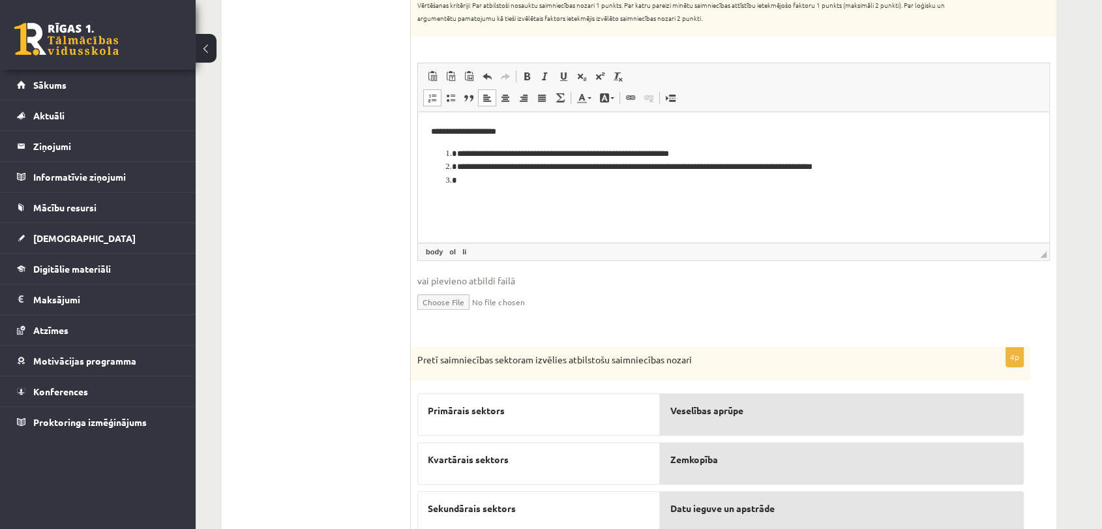
click at [431, 97] on span at bounding box center [432, 98] width 10 height 10
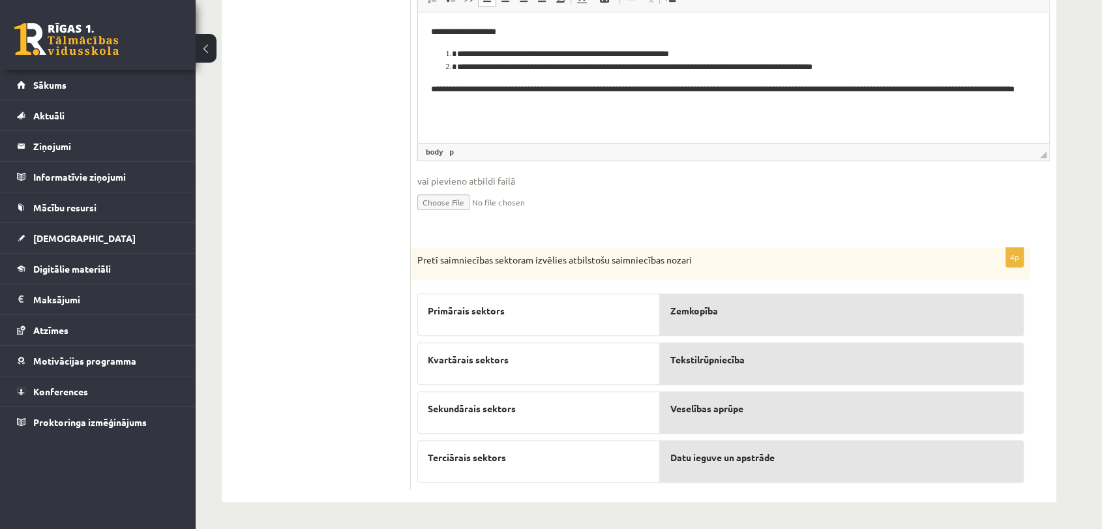
scroll to position [99, 0]
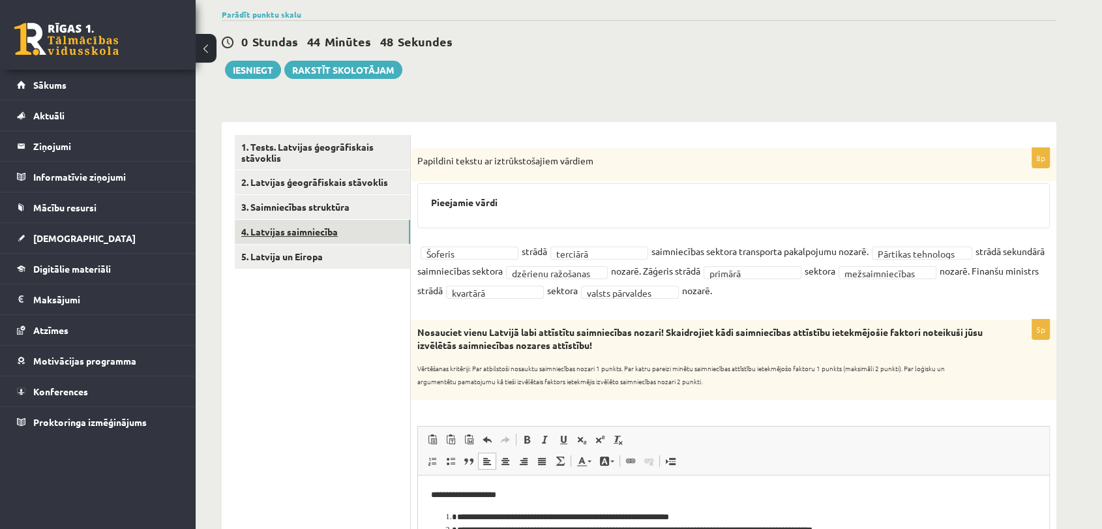
click at [324, 237] on link "4. Latvijas saimniecība" at bounding box center [322, 232] width 175 height 24
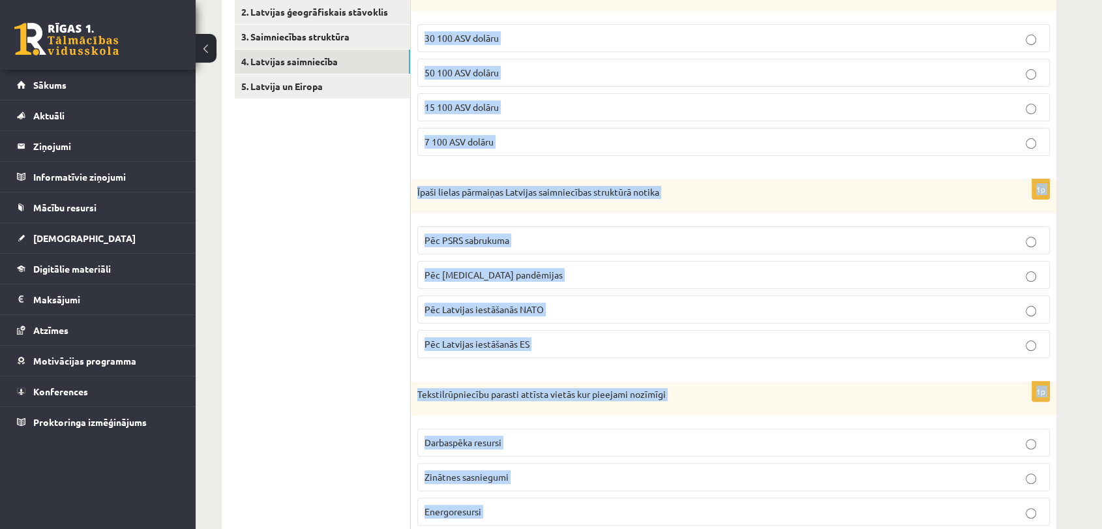
scroll to position [718, 0]
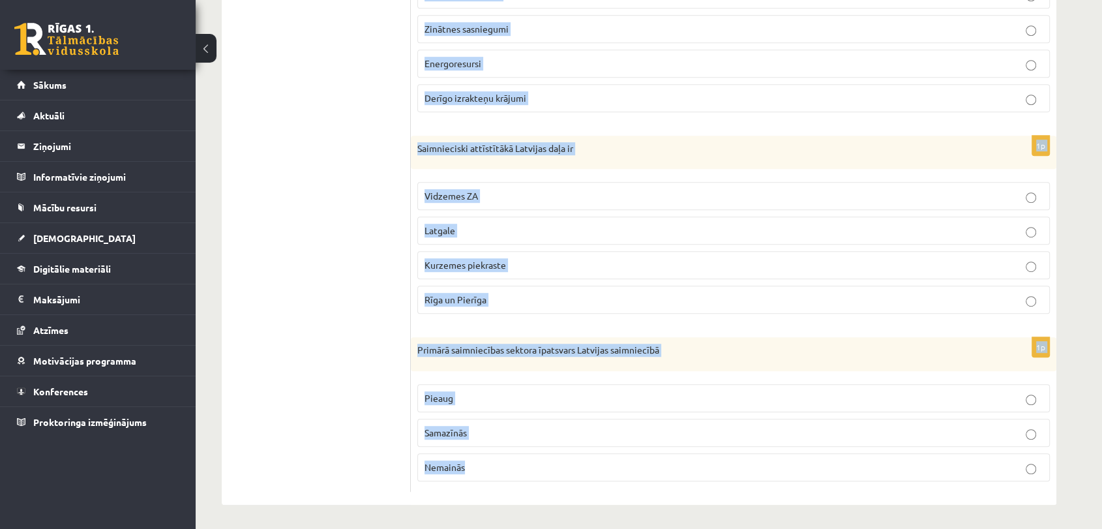
drag, startPoint x: 414, startPoint y: 153, endPoint x: 821, endPoint y: 562, distance: 577.0
copy form "2020. gadā Latvijas IKP uz vienu iedzīvotāju bija 30 100 ASV dolāru 50 100 ASV …"
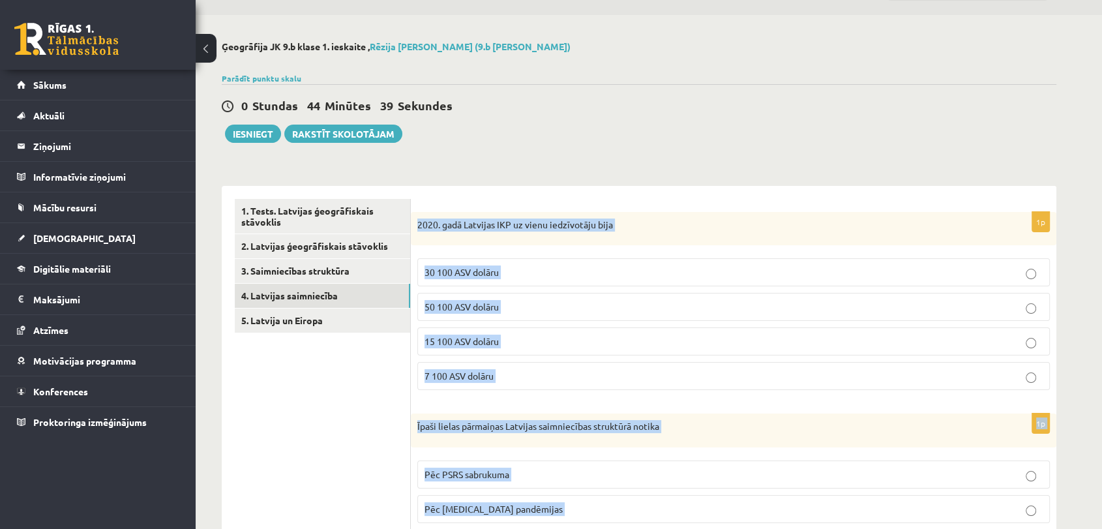
scroll to position [0, 0]
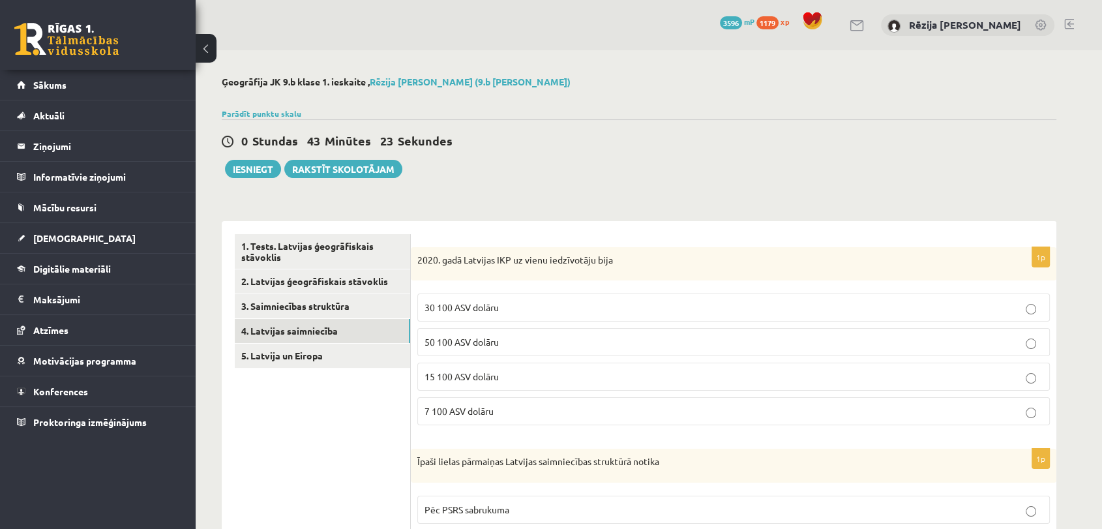
click at [445, 366] on label "15 100 ASV dolāru" at bounding box center [733, 377] width 633 height 28
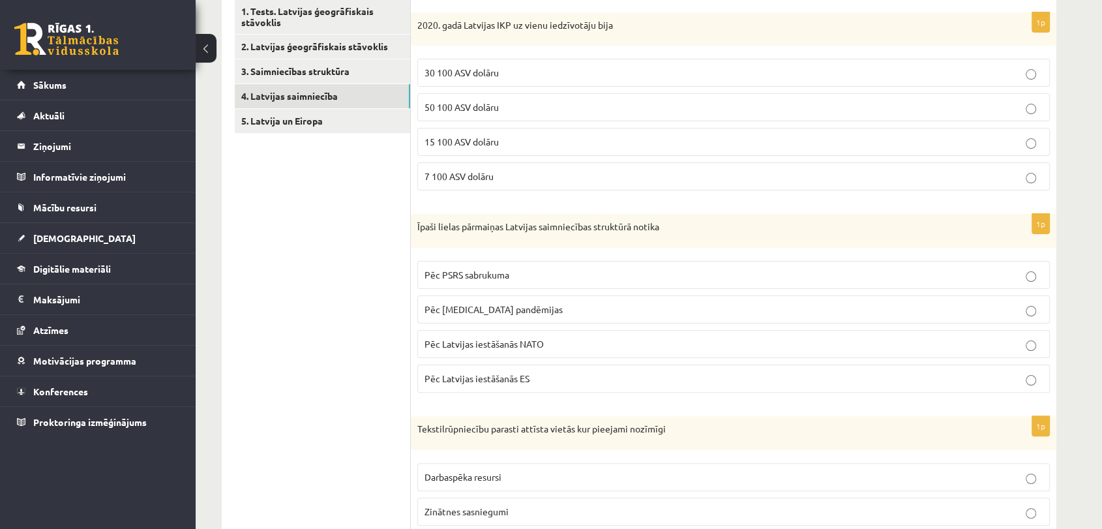
scroll to position [462, 0]
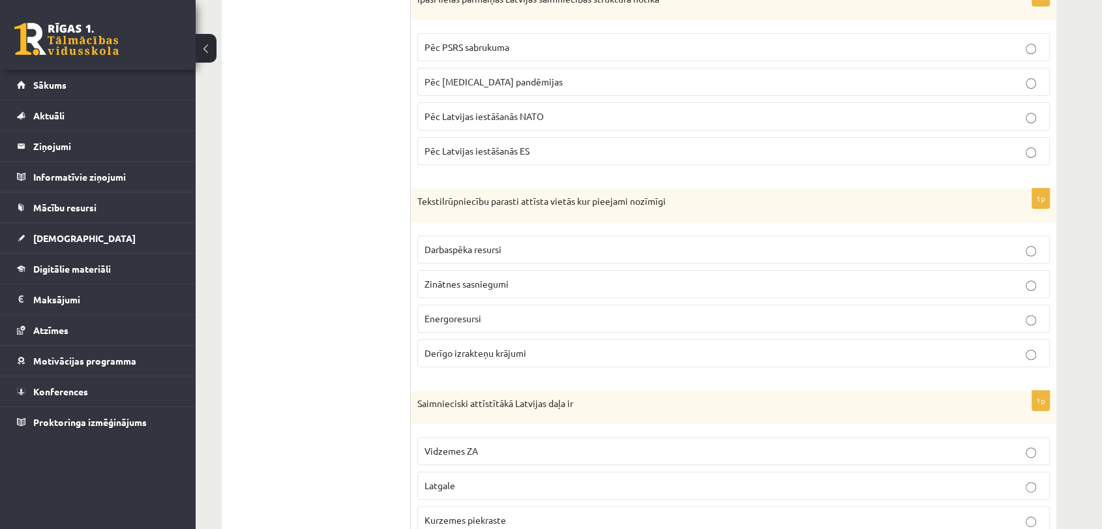
click at [507, 45] on span "Pēc PSRS sabrukuma" at bounding box center [467, 47] width 85 height 12
drag, startPoint x: 464, startPoint y: 248, endPoint x: 442, endPoint y: 213, distance: 41.3
click at [464, 249] on span "Darbaspēka resursi" at bounding box center [463, 249] width 77 height 12
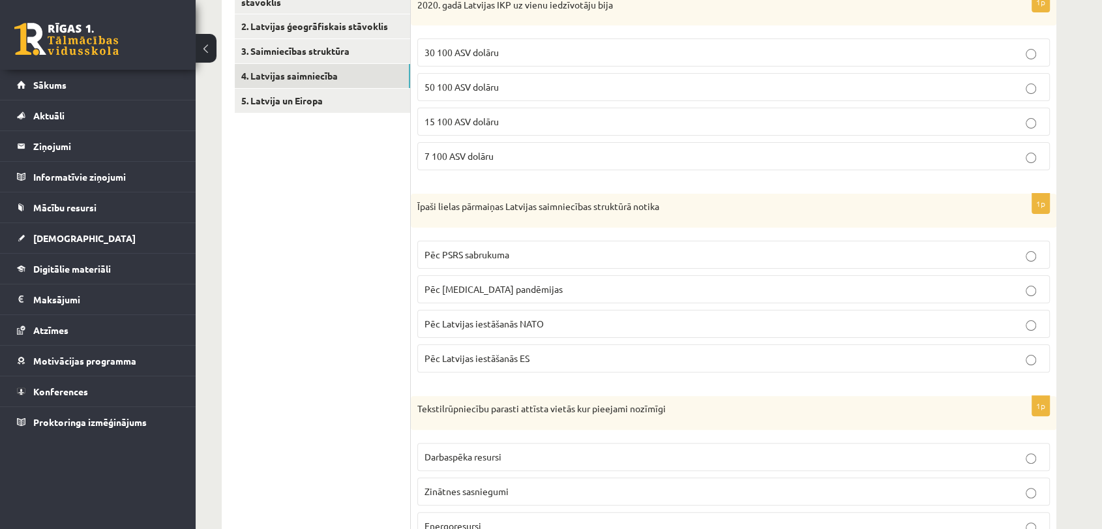
scroll to position [718, 0]
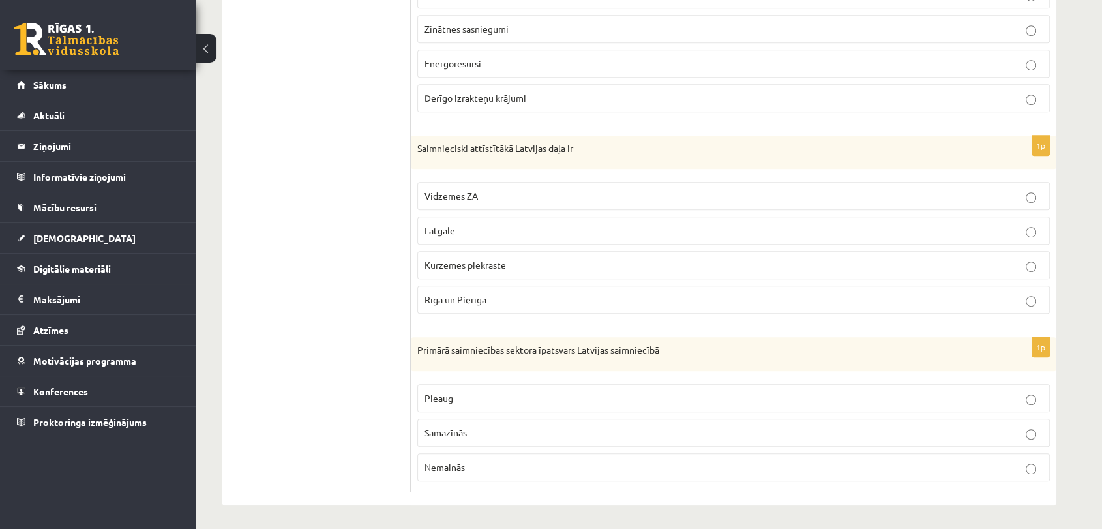
click at [458, 296] on span "Rīga un Pierīga" at bounding box center [456, 300] width 62 height 12
click at [462, 430] on span "Samazīnās" at bounding box center [446, 433] width 42 height 12
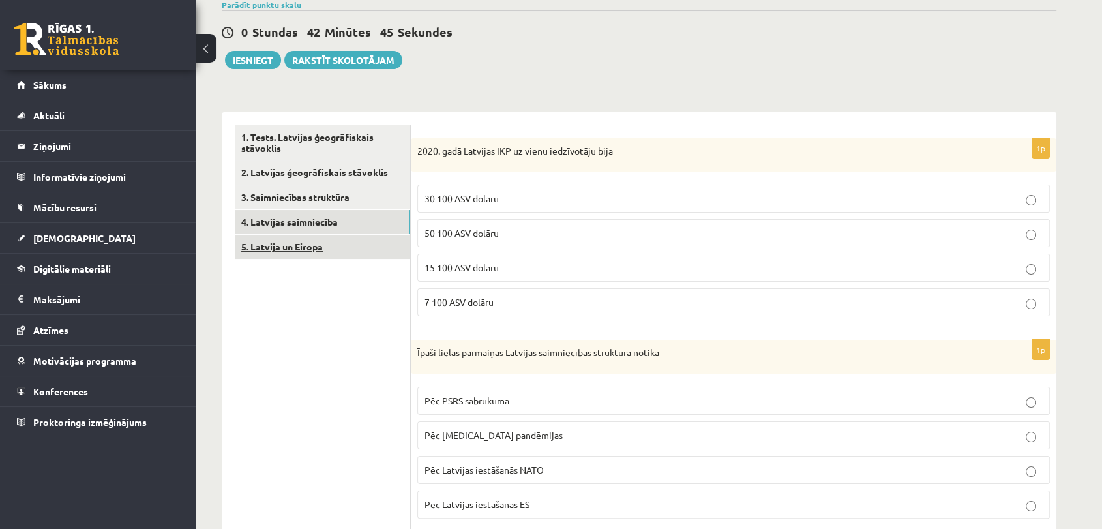
scroll to position [0, 0]
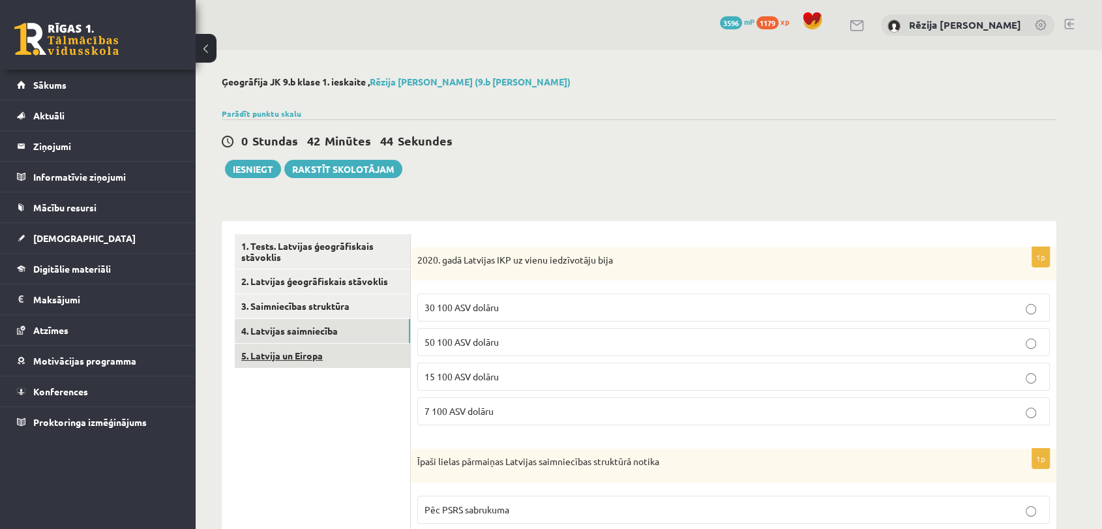
click at [299, 361] on link "5. Latvija un Eiropa" at bounding box center [322, 356] width 175 height 24
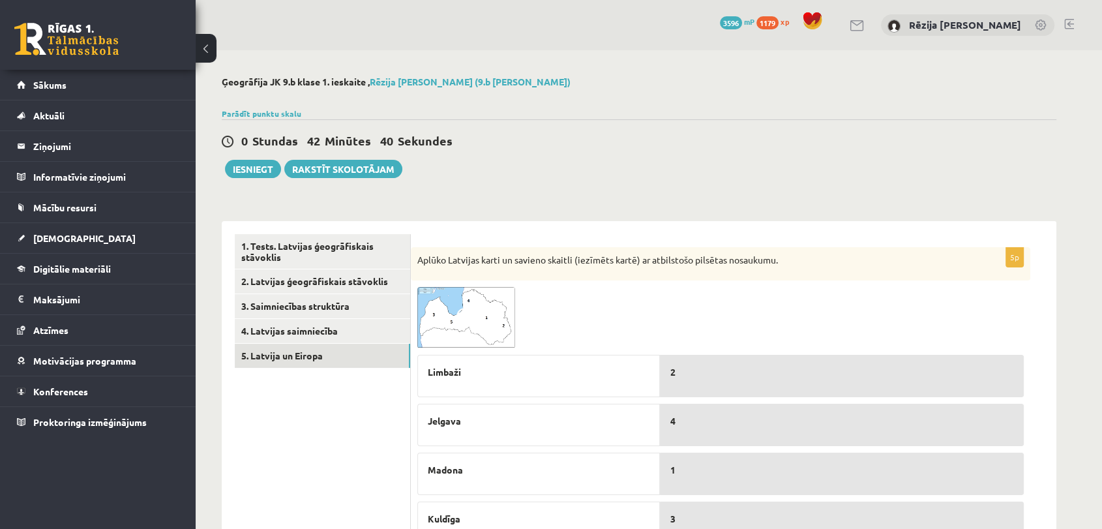
click at [480, 313] on img at bounding box center [466, 317] width 98 height 61
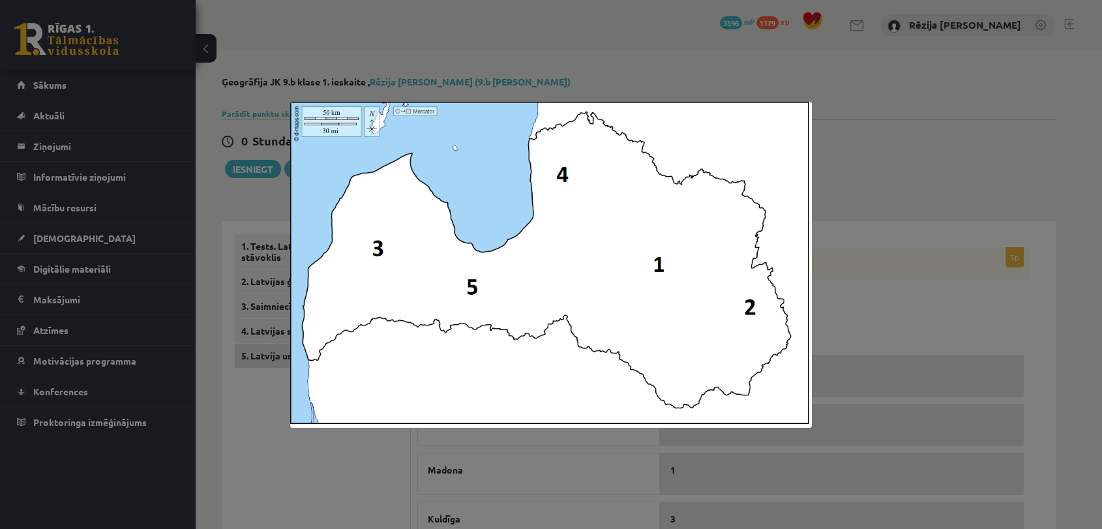
click at [354, 457] on div at bounding box center [551, 264] width 1102 height 529
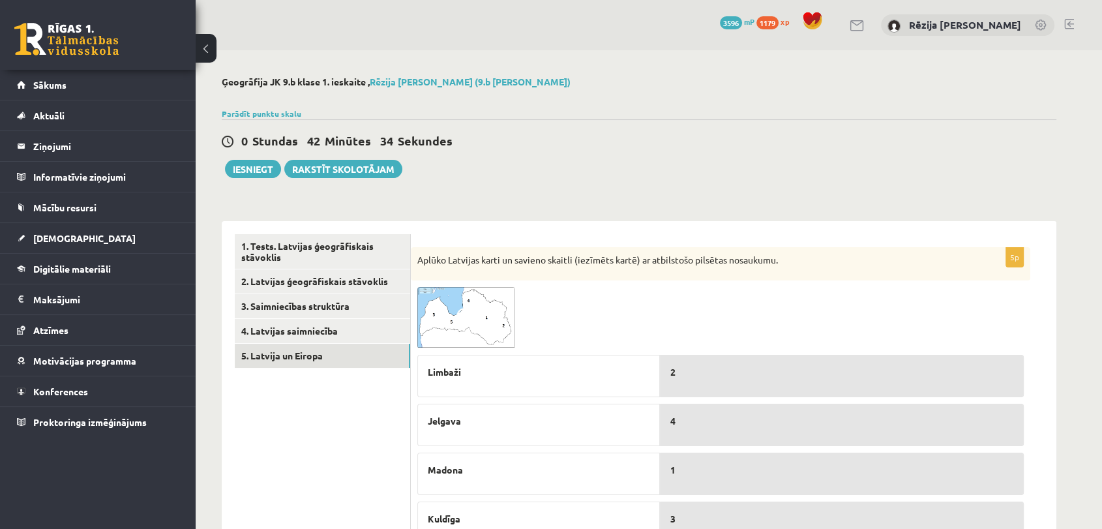
scroll to position [72, 0]
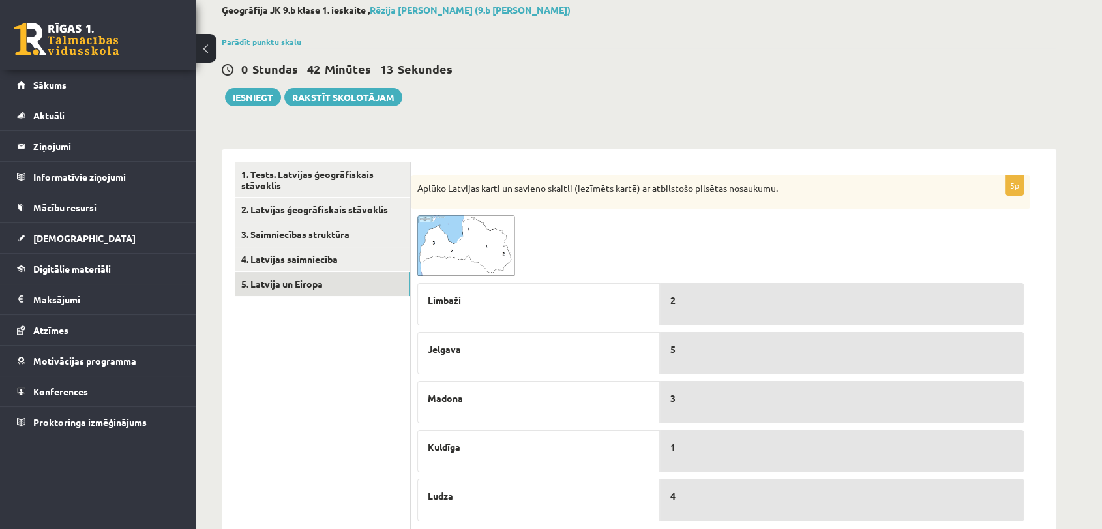
click at [481, 253] on img at bounding box center [466, 245] width 98 height 61
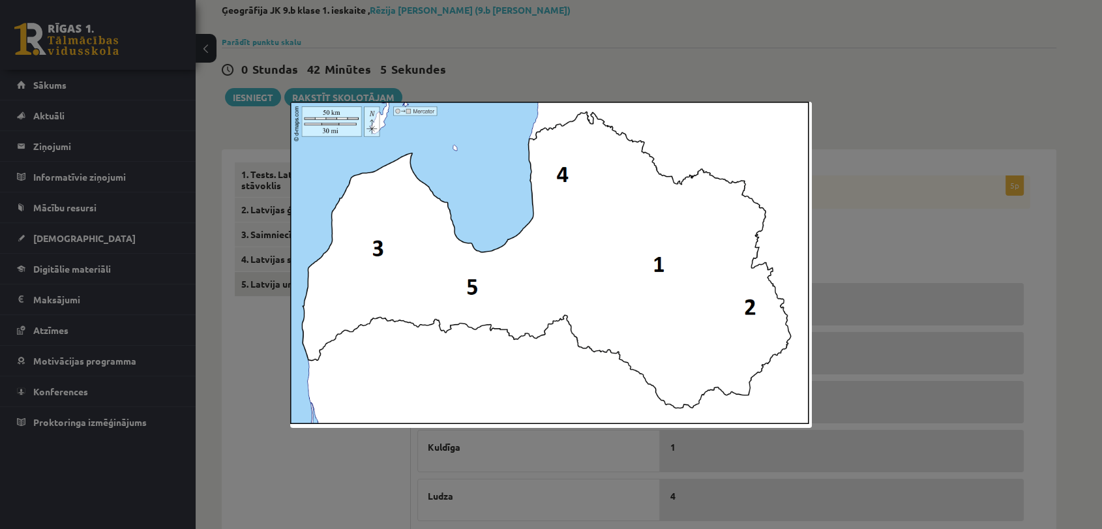
click at [374, 472] on div at bounding box center [551, 264] width 1102 height 529
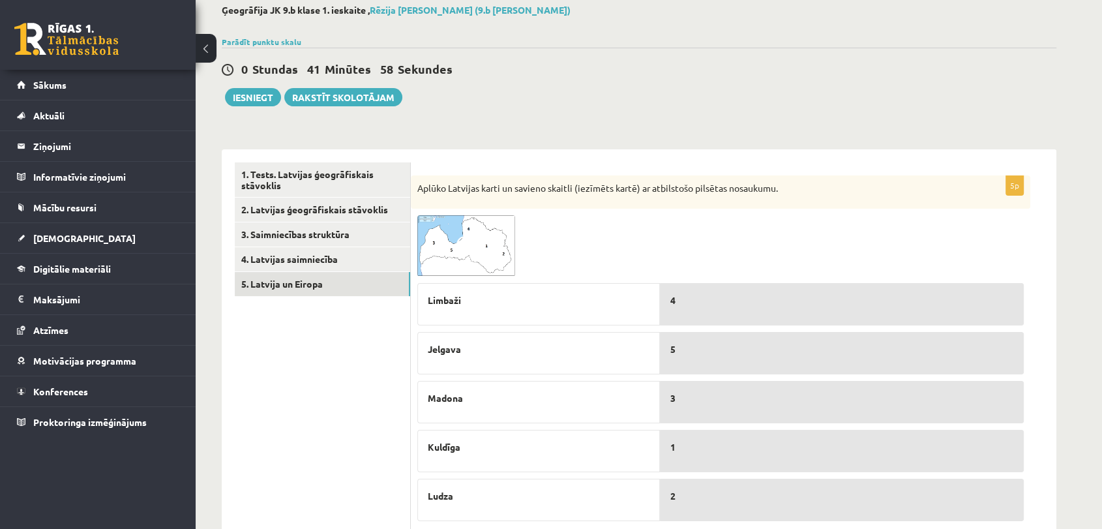
click at [450, 246] on img at bounding box center [466, 245] width 98 height 61
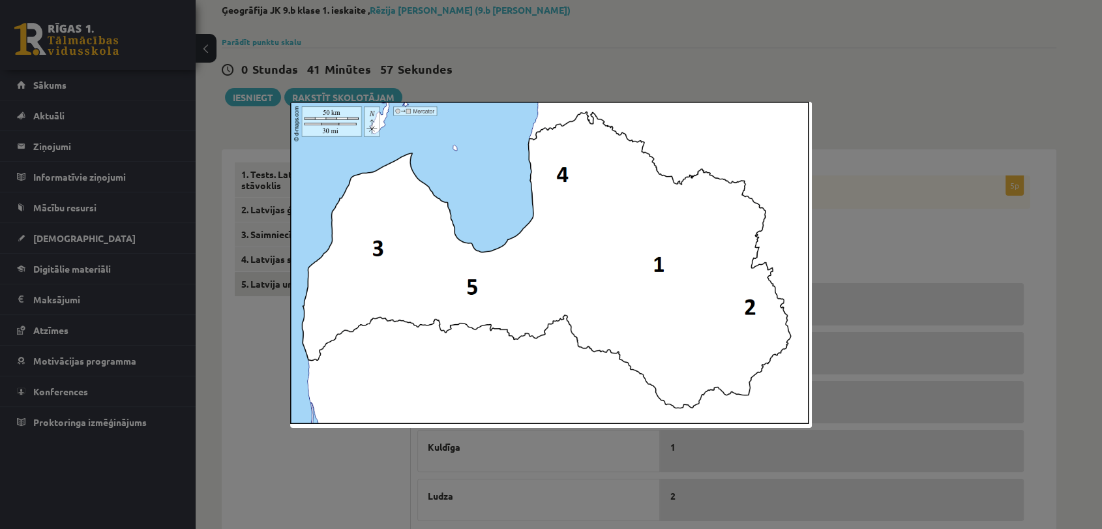
click at [334, 446] on div at bounding box center [551, 264] width 1102 height 529
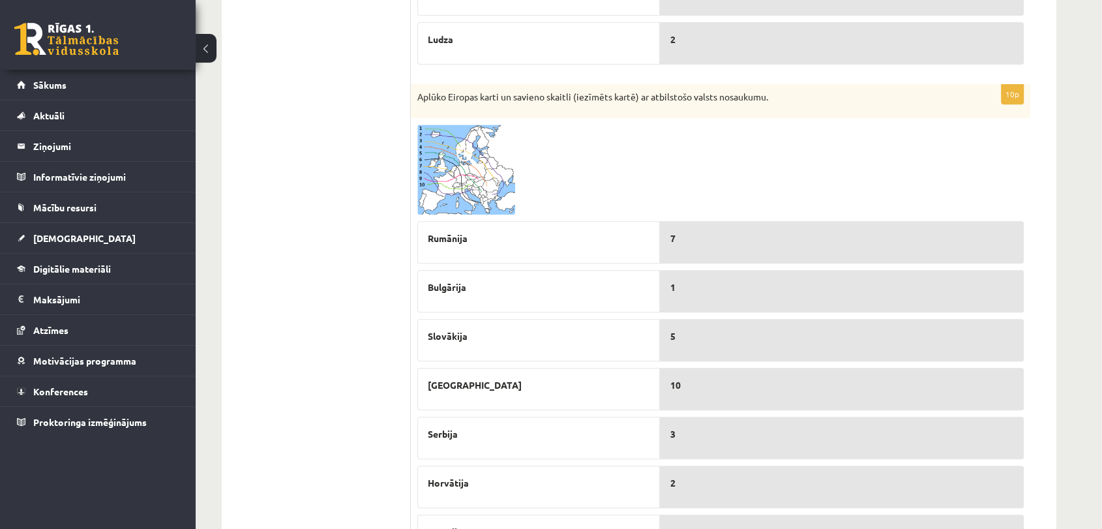
scroll to position [545, 0]
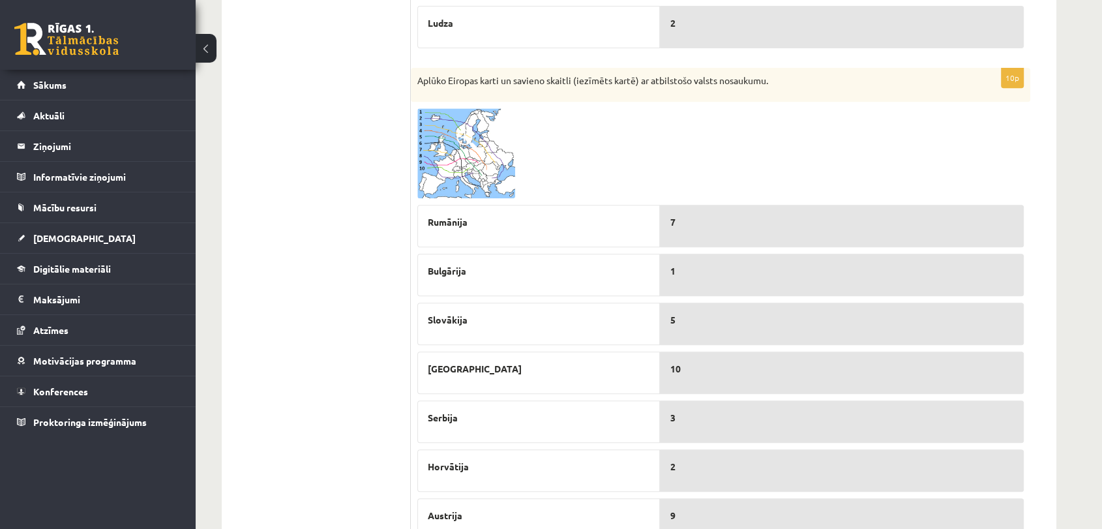
click at [498, 164] on img at bounding box center [466, 153] width 98 height 90
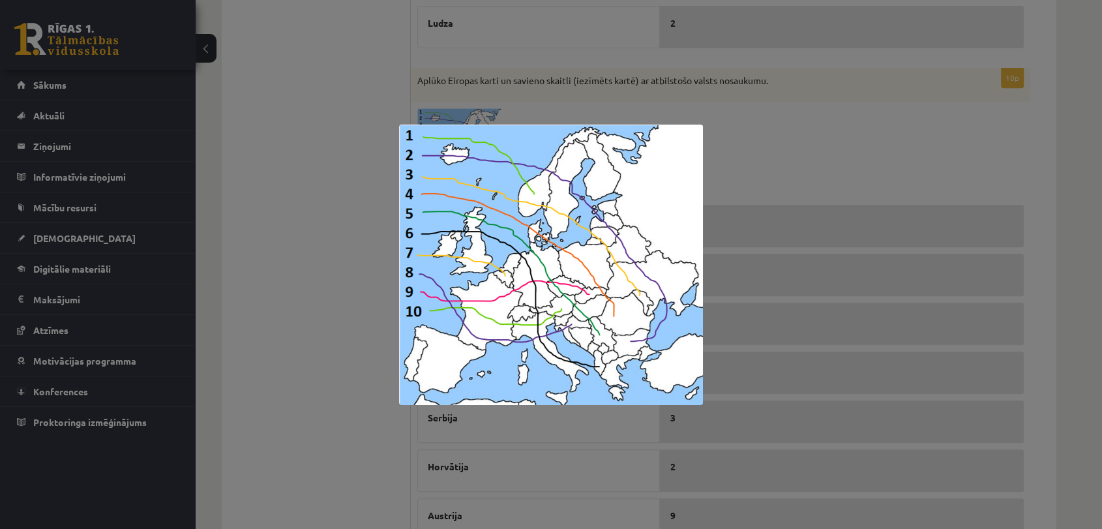
click at [313, 233] on div at bounding box center [551, 264] width 1102 height 529
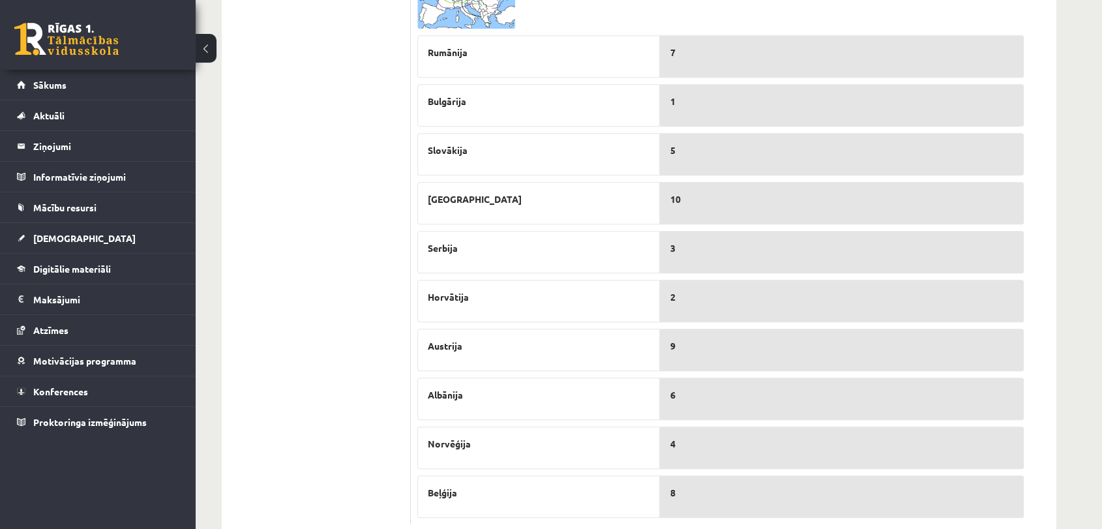
scroll to position [711, 0]
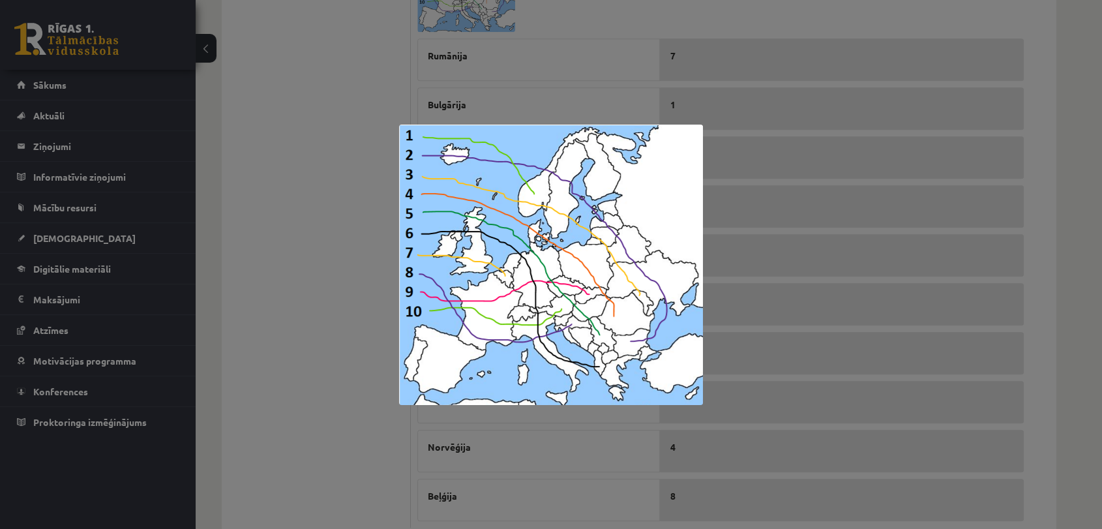
click at [316, 241] on div at bounding box center [551, 264] width 1102 height 529
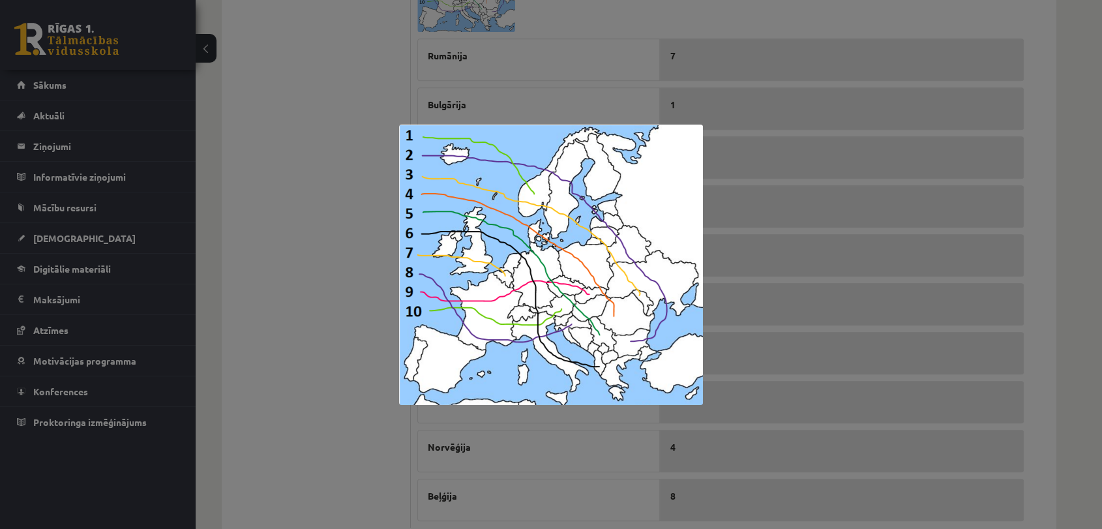
click at [307, 305] on div at bounding box center [551, 264] width 1102 height 529
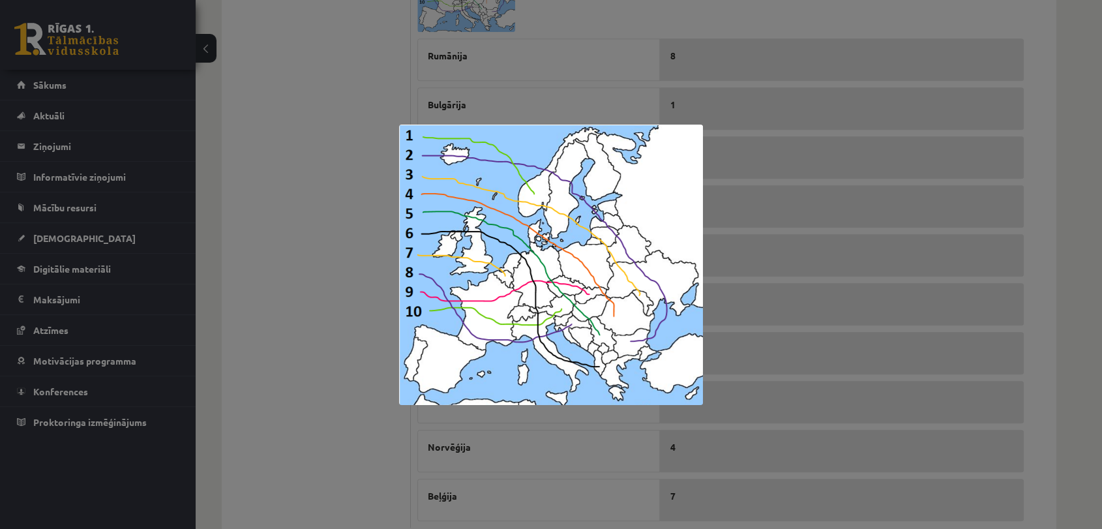
click at [320, 250] on div at bounding box center [551, 264] width 1102 height 529
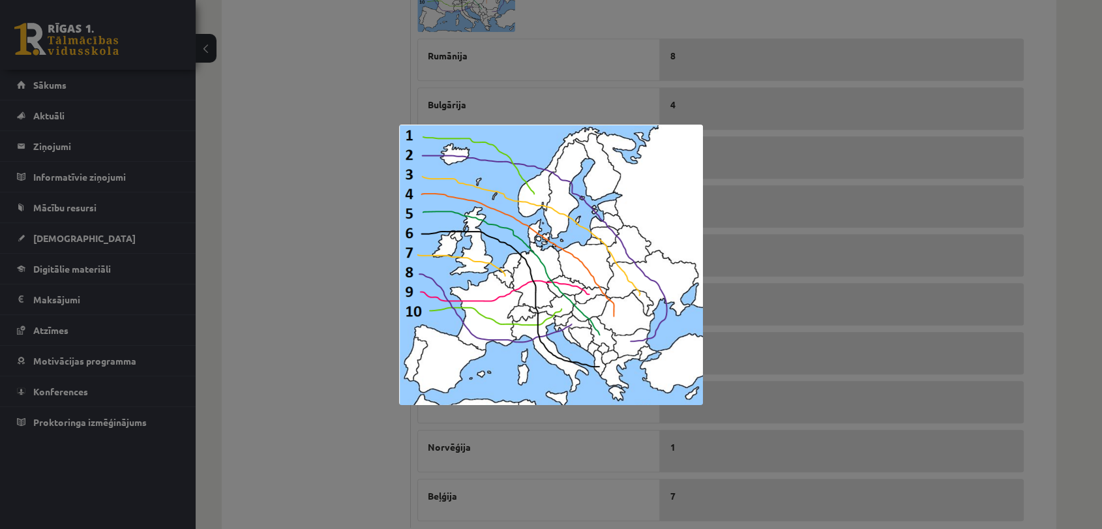
click at [333, 19] on div at bounding box center [551, 264] width 1102 height 529
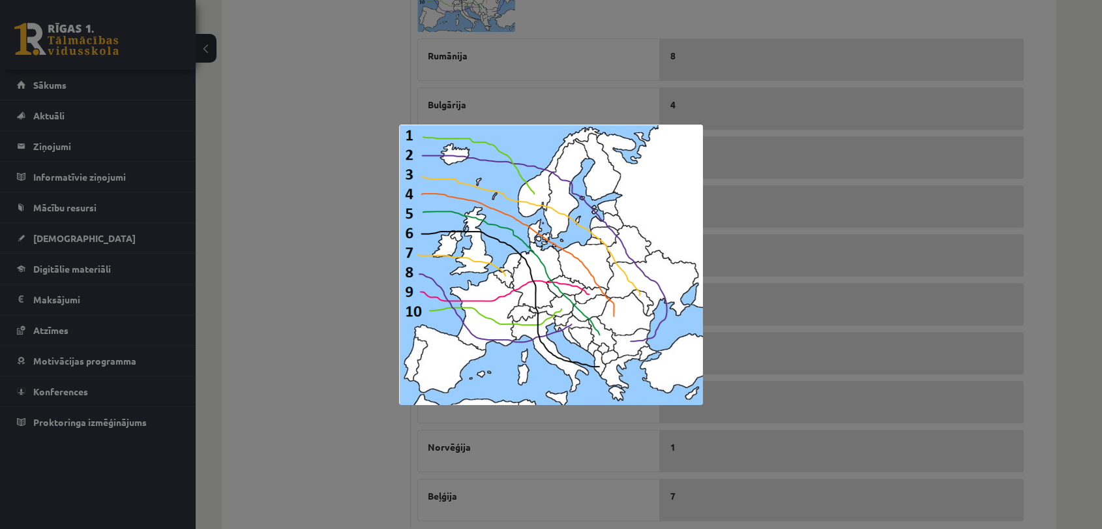
click at [320, 322] on div at bounding box center [551, 264] width 1102 height 529
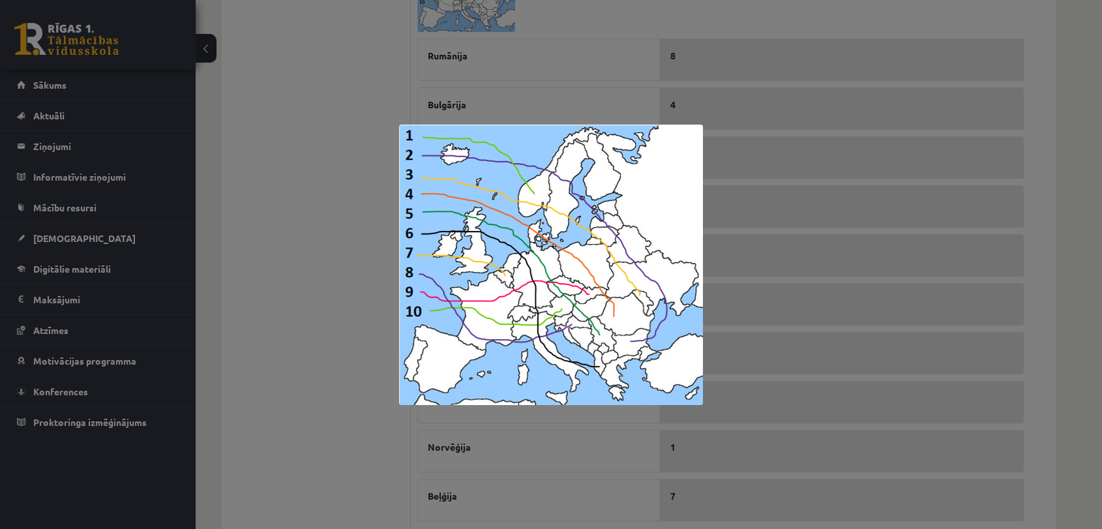
click at [323, 256] on div at bounding box center [551, 264] width 1102 height 529
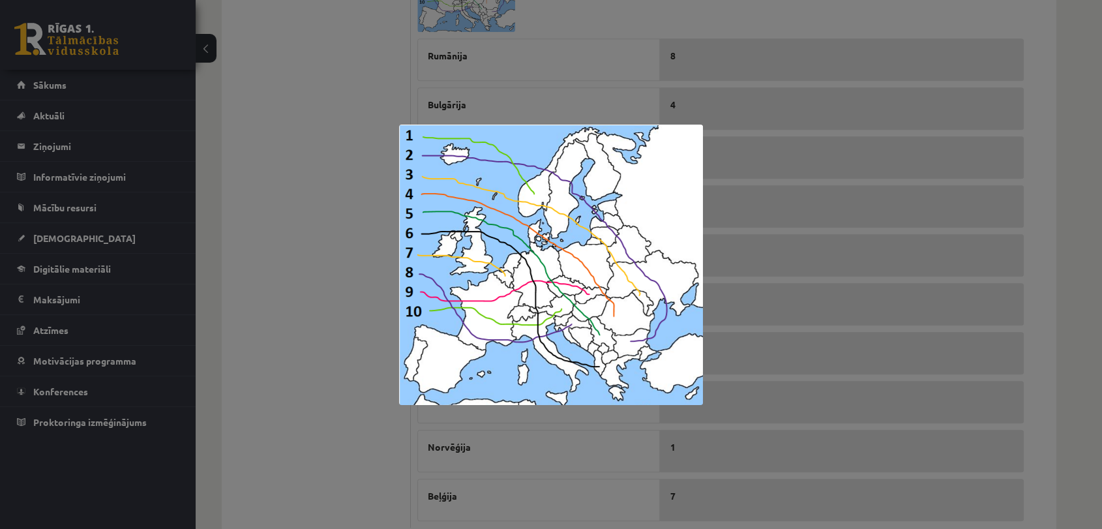
click at [355, 255] on div at bounding box center [551, 264] width 1102 height 529
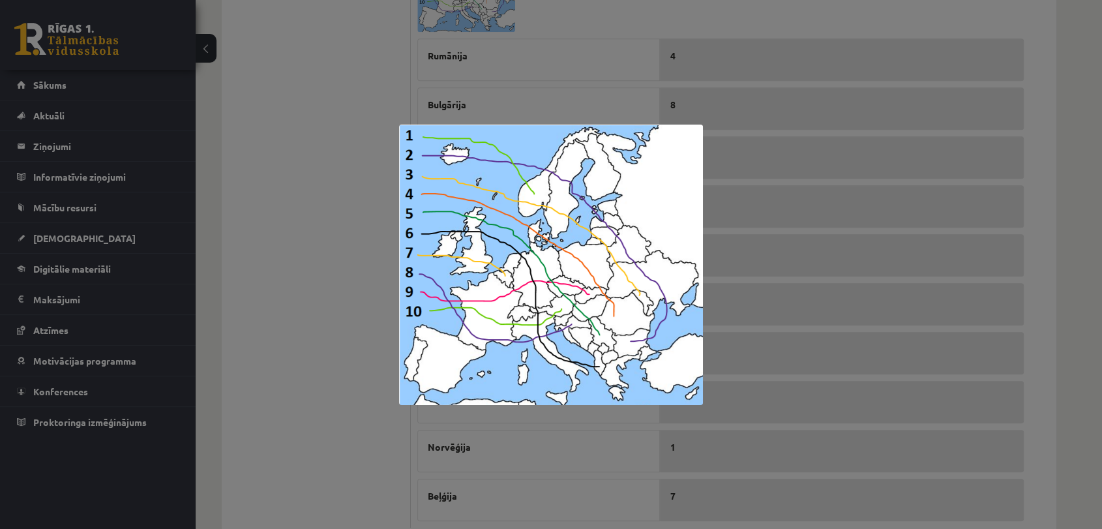
click at [155, 290] on div at bounding box center [551, 264] width 1102 height 529
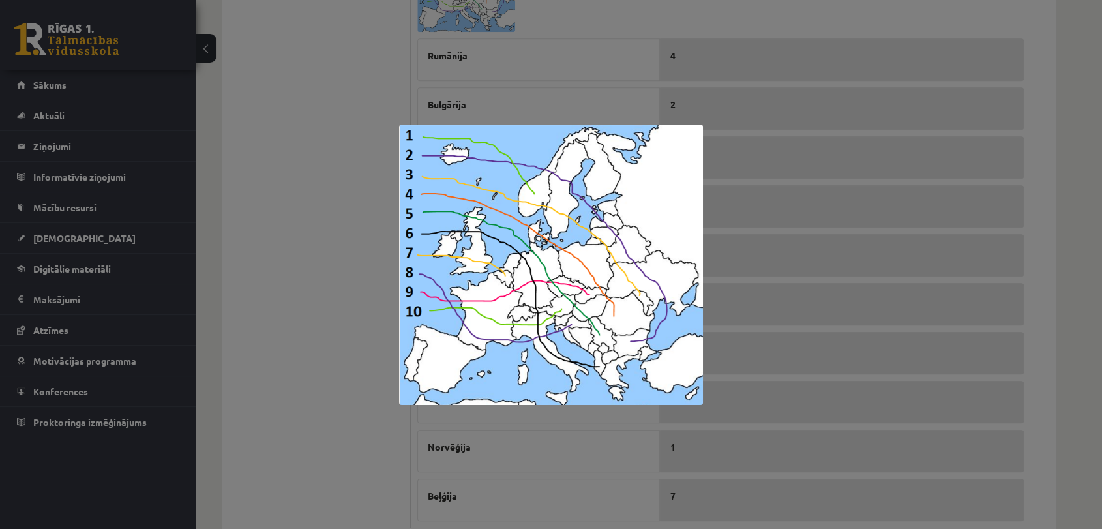
click at [566, 100] on div at bounding box center [551, 264] width 1102 height 529
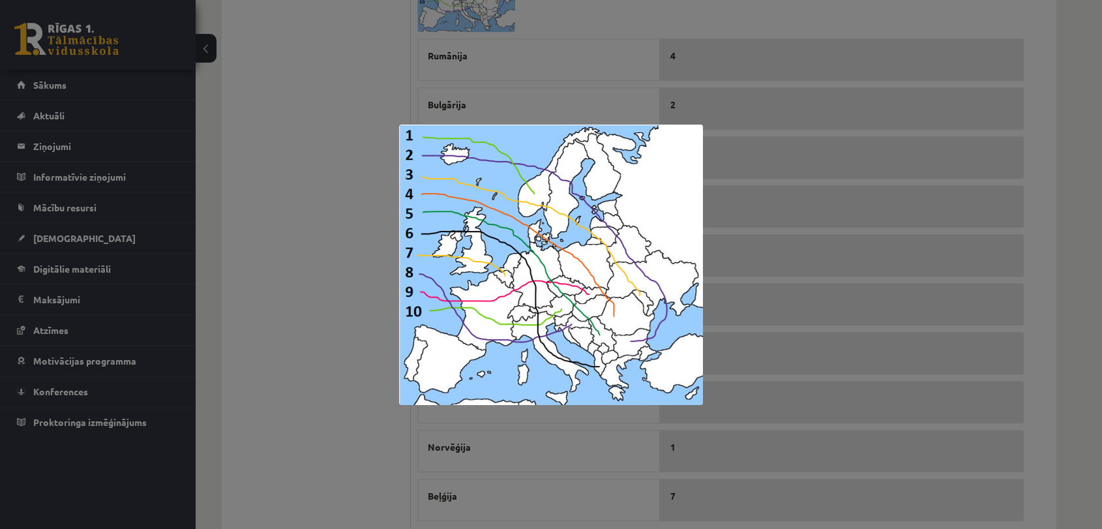
click at [282, 318] on div at bounding box center [551, 264] width 1102 height 529
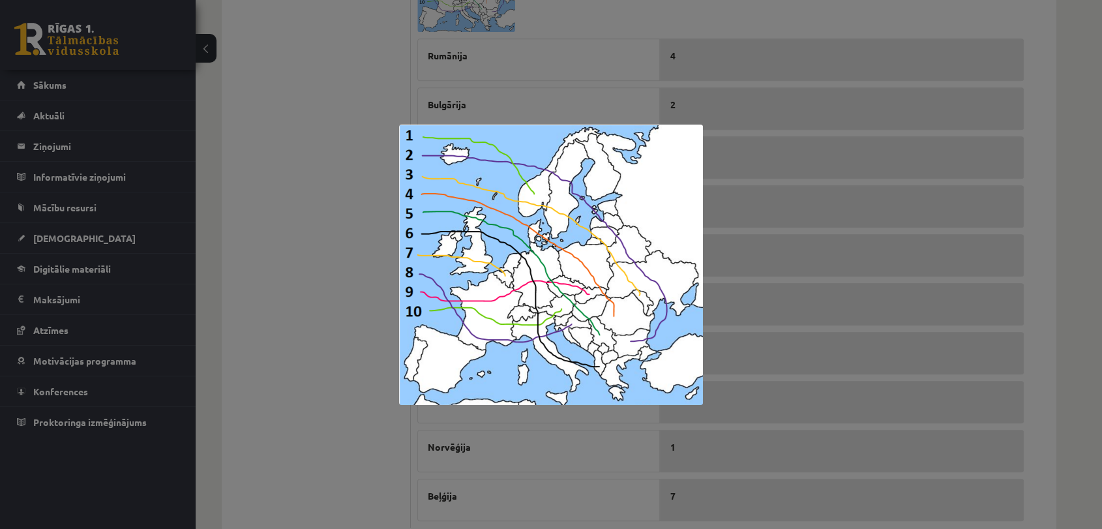
click at [294, 202] on div at bounding box center [551, 264] width 1102 height 529
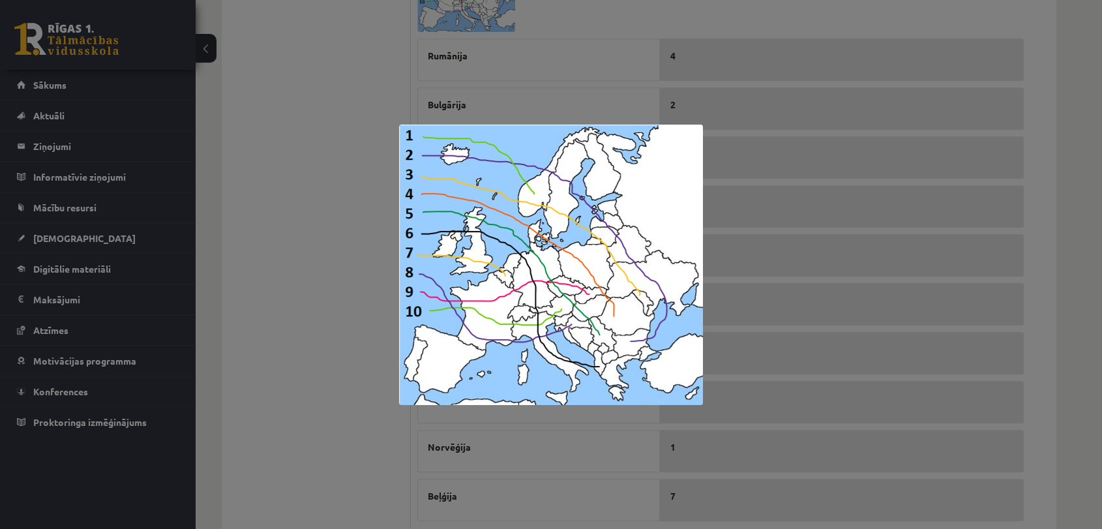
drag, startPoint x: 288, startPoint y: 297, endPoint x: 297, endPoint y: 292, distance: 11.1
click at [289, 296] on div at bounding box center [551, 264] width 1102 height 529
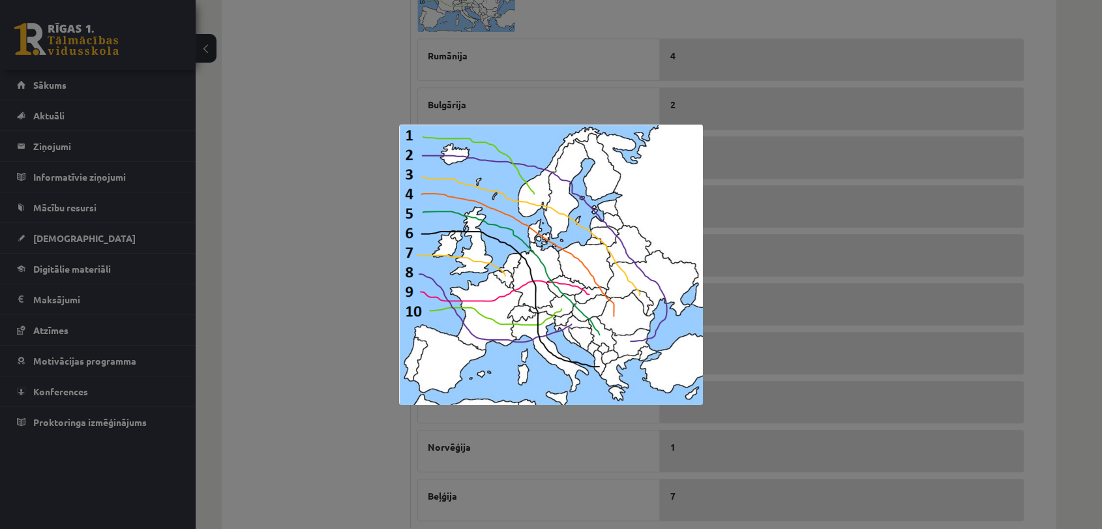
click at [273, 310] on div at bounding box center [551, 264] width 1102 height 529
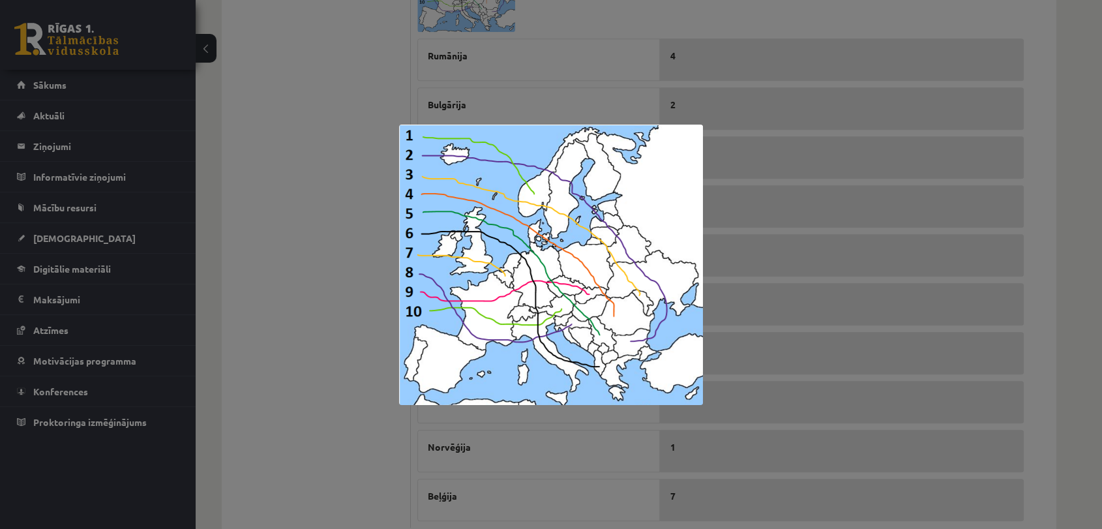
click at [342, 292] on div at bounding box center [551, 264] width 1102 height 529
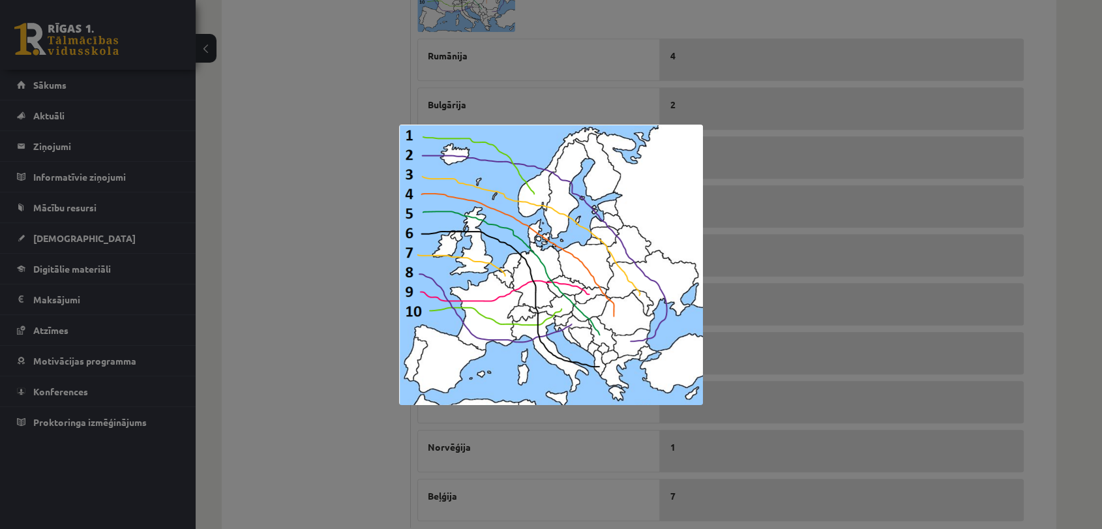
click at [335, 143] on div at bounding box center [551, 264] width 1102 height 529
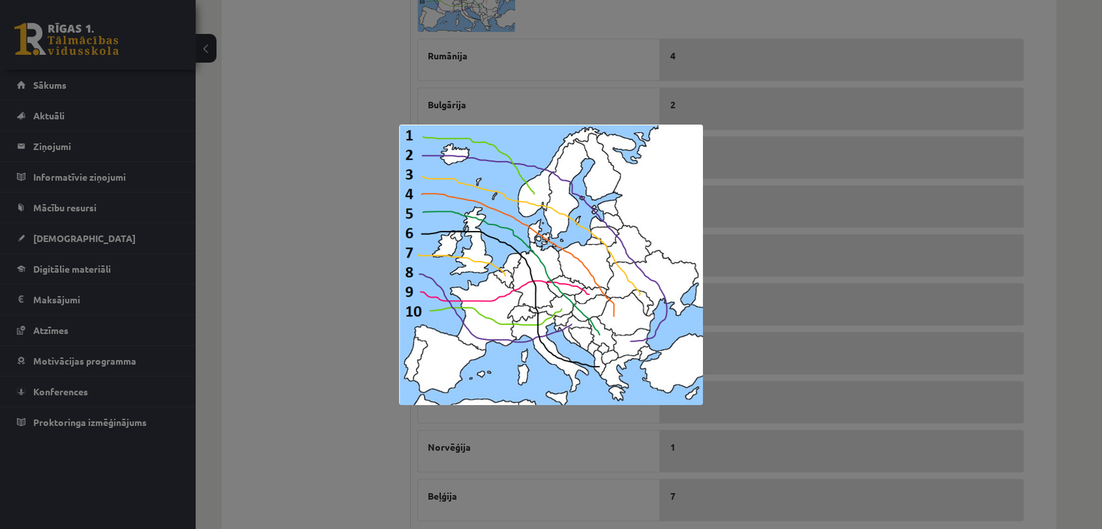
drag, startPoint x: 240, startPoint y: 283, endPoint x: 271, endPoint y: 284, distance: 31.3
click at [240, 284] on div at bounding box center [551, 264] width 1102 height 529
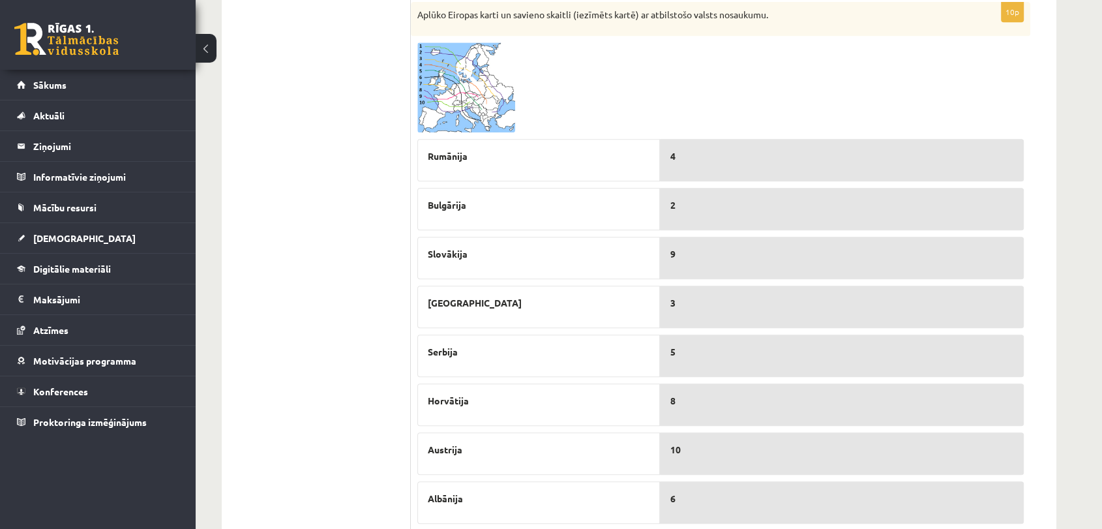
scroll to position [0, 0]
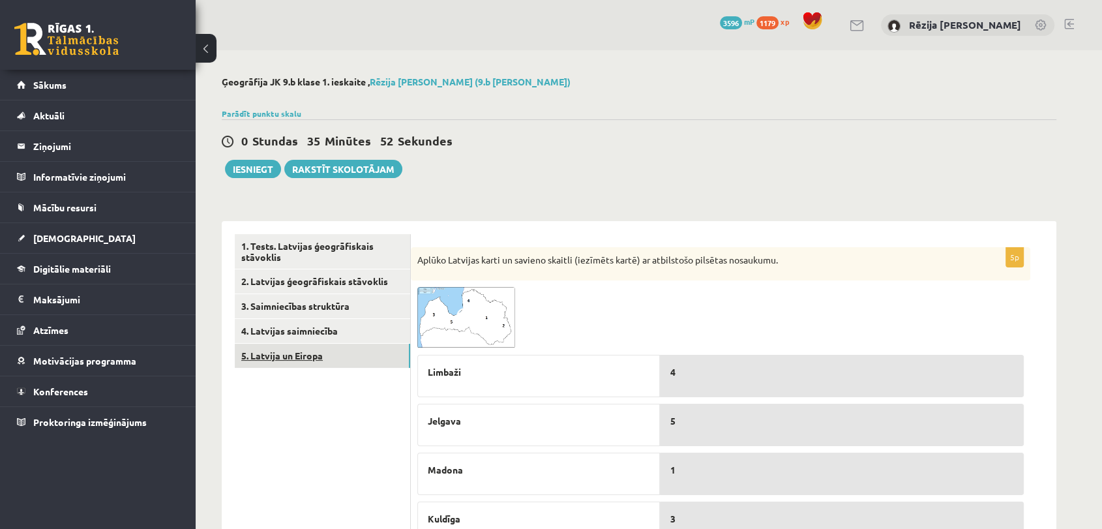
click at [295, 357] on link "5. Latvija un Eiropa" at bounding box center [322, 356] width 175 height 24
click at [459, 324] on span at bounding box center [467, 318] width 21 height 21
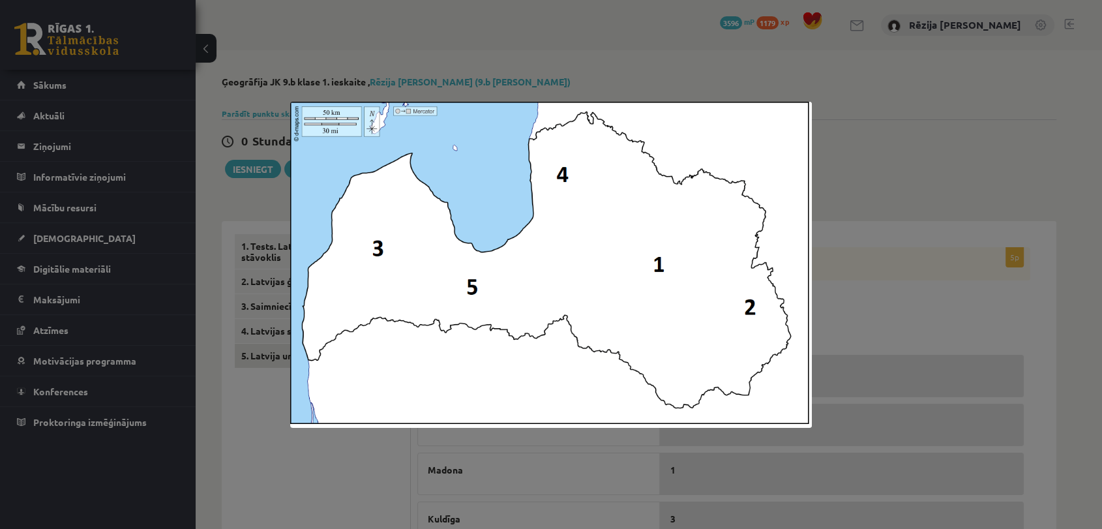
click at [658, 61] on div at bounding box center [551, 264] width 1102 height 529
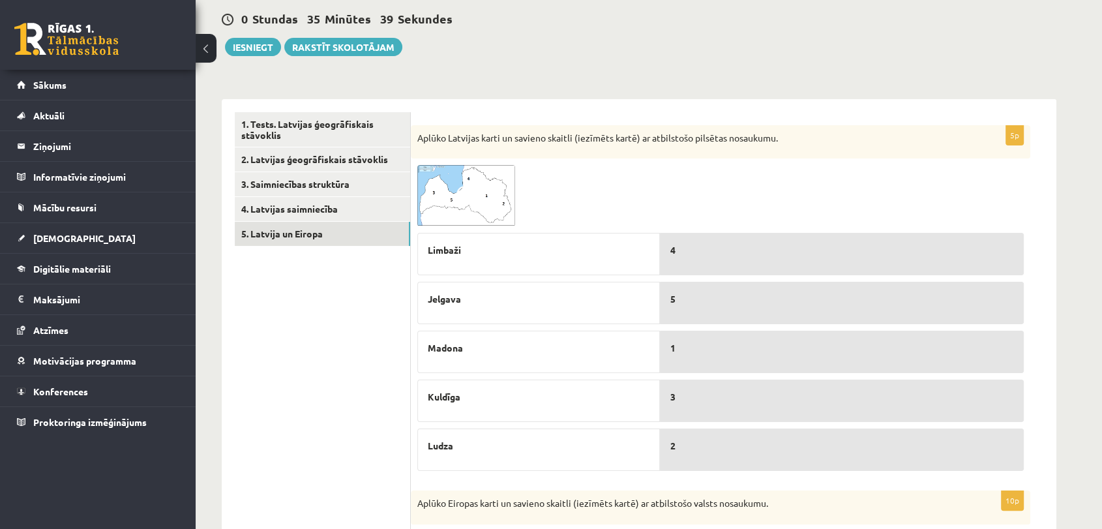
scroll to position [136, 0]
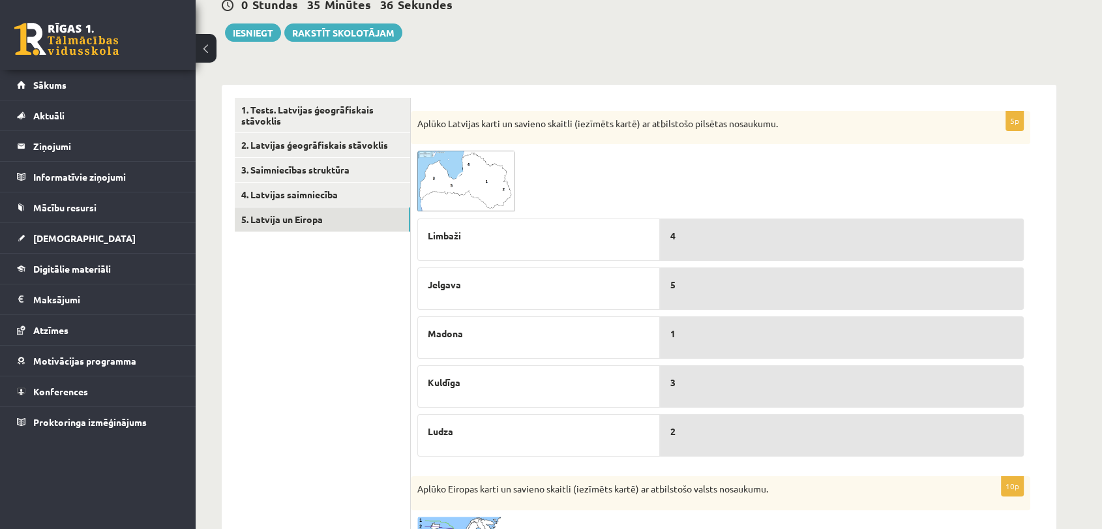
click at [505, 197] on img at bounding box center [466, 181] width 98 height 61
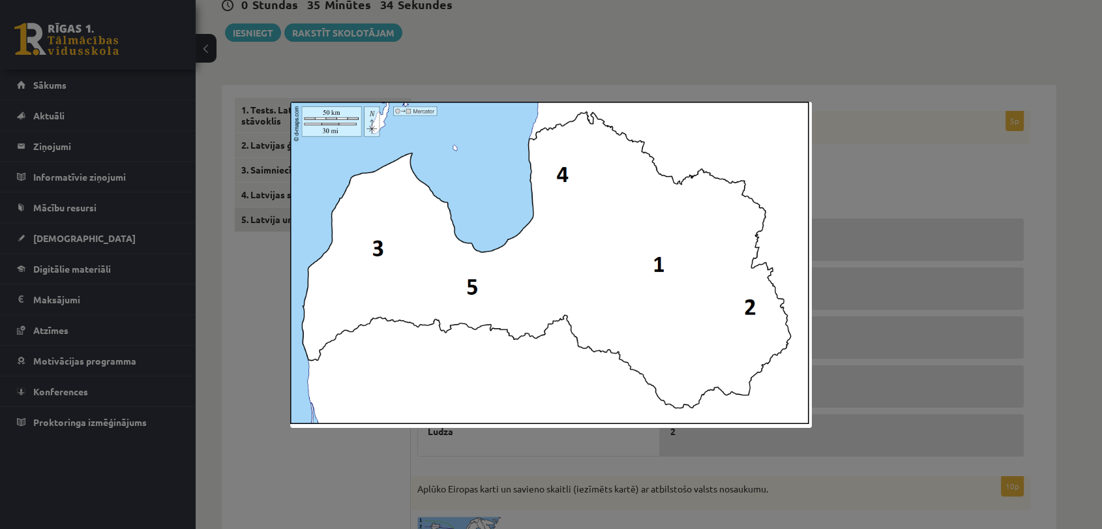
click at [634, 95] on div at bounding box center [551, 264] width 1102 height 529
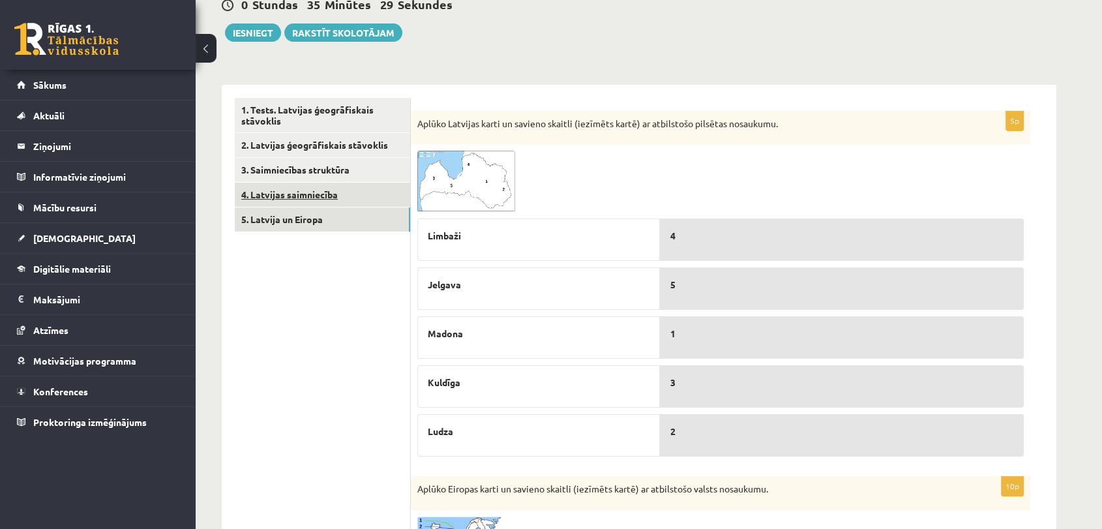
click at [375, 187] on link "4. Latvijas saimniecība" at bounding box center [322, 195] width 175 height 24
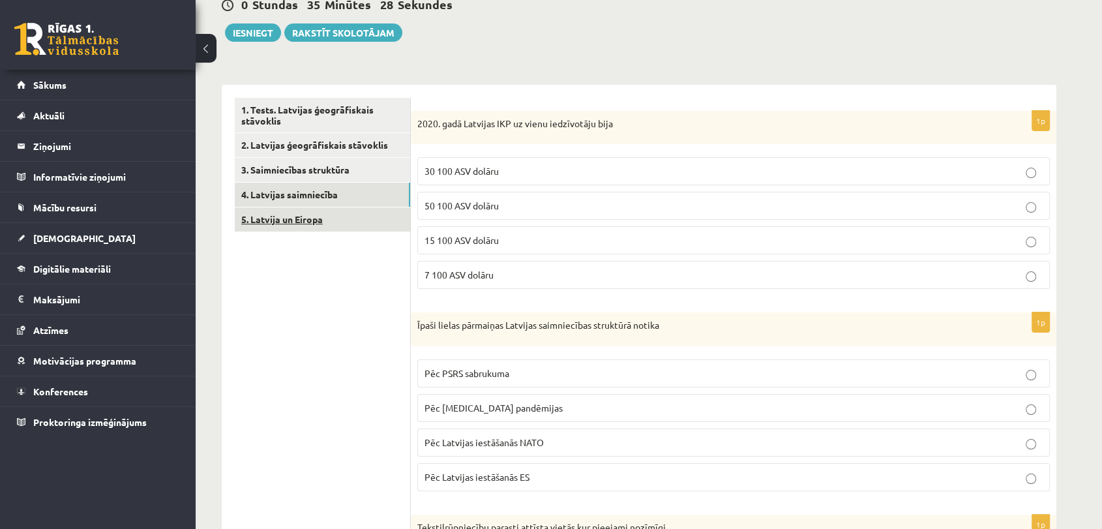
click at [359, 226] on link "5. Latvija un Eiropa" at bounding box center [322, 219] width 175 height 24
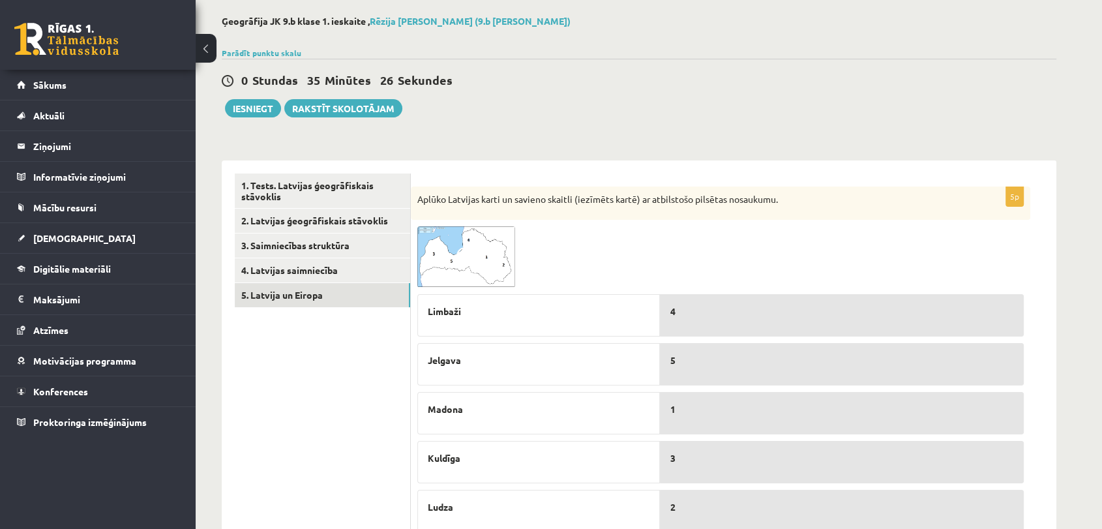
scroll to position [0, 0]
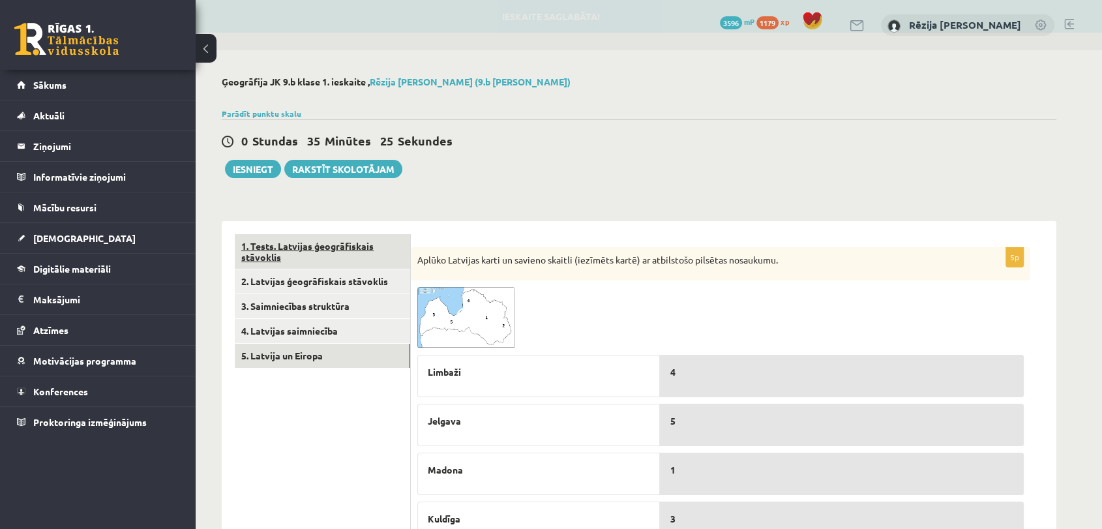
click at [278, 234] on link "1. Tests. Latvijas ģeogrāfiskais stāvoklis" at bounding box center [322, 251] width 175 height 35
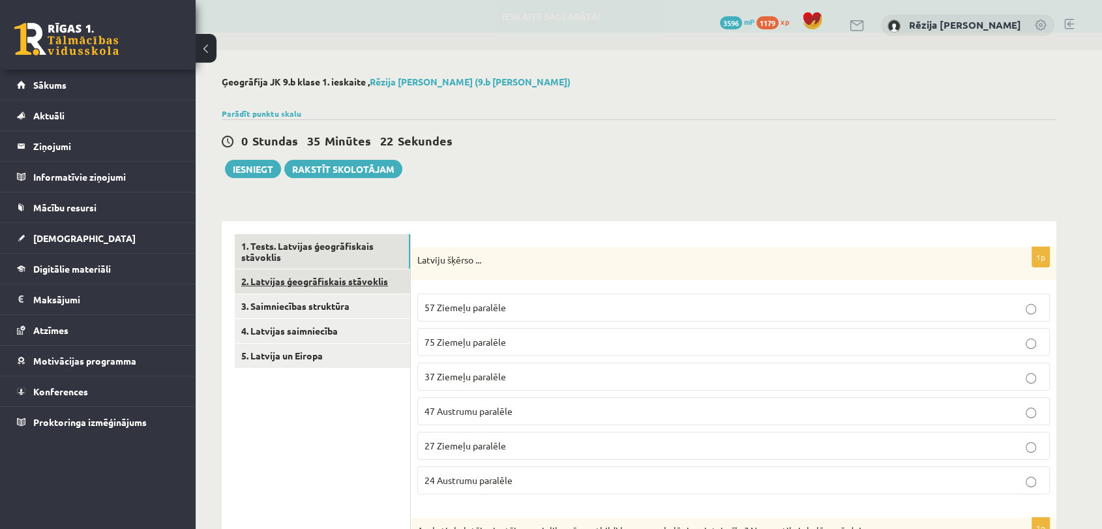
click at [316, 282] on link "2. Latvijas ģeogrāfiskais stāvoklis" at bounding box center [322, 281] width 175 height 24
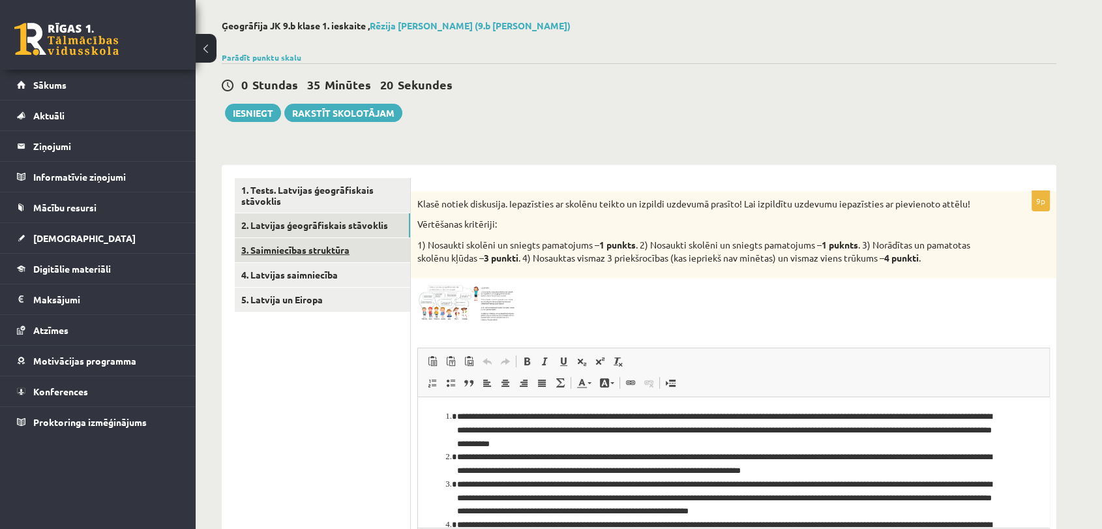
click at [279, 247] on link "3. Saimniecības struktūra" at bounding box center [322, 250] width 175 height 24
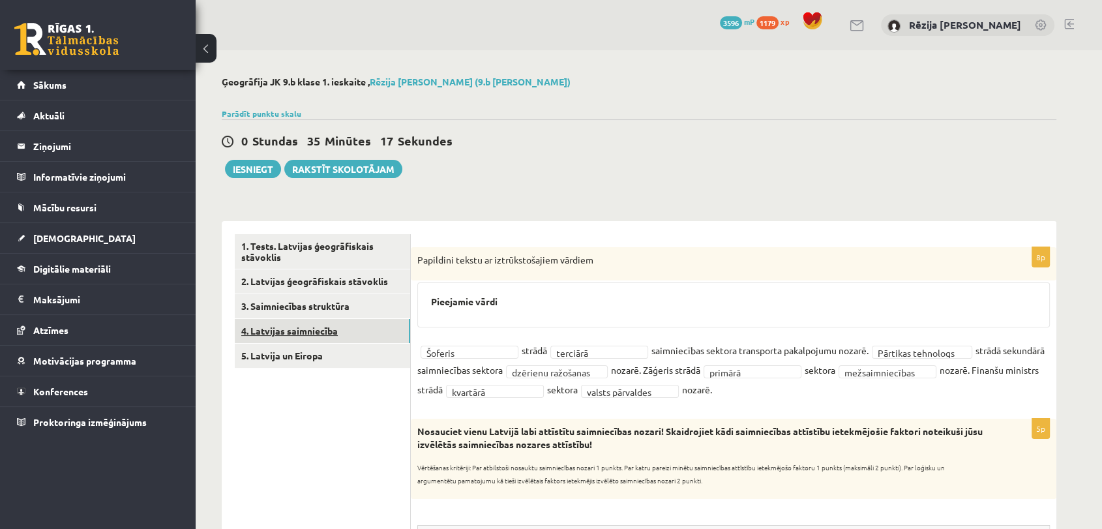
click at [327, 327] on link "4. Latvijas saimniecība" at bounding box center [322, 331] width 175 height 24
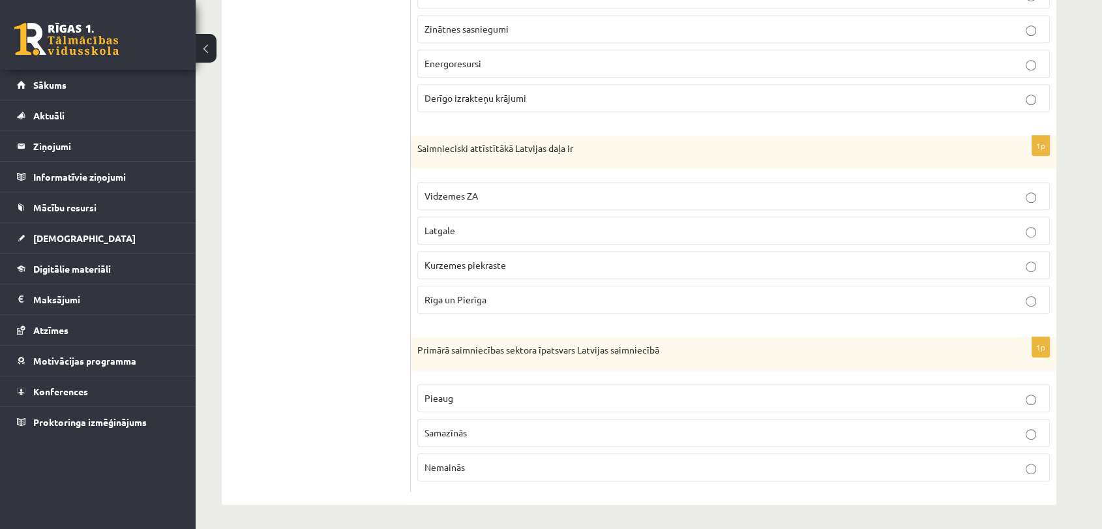
scroll to position [255, 0]
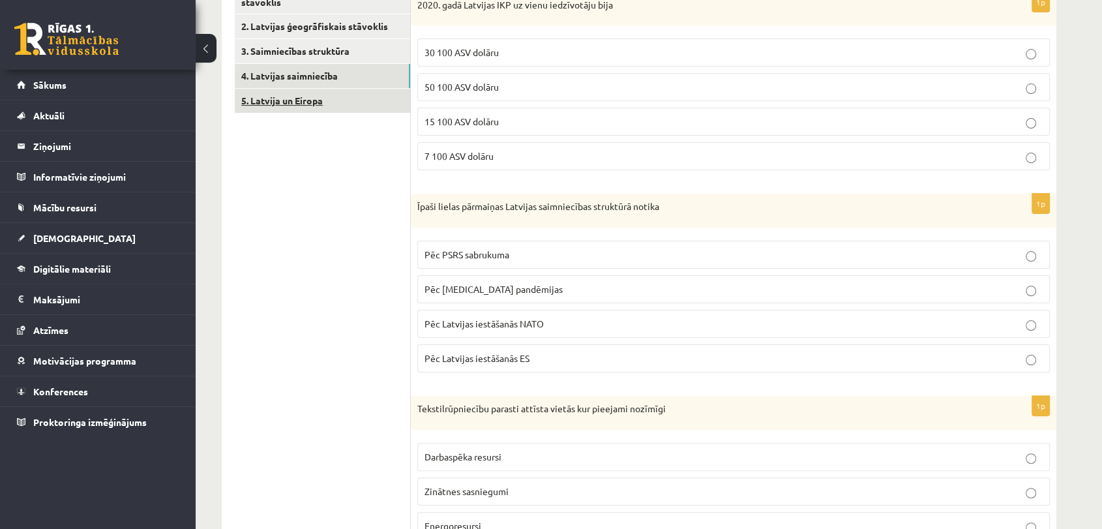
click at [325, 110] on link "5. Latvija un Eiropa" at bounding box center [322, 101] width 175 height 24
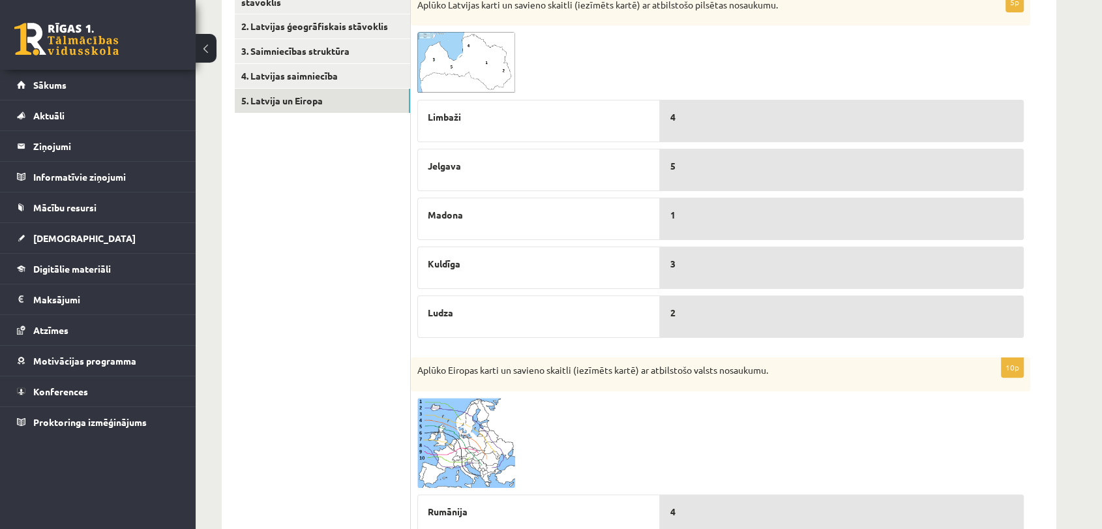
scroll to position [0, 0]
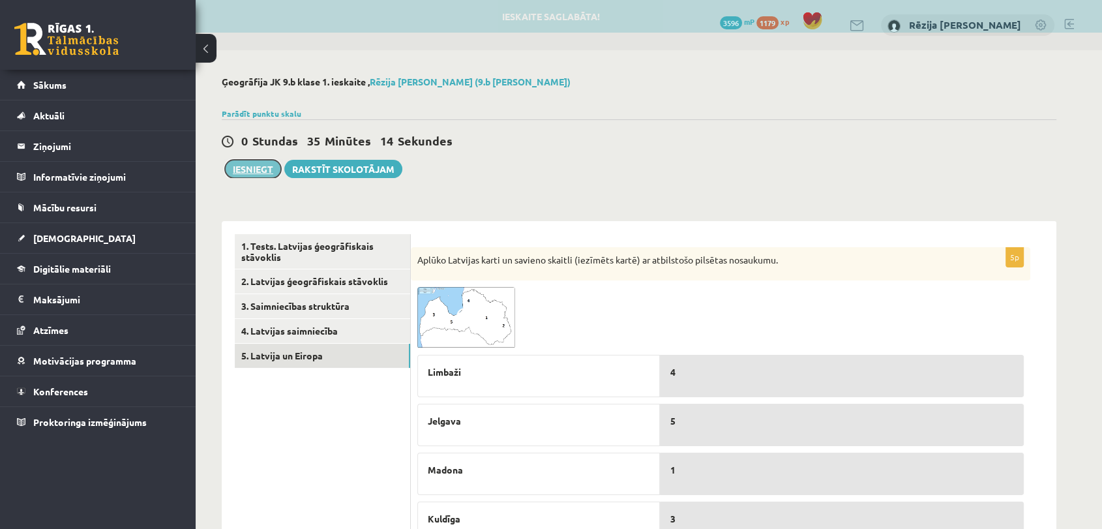
click at [260, 174] on button "Iesniegt" at bounding box center [253, 169] width 56 height 18
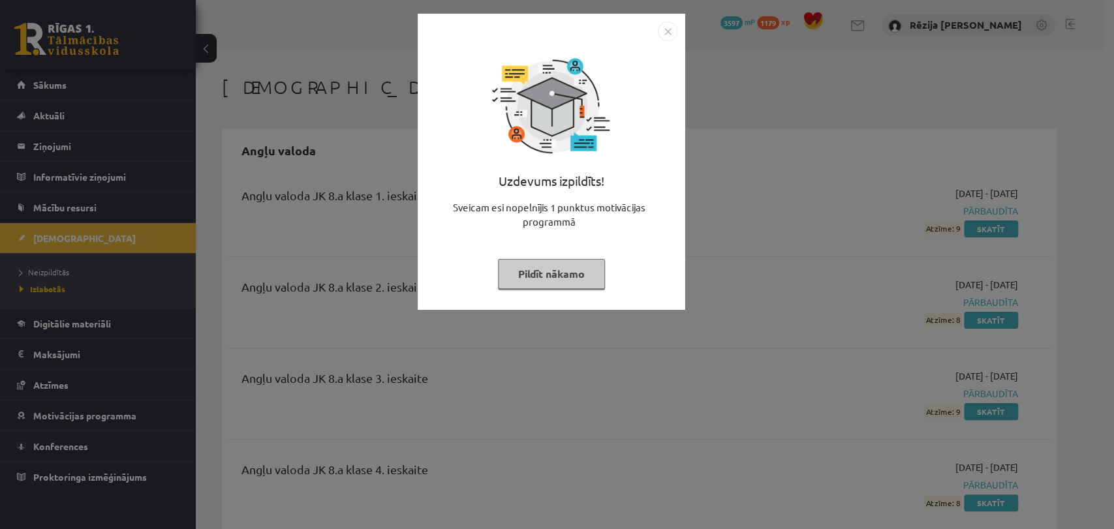
click at [671, 18] on div "Uzdevums izpildīts! Sveicam esi nopelnījis 1 punktus motivācijas programmā Pild…" at bounding box center [550, 162] width 267 height 296
click at [658, 31] on img "Close" at bounding box center [668, 32] width 20 height 20
